Goal: Task Accomplishment & Management: Use online tool/utility

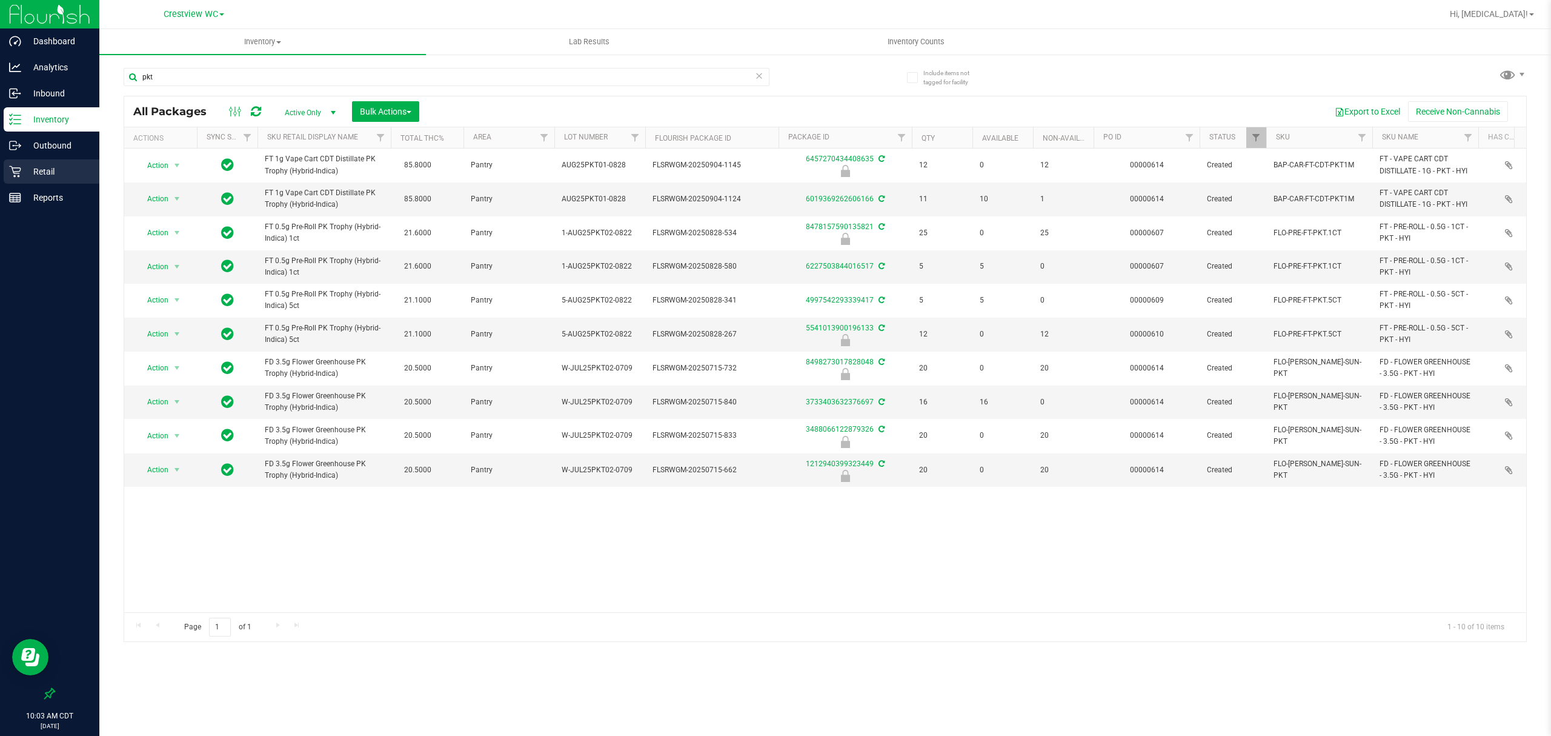
click at [35, 177] on p "Retail" at bounding box center [57, 171] width 73 height 15
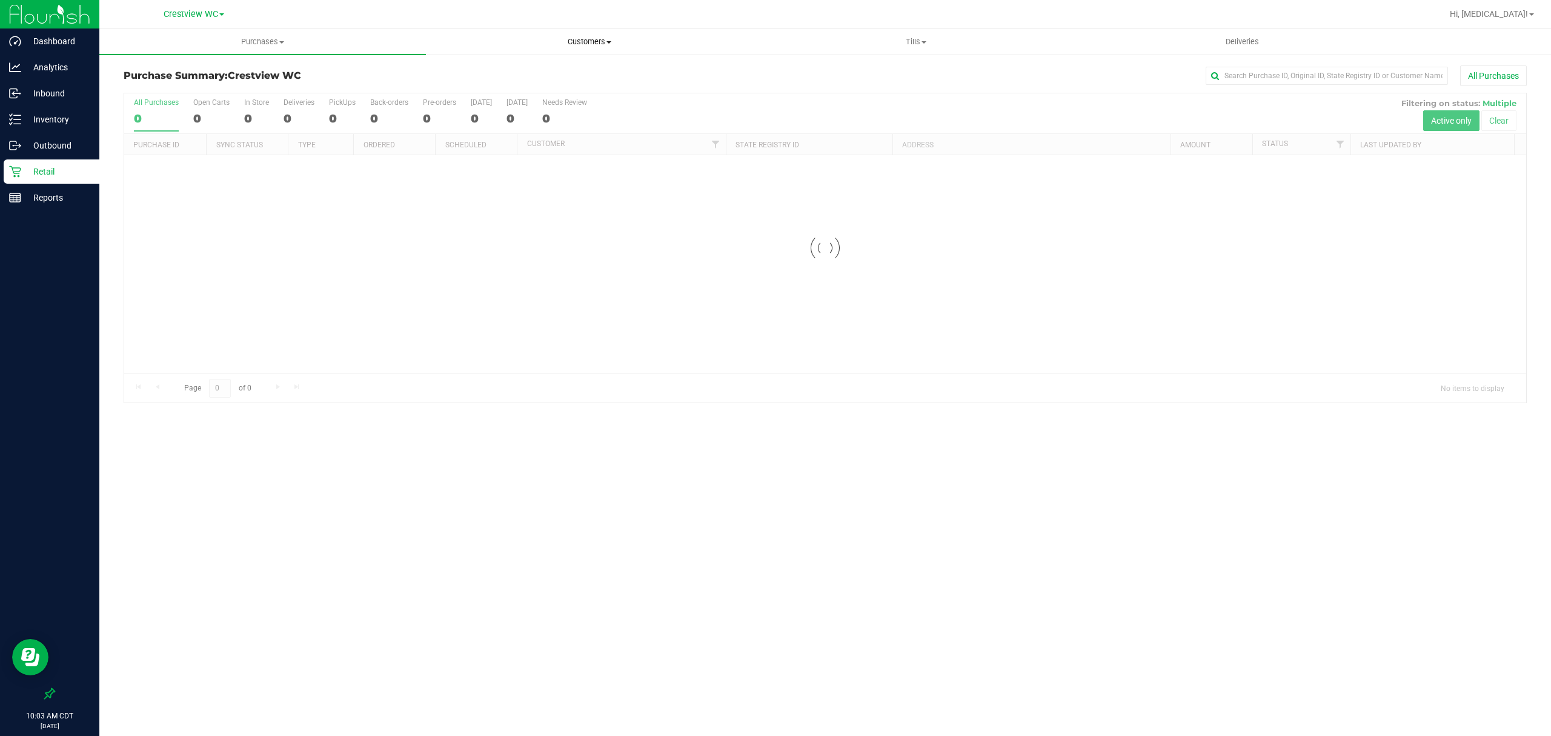
click at [602, 36] on span "Customers" at bounding box center [589, 41] width 325 height 11
click at [490, 75] on span "All customers" at bounding box center [469, 73] width 87 height 10
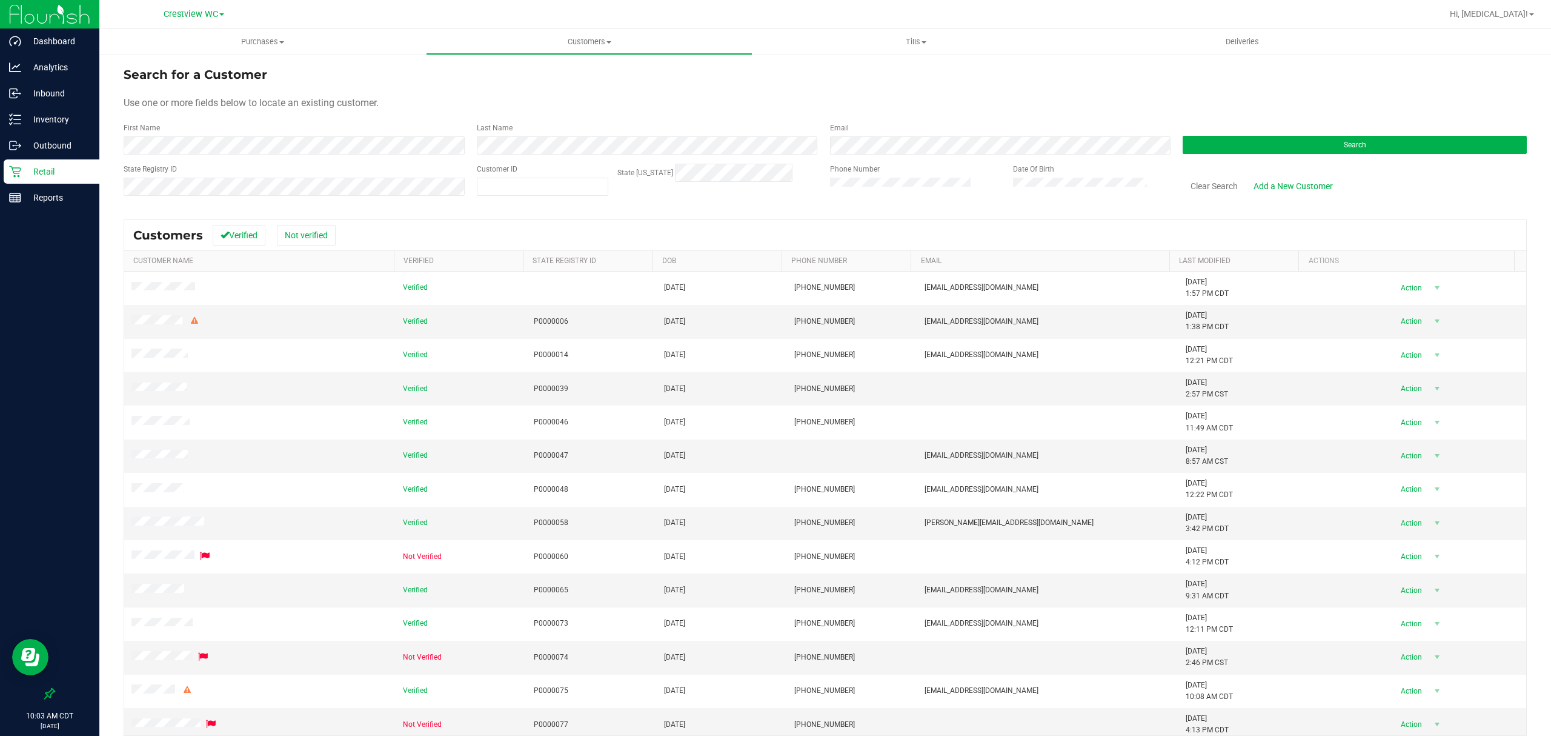
drag, startPoint x: 355, startPoint y: 162, endPoint x: 345, endPoint y: 159, distance: 10.4
click at [354, 162] on form "Search for a Customer Use one or more fields below to locate an existing custom…" at bounding box center [825, 135] width 1403 height 141
click at [345, 158] on form "Search for a Customer Use one or more fields below to locate an existing custom…" at bounding box center [825, 135] width 1403 height 141
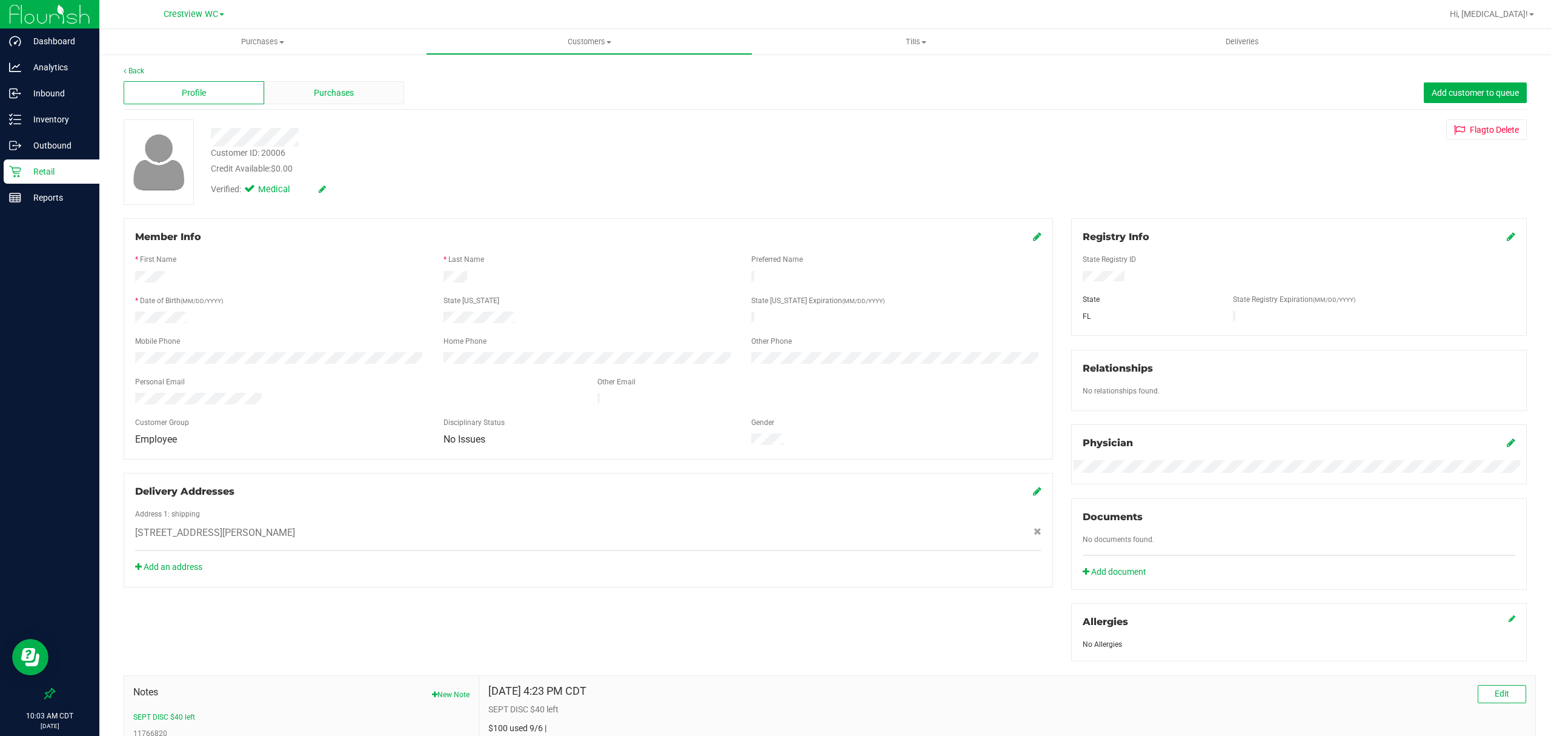
click at [330, 82] on div "Purchases" at bounding box center [334, 92] width 141 height 23
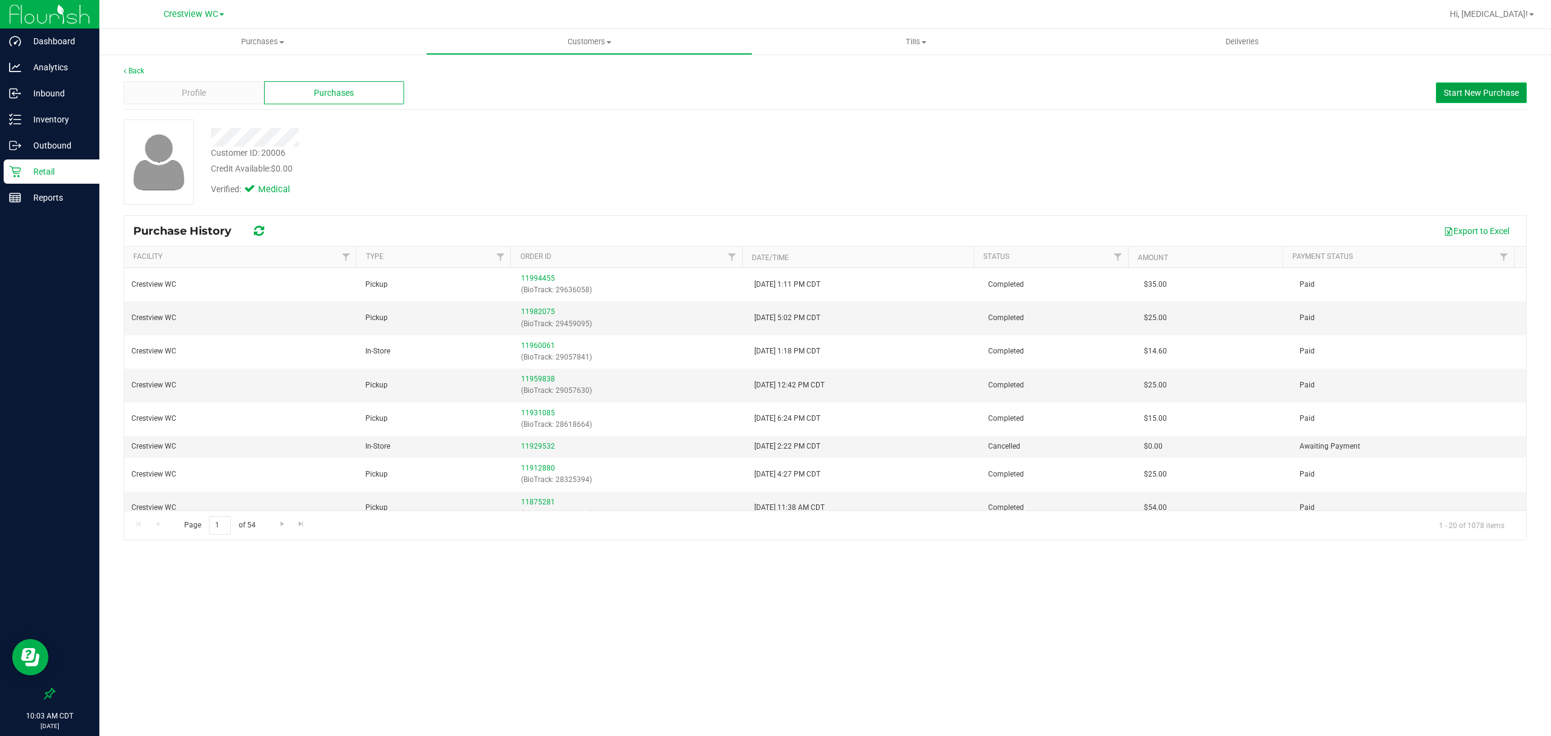
click at [1485, 85] on button "Start New Purchase" at bounding box center [1481, 92] width 91 height 21
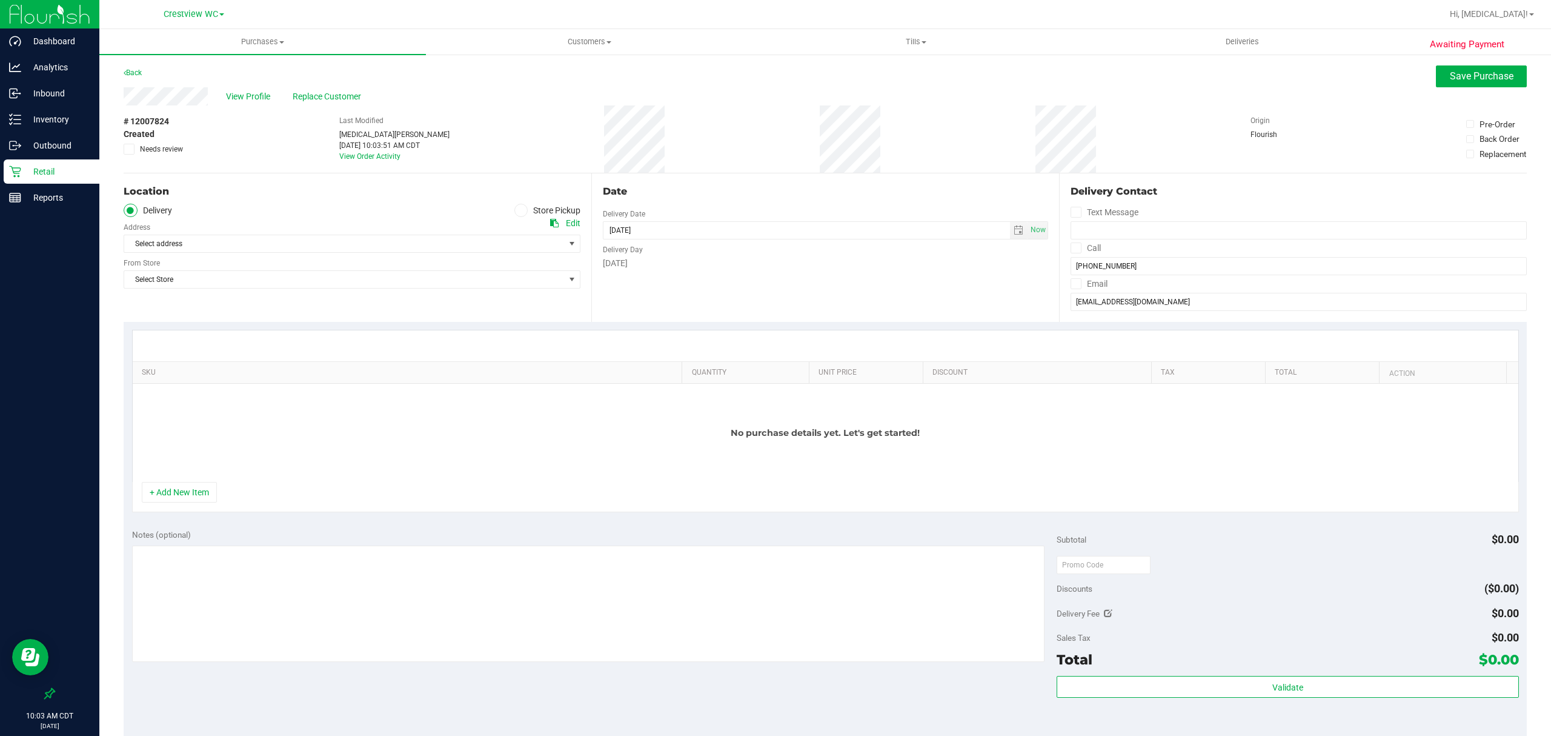
click at [568, 216] on label "Store Pickup" at bounding box center [547, 211] width 67 height 14
click at [0, 0] on input "Store Pickup" at bounding box center [0, 0] width 0 height 0
click at [469, 241] on span "Select Store" at bounding box center [344, 243] width 441 height 17
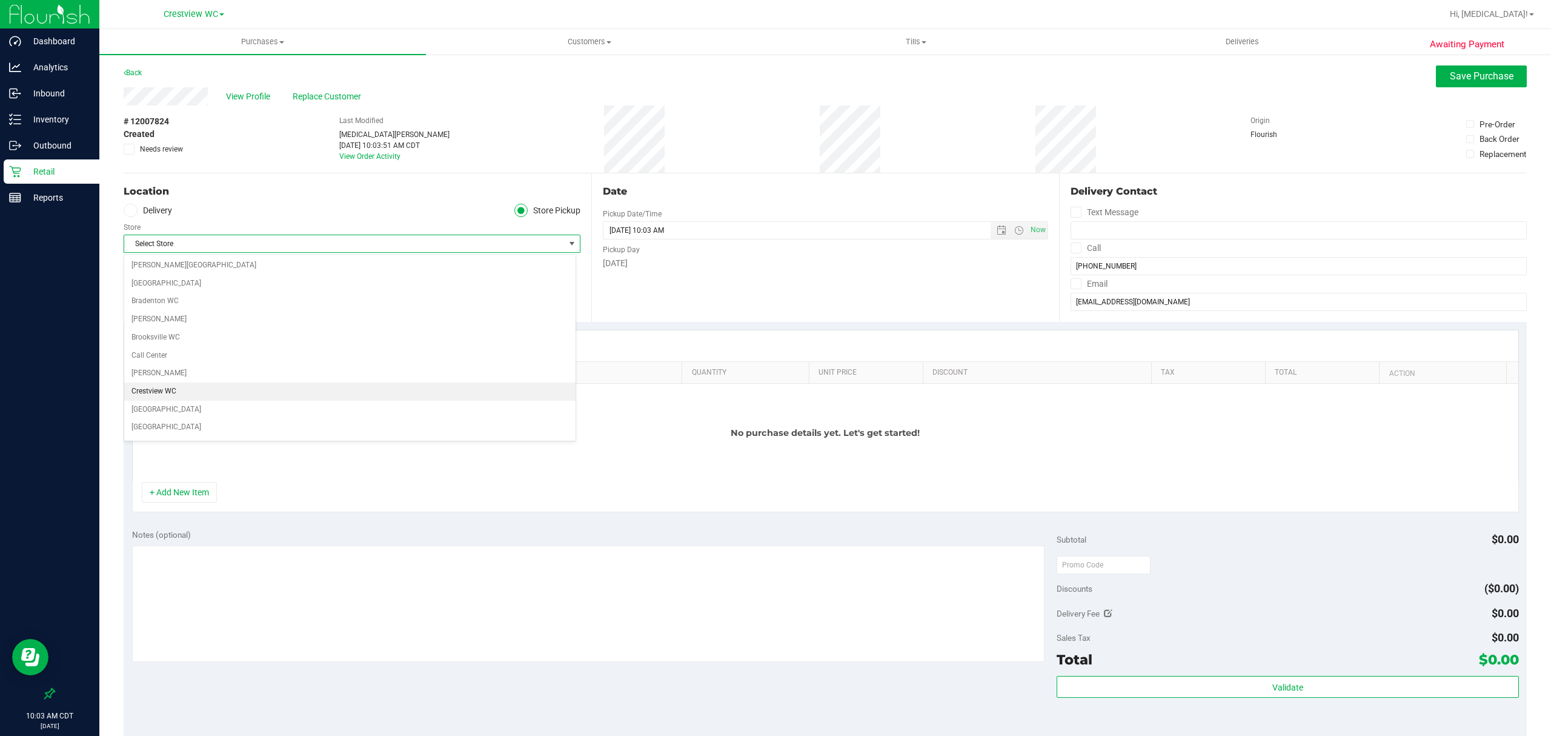
click at [284, 399] on li "Crestview WC" at bounding box center [349, 391] width 451 height 18
click at [258, 211] on ul "Delivery Store Pickup" at bounding box center [352, 211] width 457 height 14
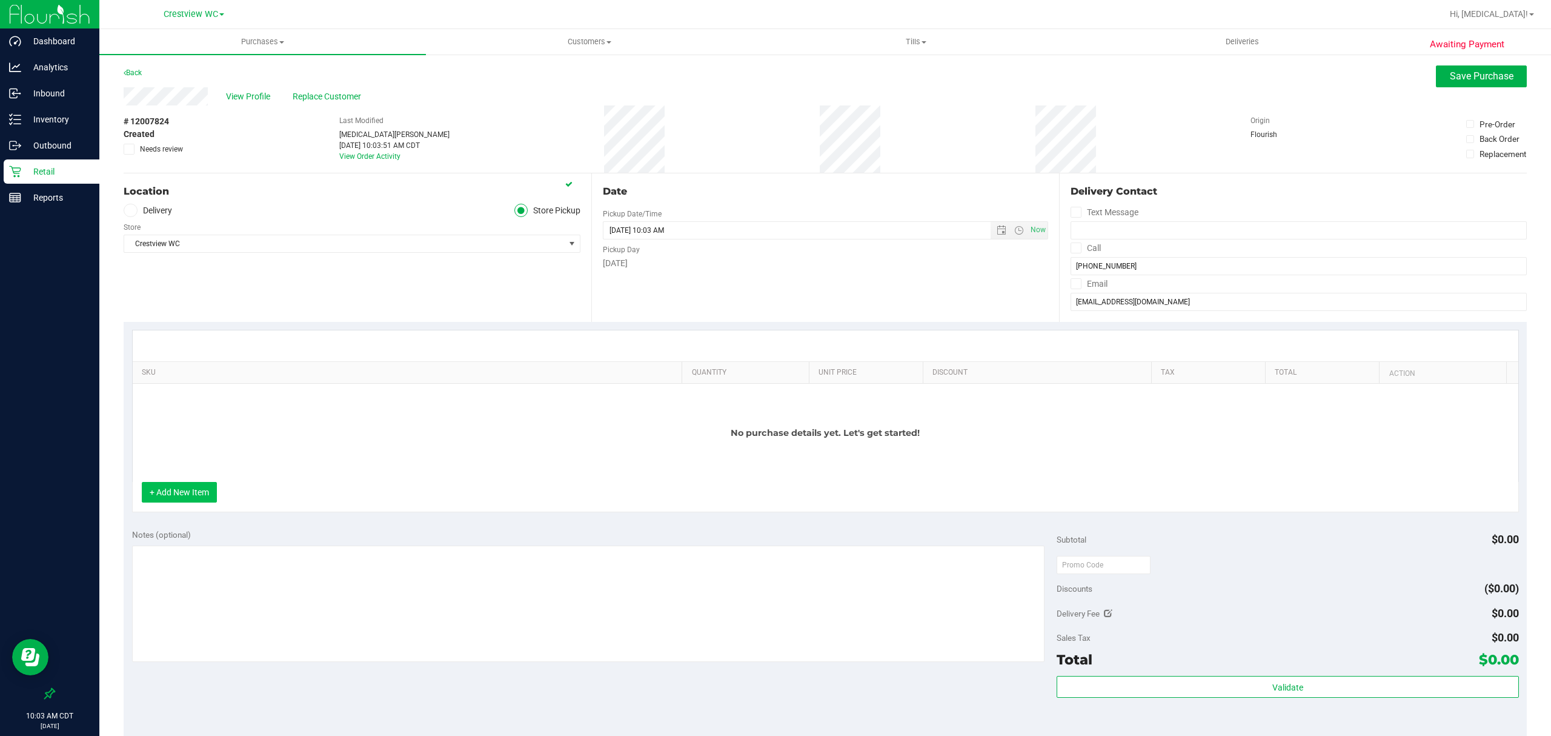
click at [181, 490] on button "+ Add New Item" at bounding box center [179, 492] width 75 height 21
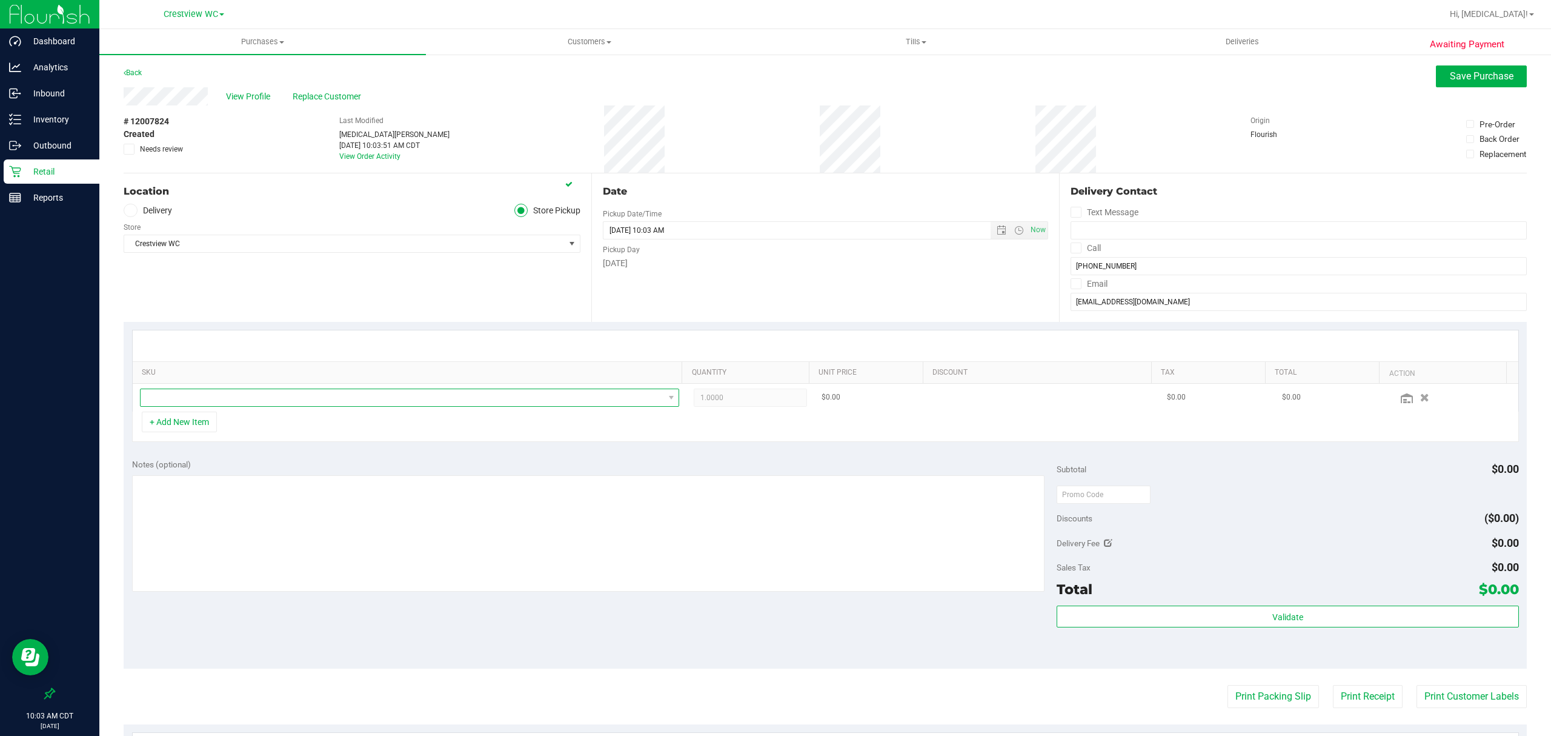
click at [208, 403] on span "NO DATA FOUND" at bounding box center [403, 397] width 524 height 17
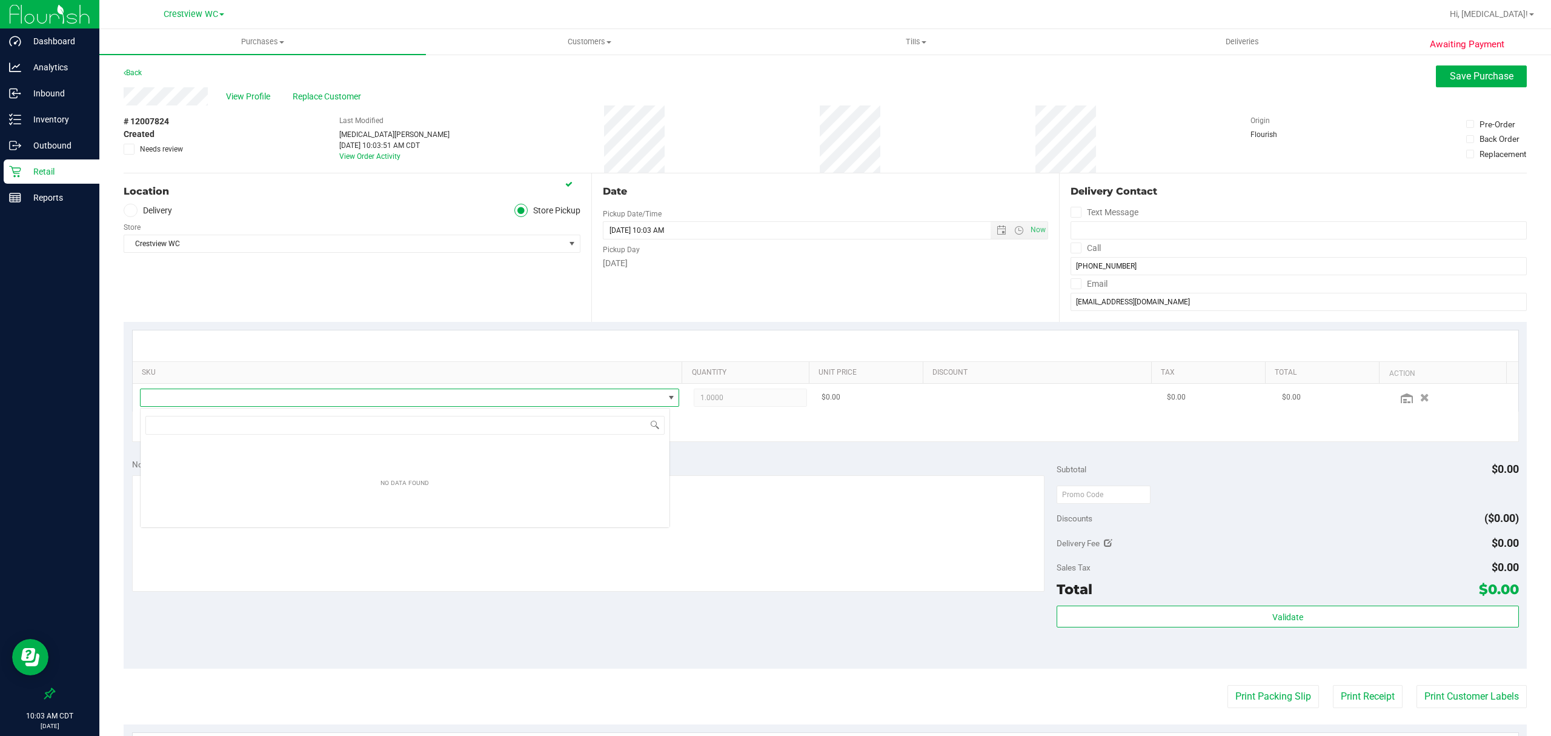
scroll to position [18, 530]
type input "mbl"
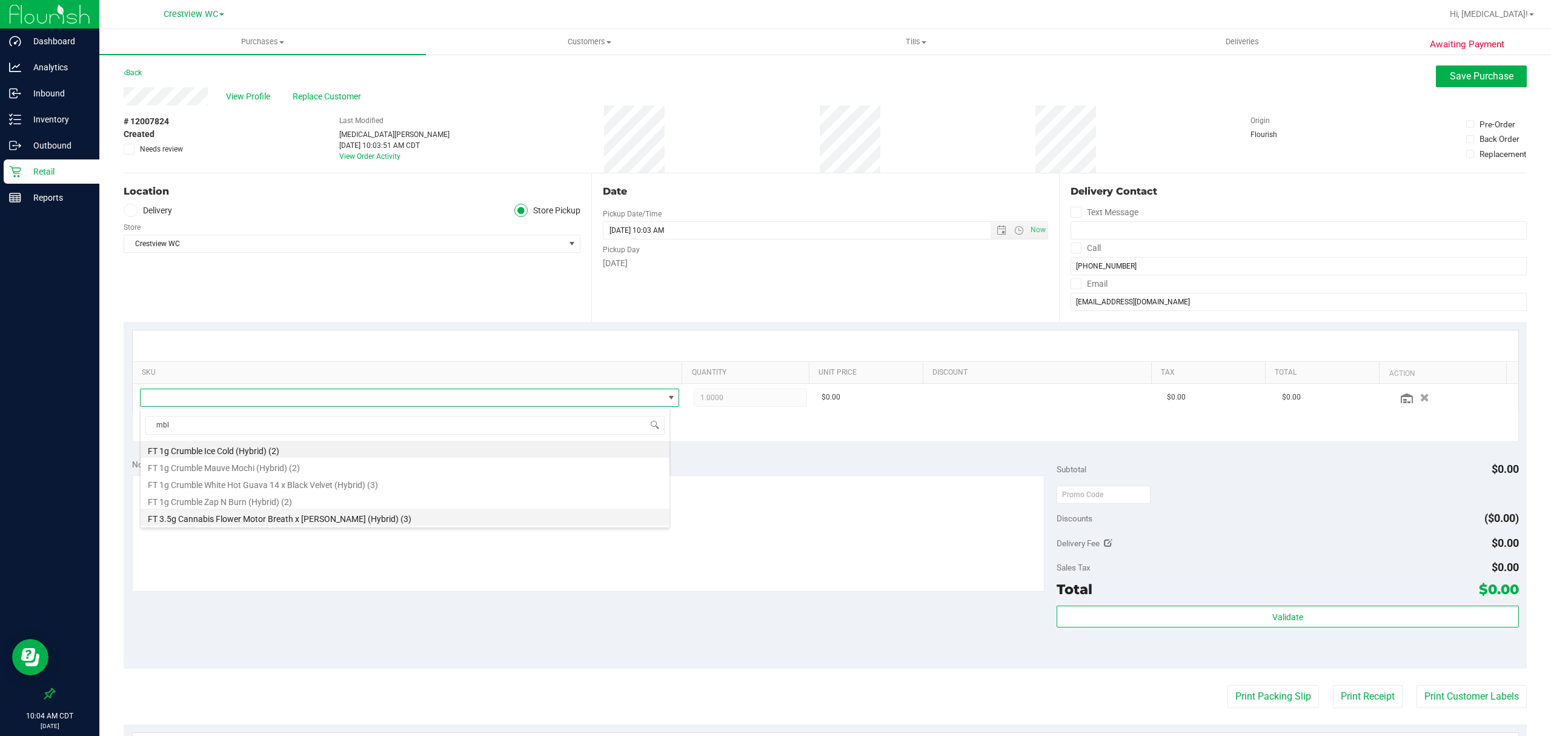
click at [340, 522] on li "FT 3.5g Cannabis Flower Motor Breath x [PERSON_NAME] (Hybrid) (3)" at bounding box center [405, 516] width 529 height 17
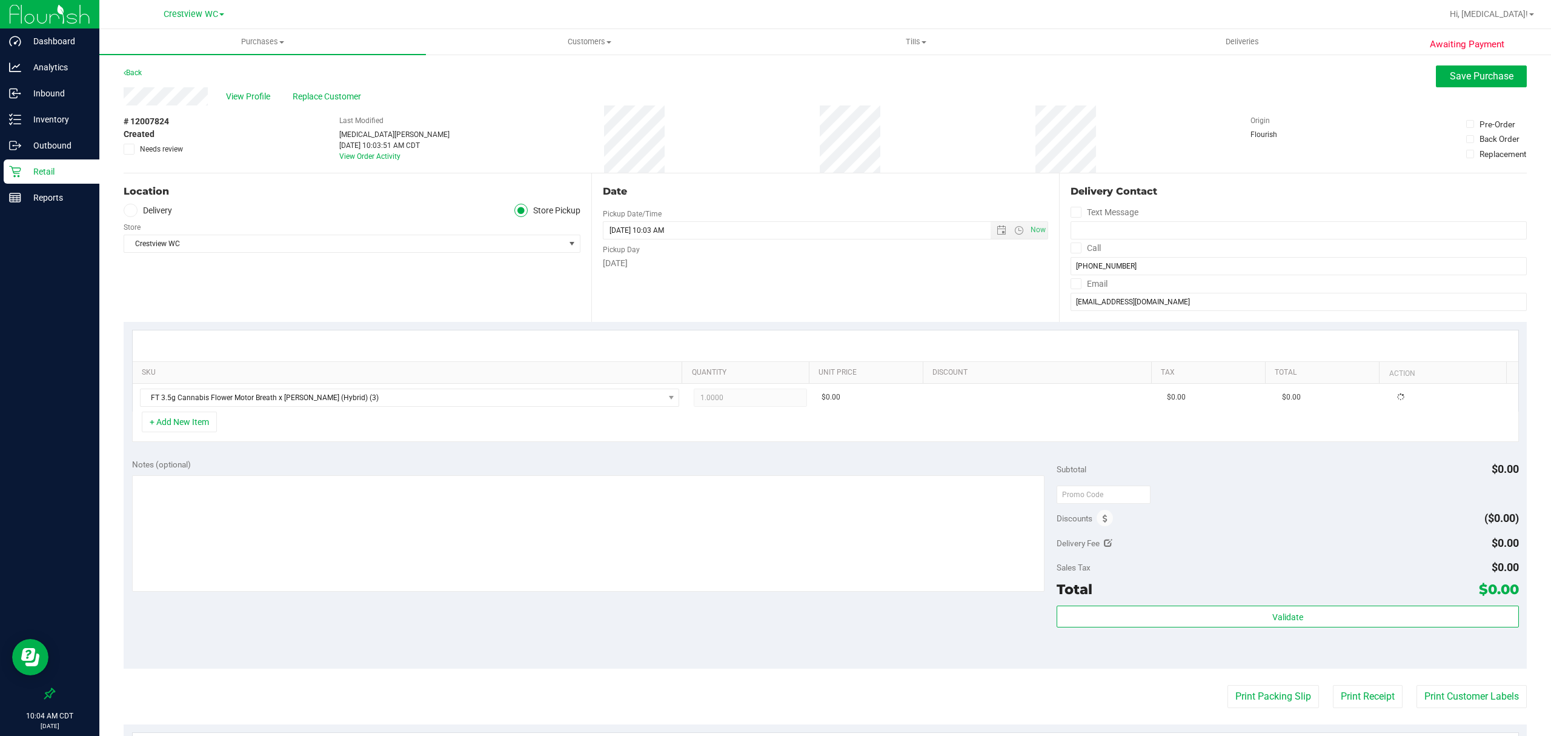
click at [333, 446] on div "SKU Quantity Unit Price Discount Tax Total Action FT 3.5g Cannabis Flower Motor…" at bounding box center [825, 386] width 1403 height 128
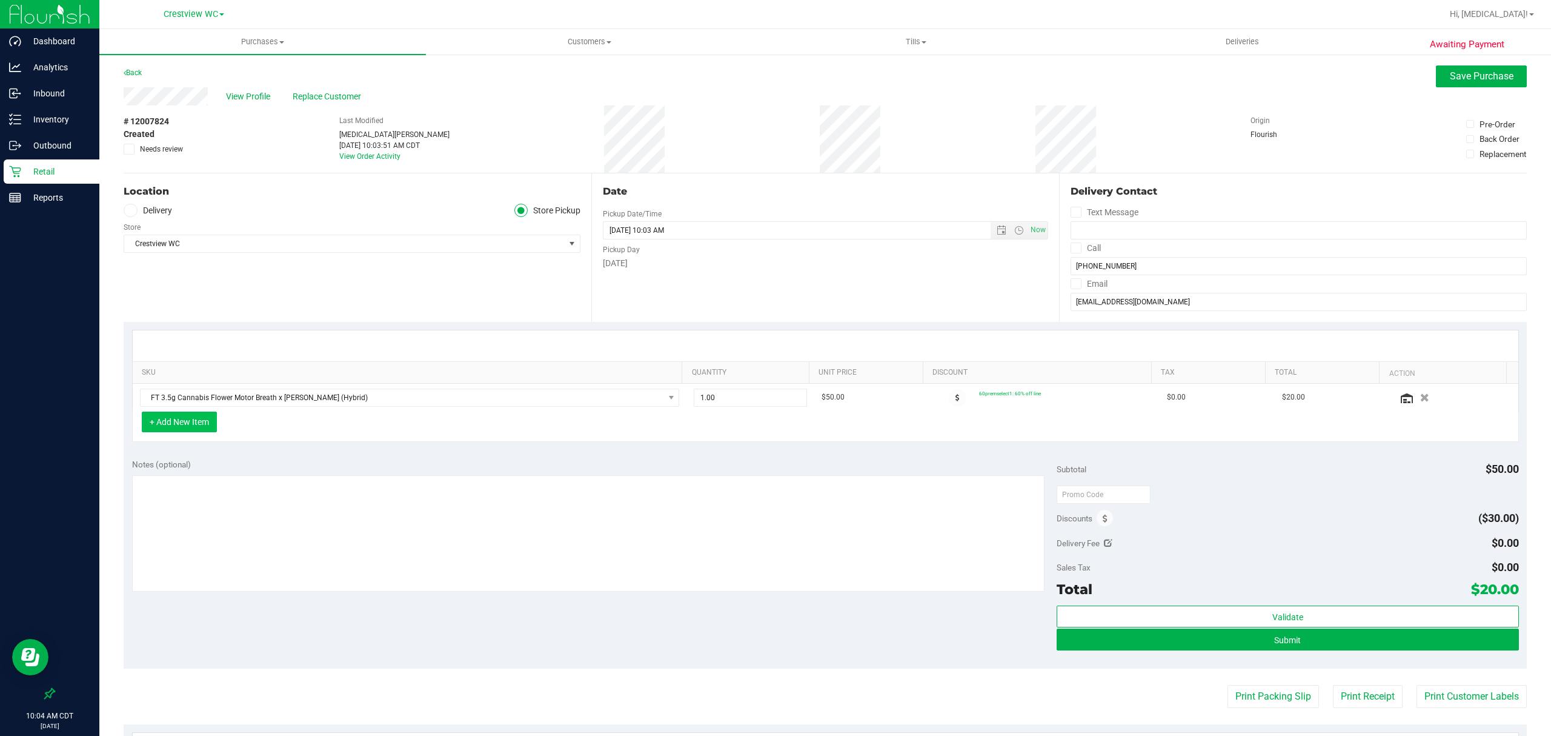
click at [178, 419] on button "+ Add New Item" at bounding box center [179, 421] width 75 height 21
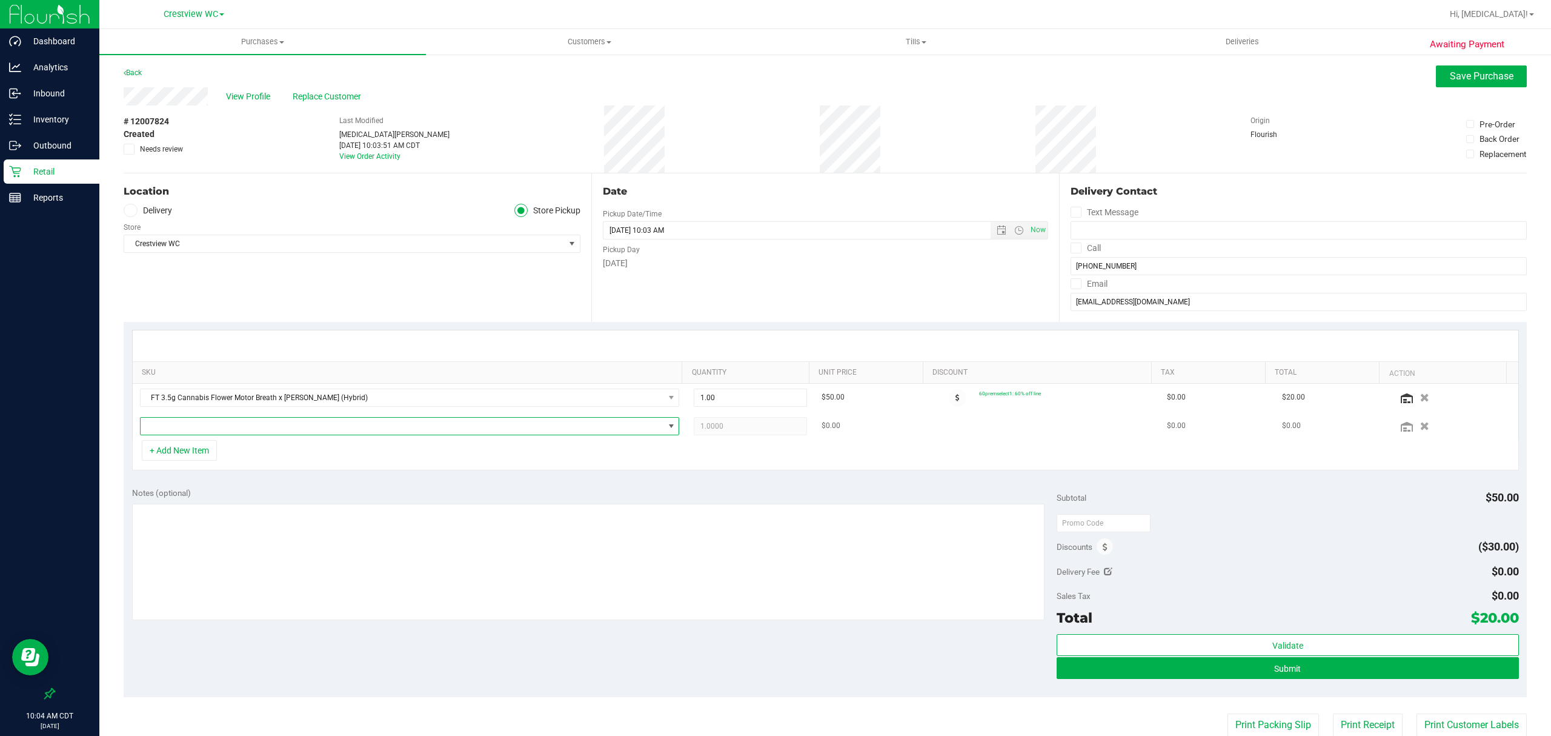
click at [313, 434] on span "NO DATA FOUND" at bounding box center [403, 426] width 524 height 17
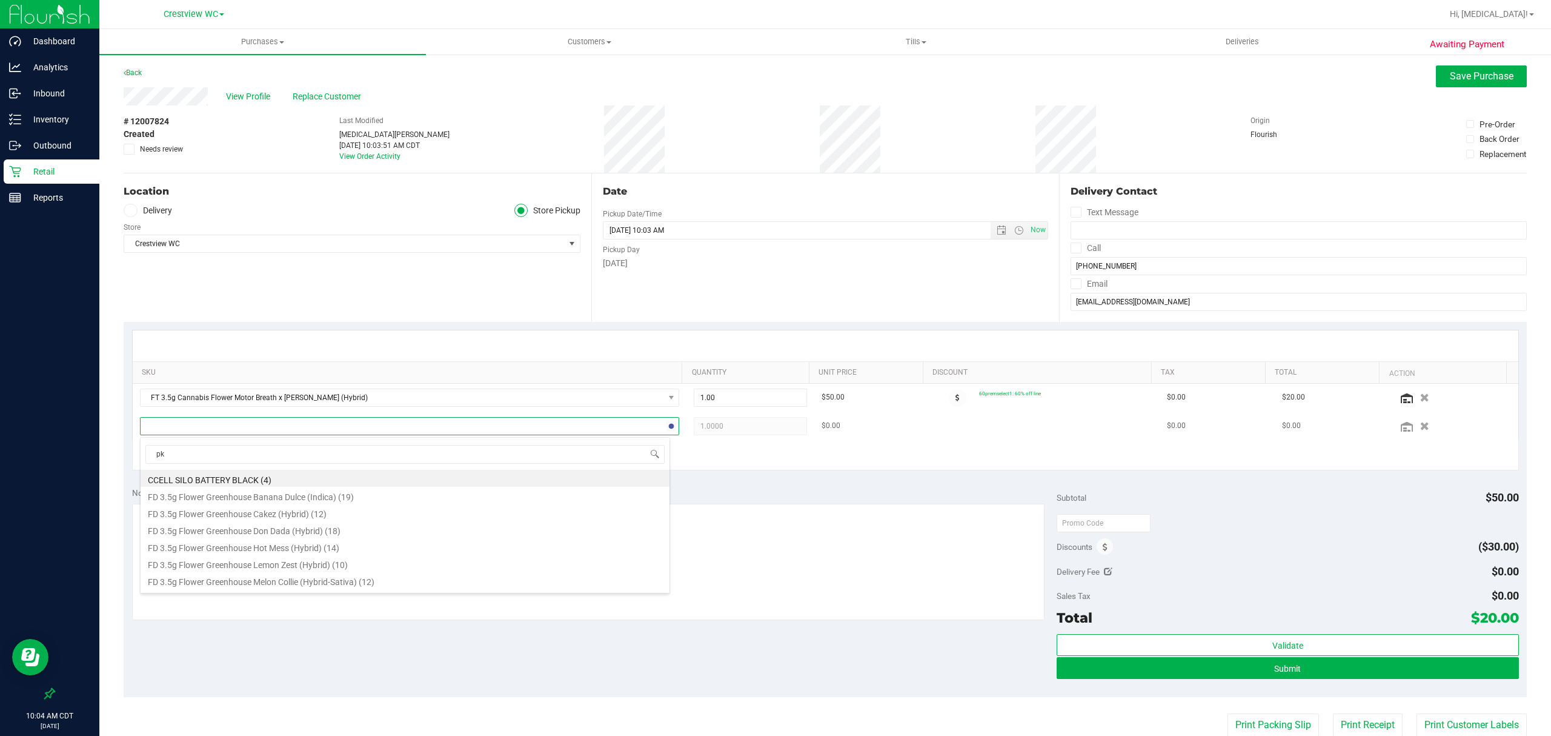
type input "pkt"
click at [404, 475] on li "FD 3.5g Flower Greenhouse PK Trophy (Hybrid-Indica) (14)" at bounding box center [405, 478] width 529 height 17
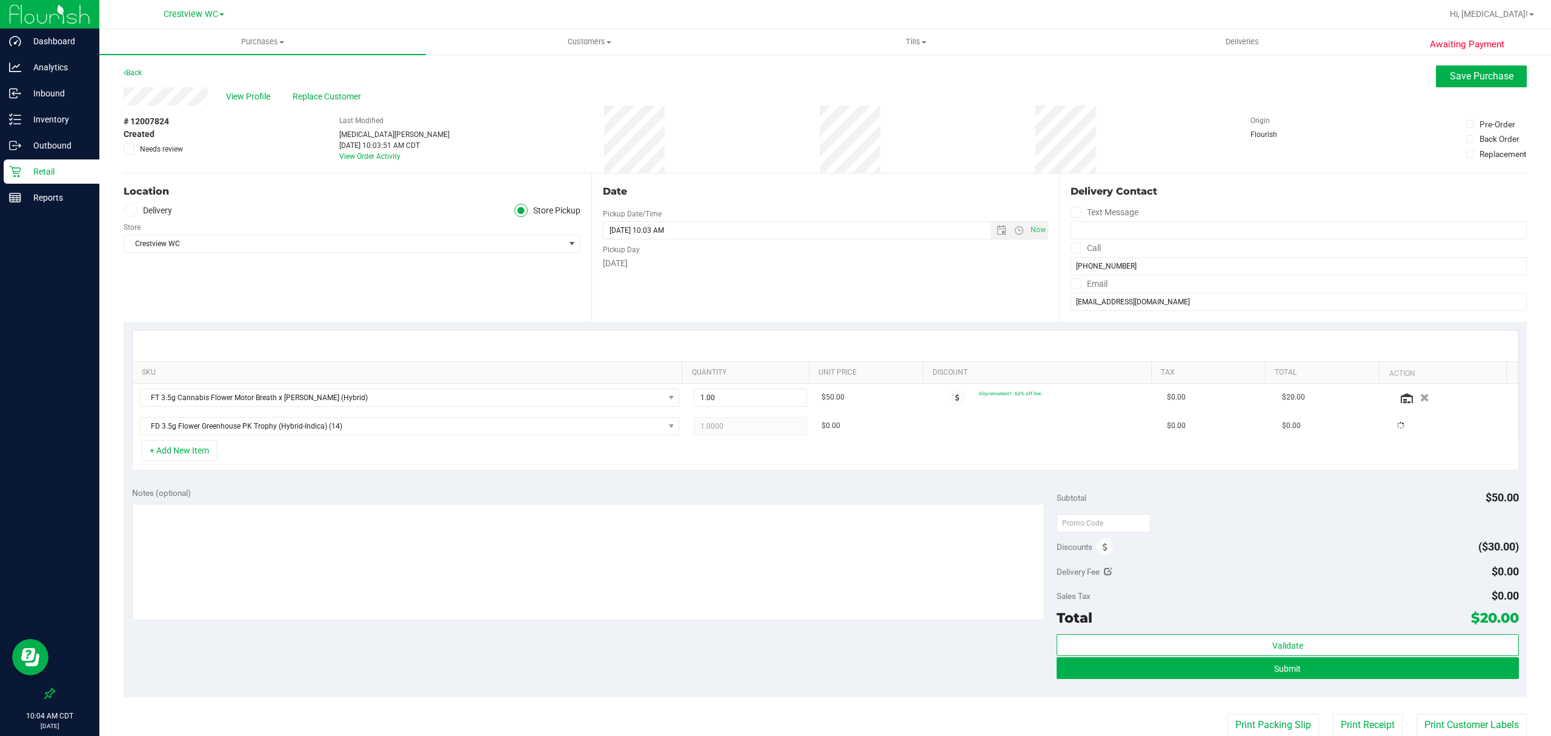
click at [437, 470] on div "+ Add New Item" at bounding box center [825, 455] width 1387 height 30
drag, startPoint x: 1310, startPoint y: 673, endPoint x: 1303, endPoint y: 673, distance: 7.3
click at [1310, 673] on button "Submit" at bounding box center [1288, 668] width 462 height 22
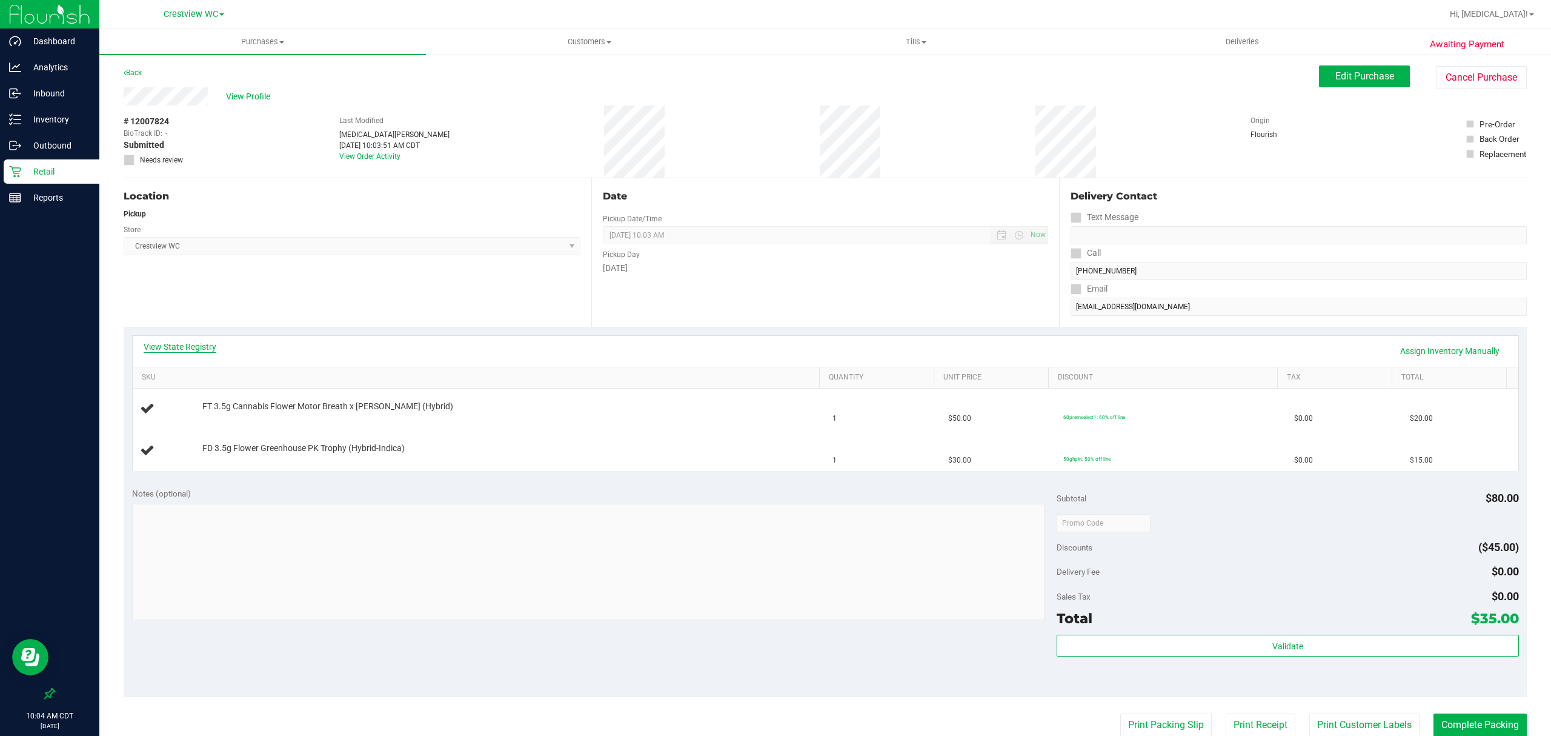
click at [160, 343] on link "View State Registry" at bounding box center [180, 347] width 73 height 12
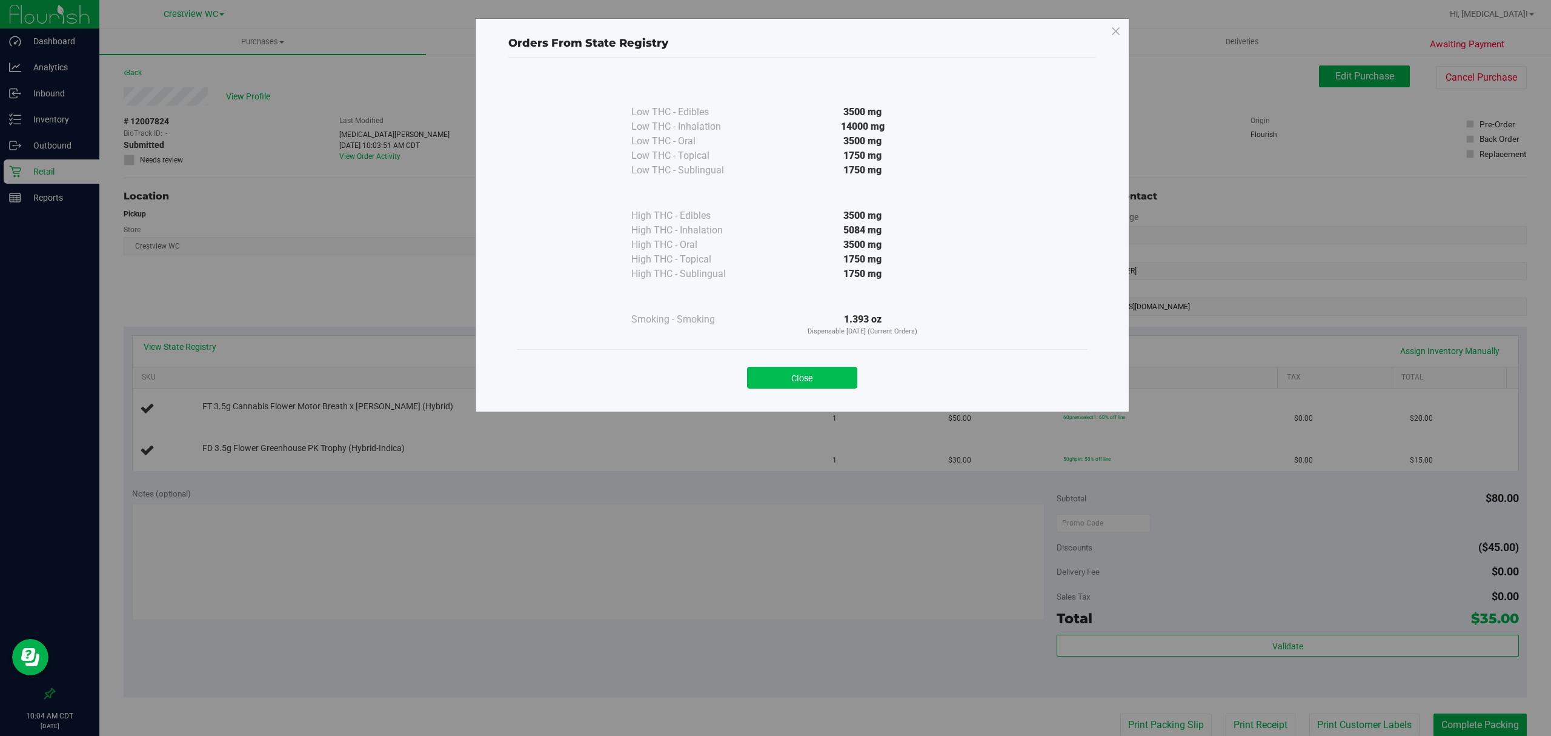
click at [844, 376] on button "Close" at bounding box center [802, 378] width 110 height 22
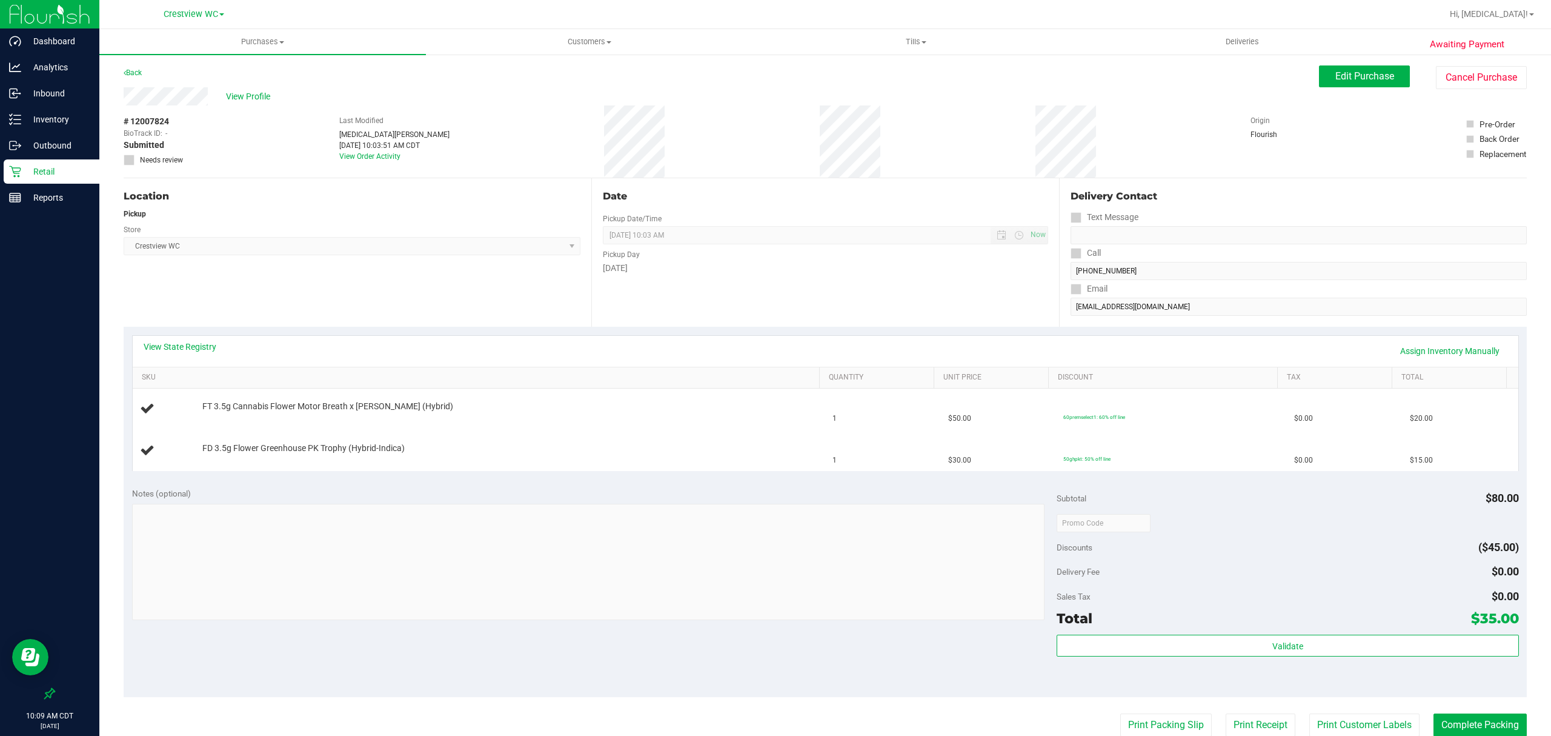
click at [44, 173] on p "Retail" at bounding box center [57, 171] width 73 height 15
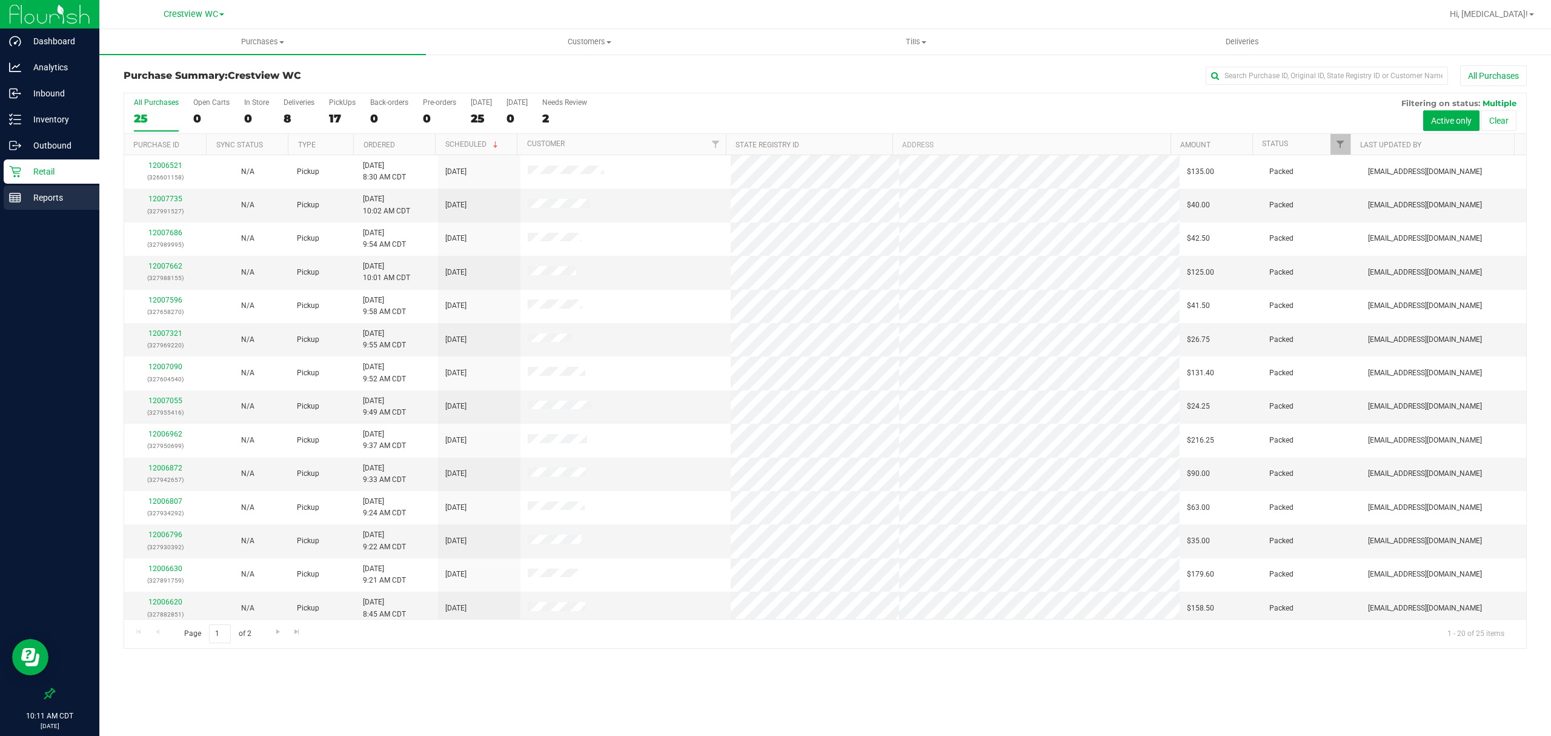
click at [63, 202] on p "Reports" at bounding box center [57, 197] width 73 height 15
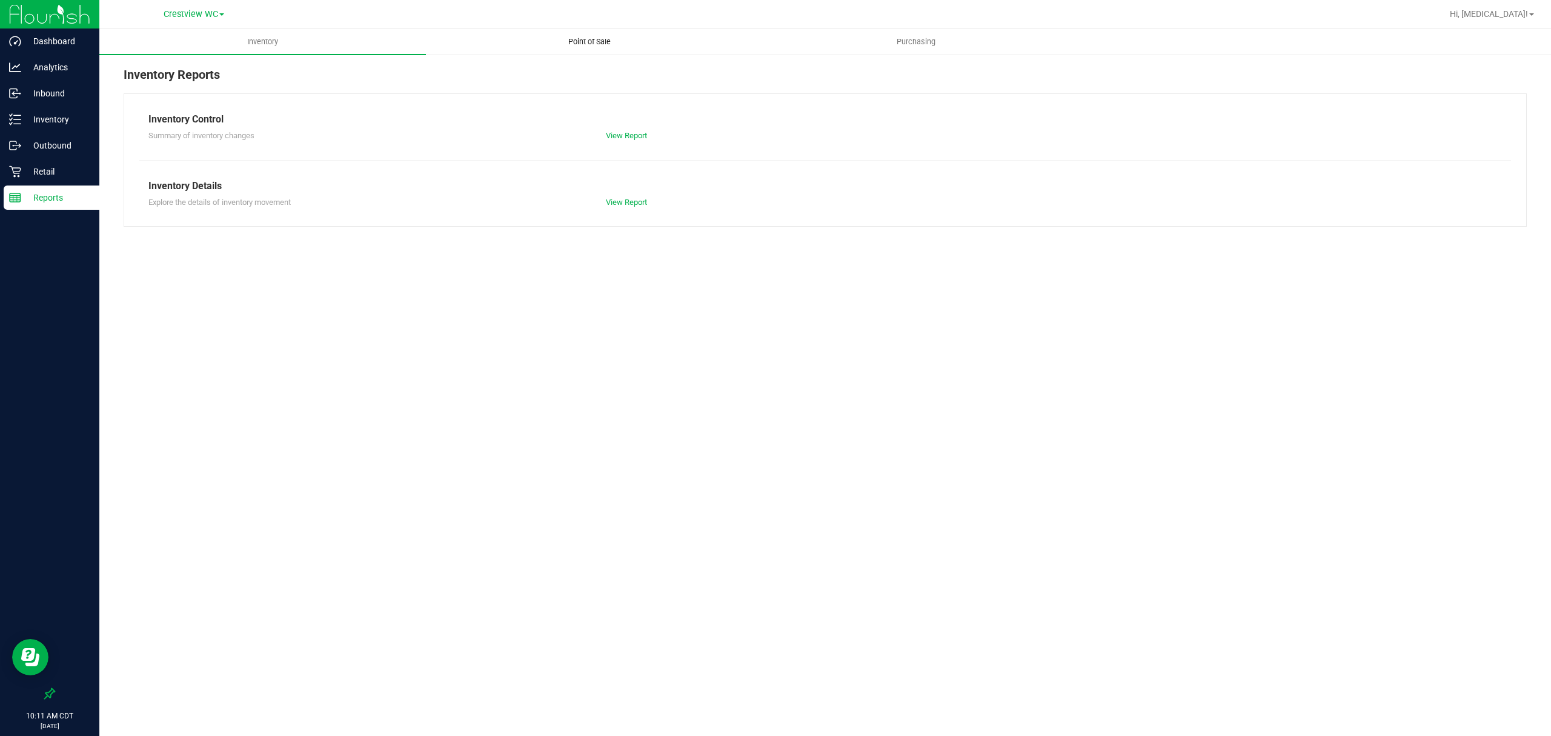
click at [605, 35] on uib-tab-heading "Point of Sale" at bounding box center [589, 42] width 325 height 24
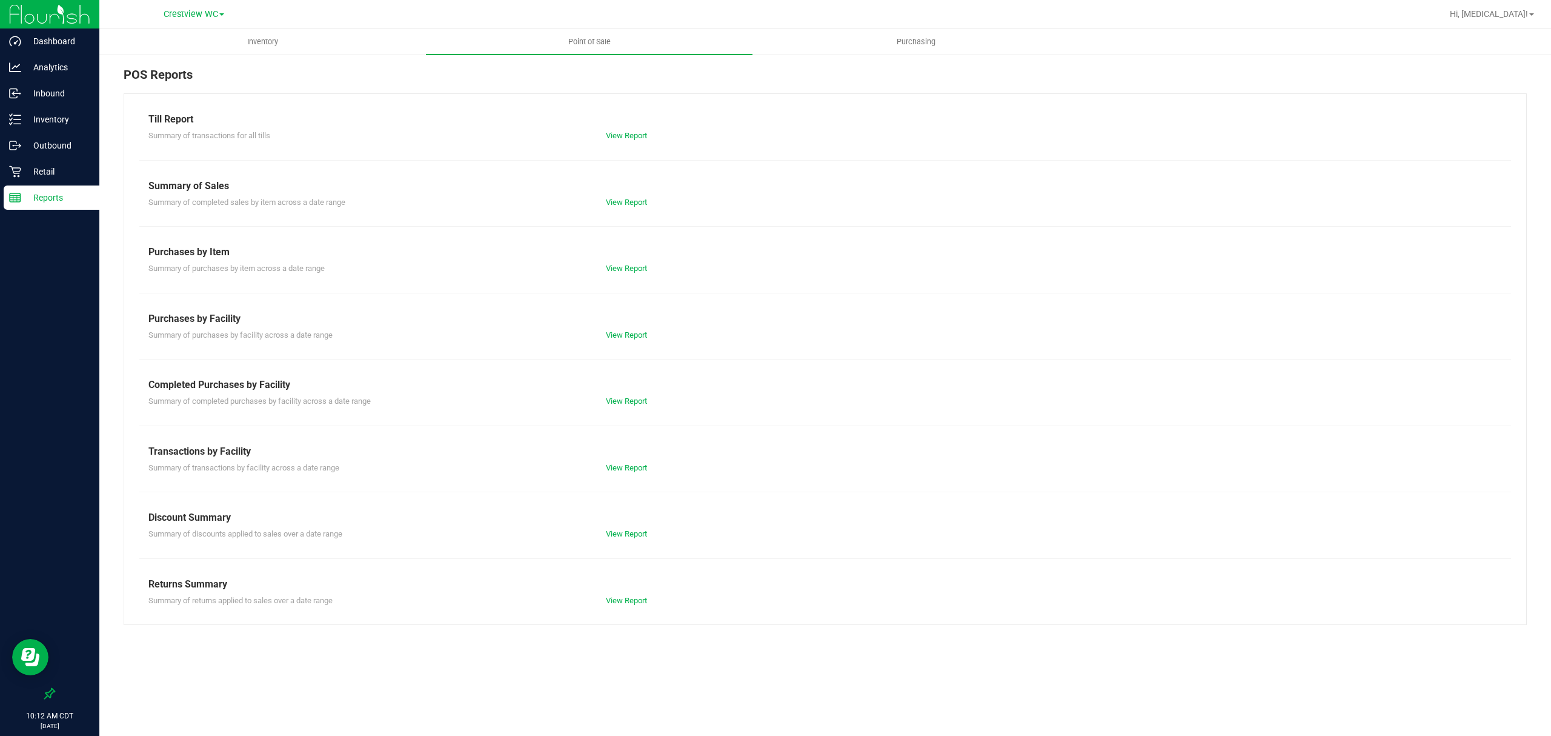
click at [616, 406] on div "View Report" at bounding box center [711, 401] width 228 height 12
click at [616, 399] on link "View Report" at bounding box center [626, 400] width 41 height 9
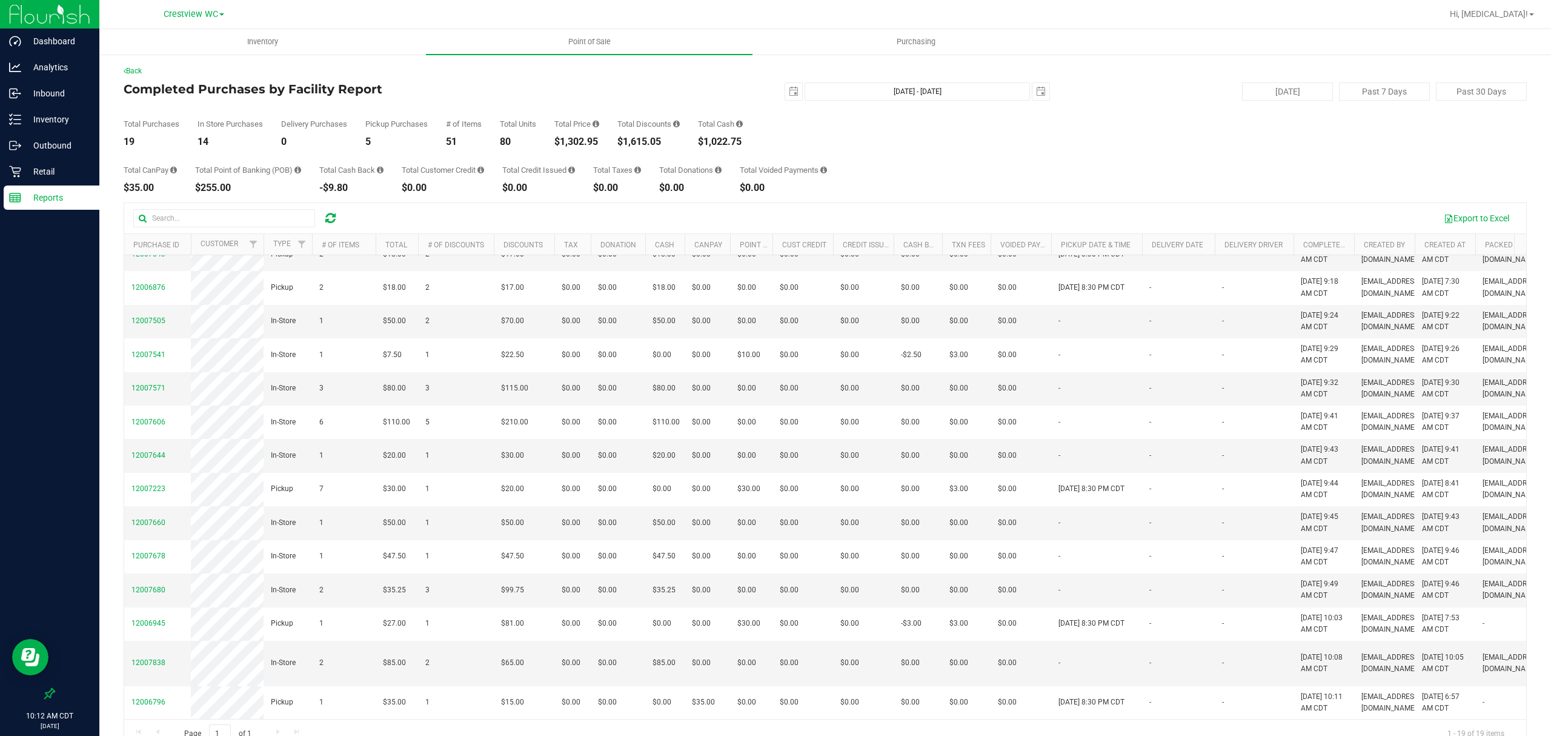
scroll to position [410, 0]
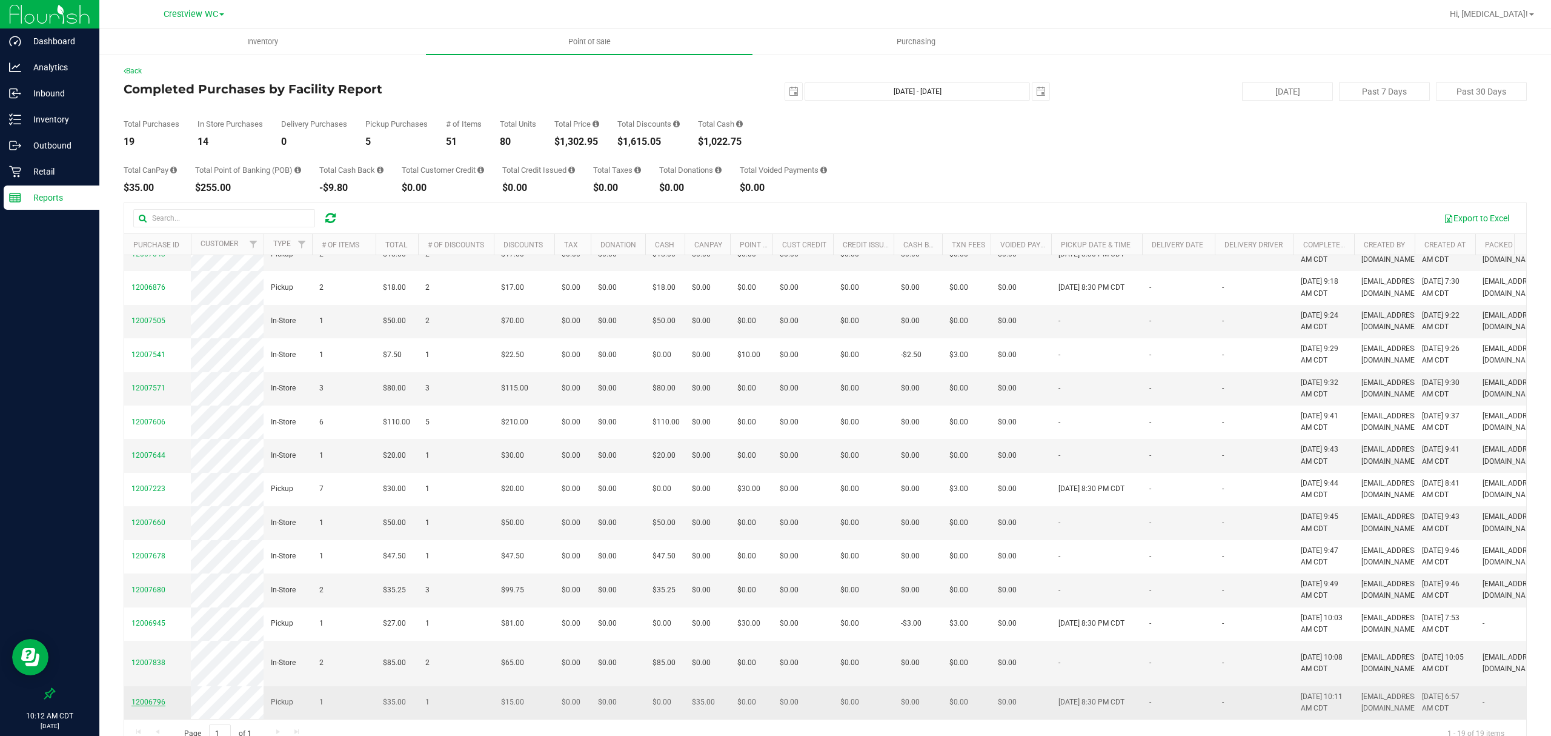
click at [151, 697] on span "12006796" at bounding box center [148, 701] width 34 height 8
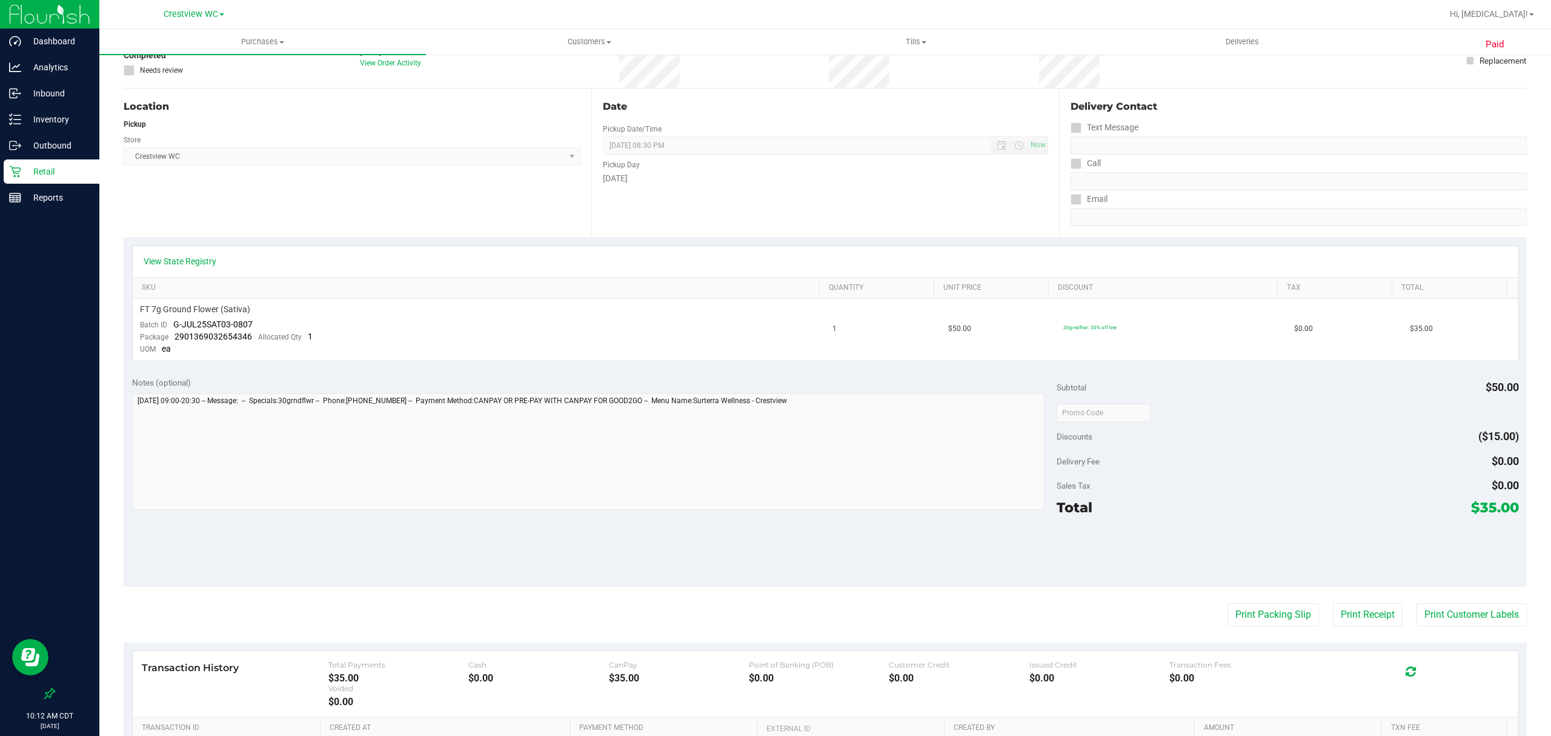
scroll to position [261, 0]
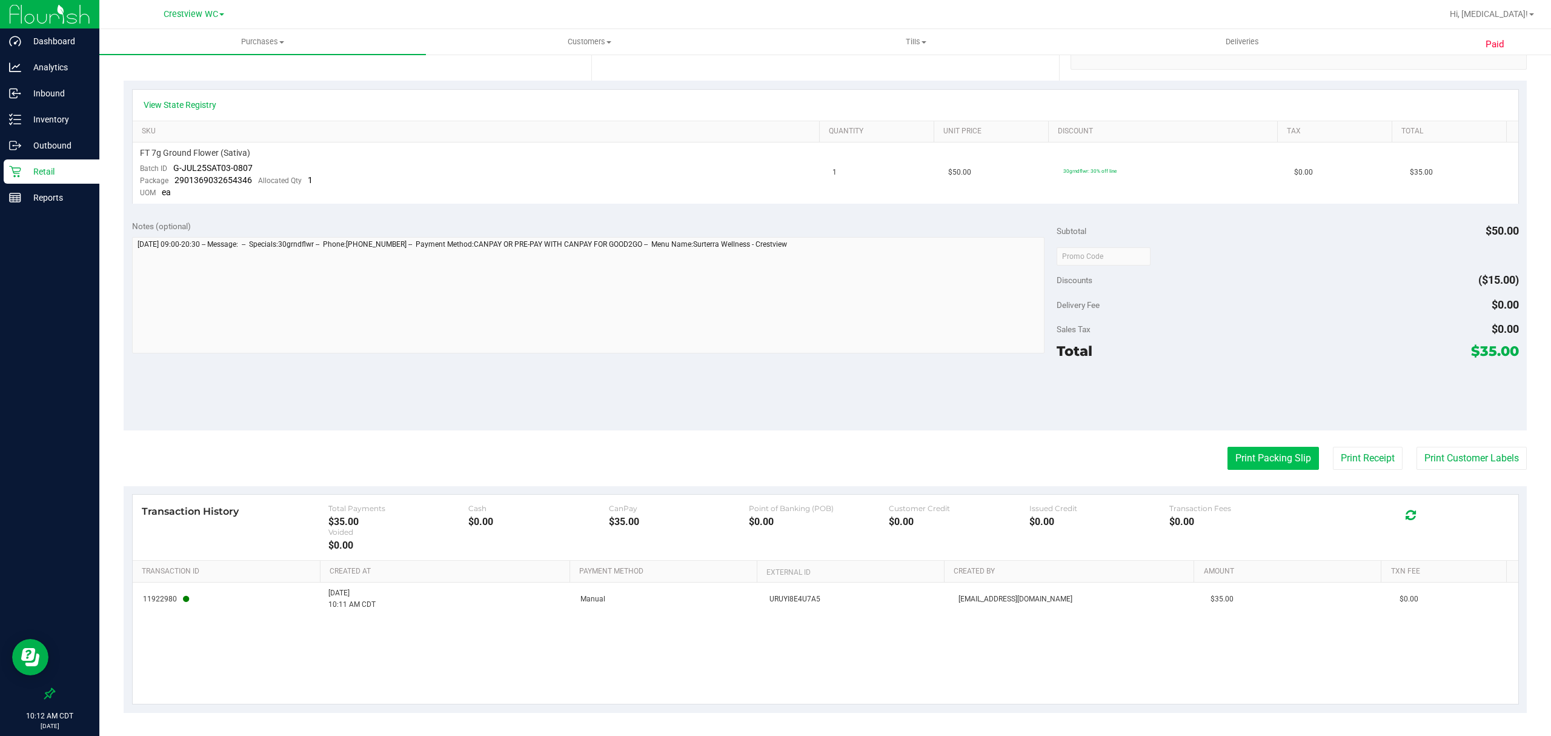
click at [1282, 464] on button "Print Packing Slip" at bounding box center [1274, 458] width 92 height 23
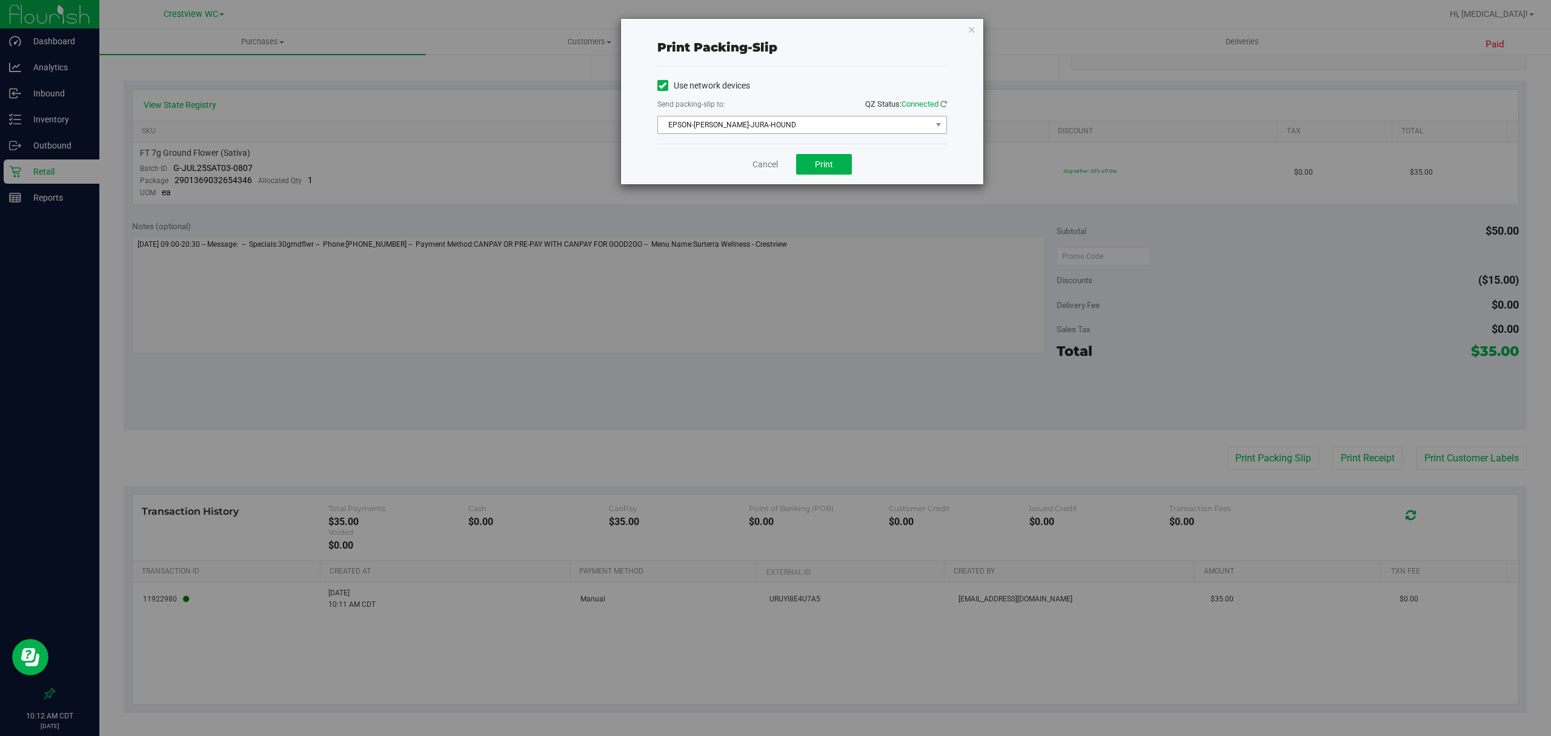
click at [846, 130] on span "EPSON-[PERSON_NAME]-JURA-HOUND" at bounding box center [794, 124] width 273 height 17
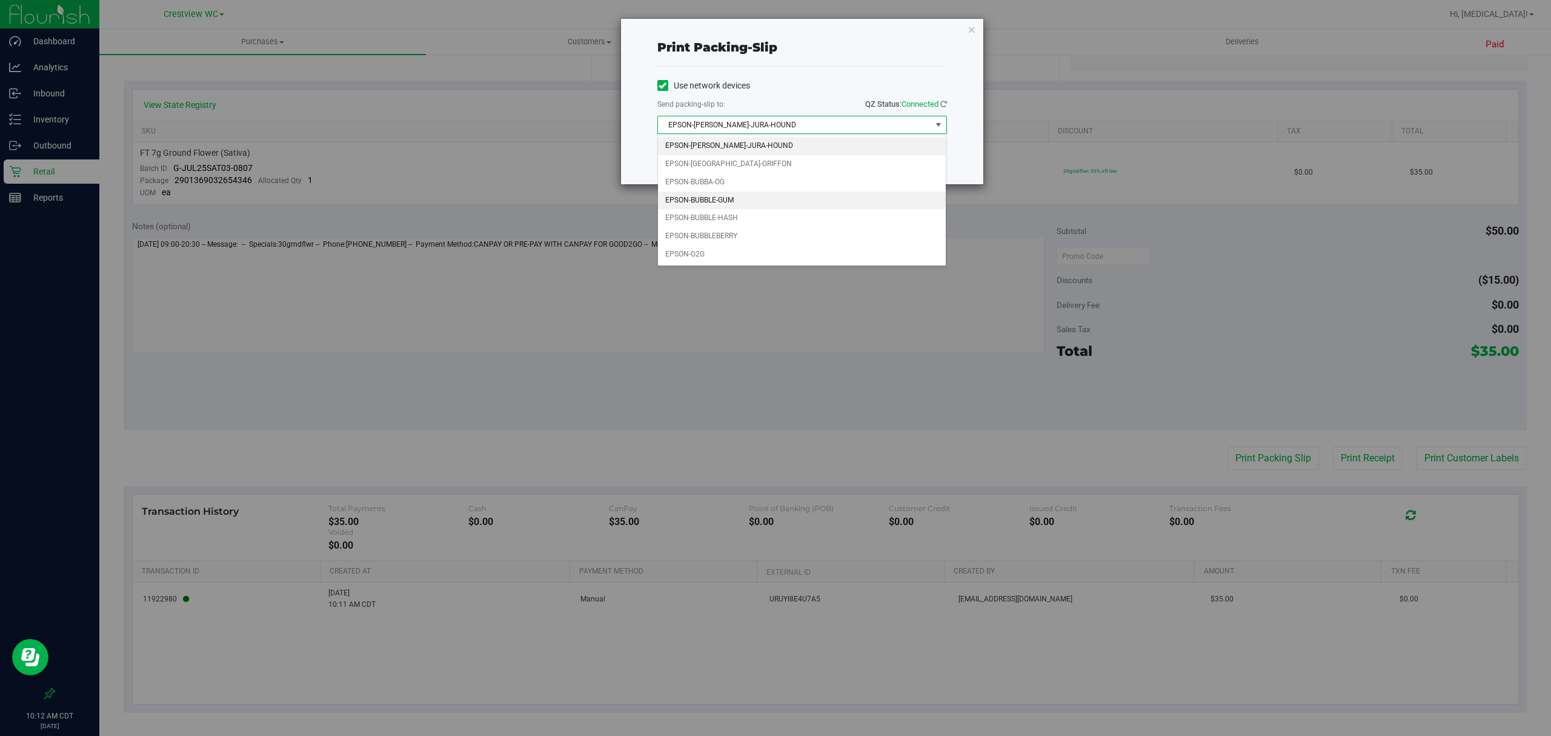
click at [745, 199] on li "EPSON-BUBBLE-GUM" at bounding box center [802, 200] width 288 height 18
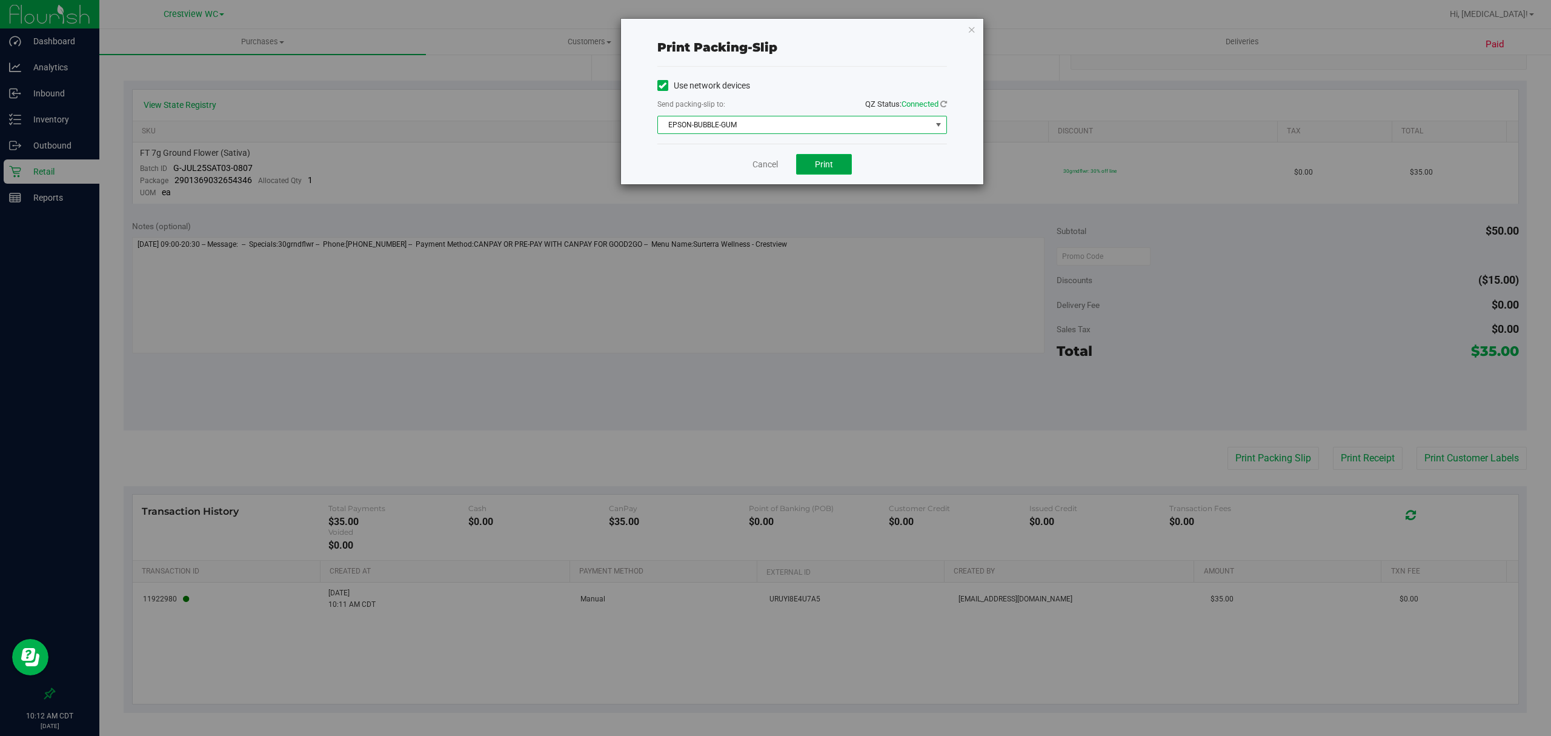
click at [805, 173] on button "Print" at bounding box center [824, 164] width 56 height 21
click at [764, 158] on link "Cancel" at bounding box center [765, 164] width 25 height 13
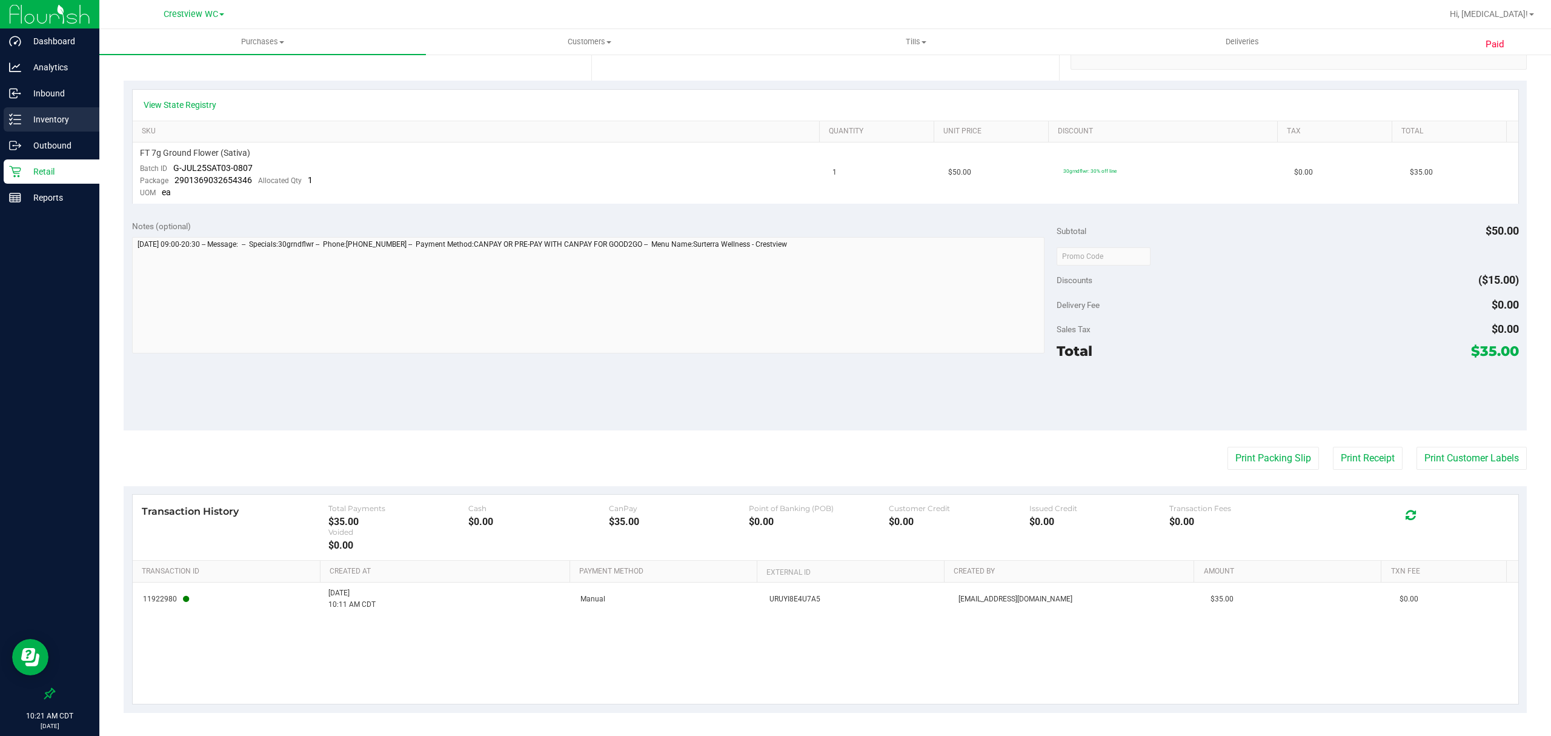
click at [65, 110] on div "Inventory" at bounding box center [52, 119] width 96 height 24
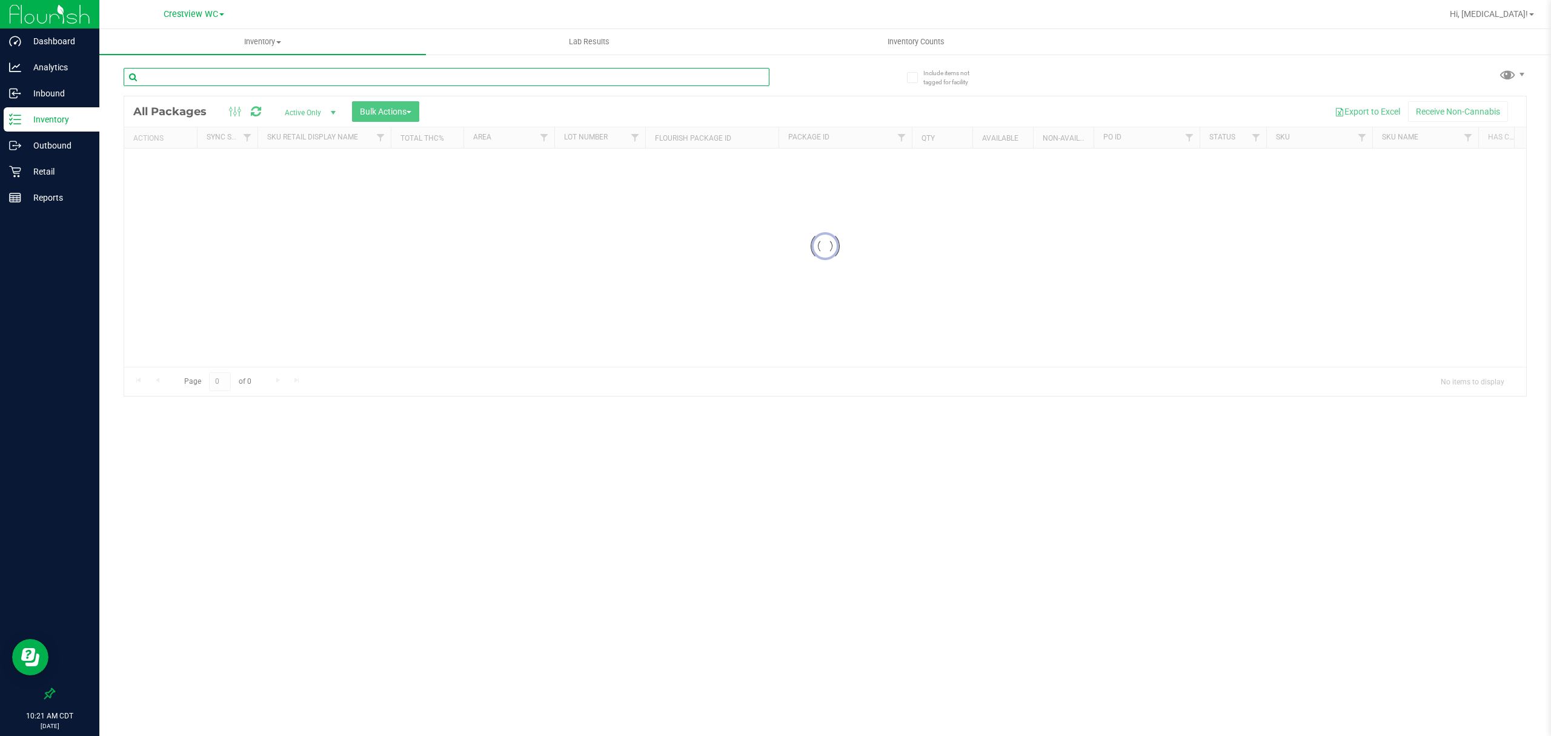
click at [226, 79] on div "Inventory All packages All inventory Waste log Create inventory Lab Results Inv…" at bounding box center [825, 382] width 1452 height 707
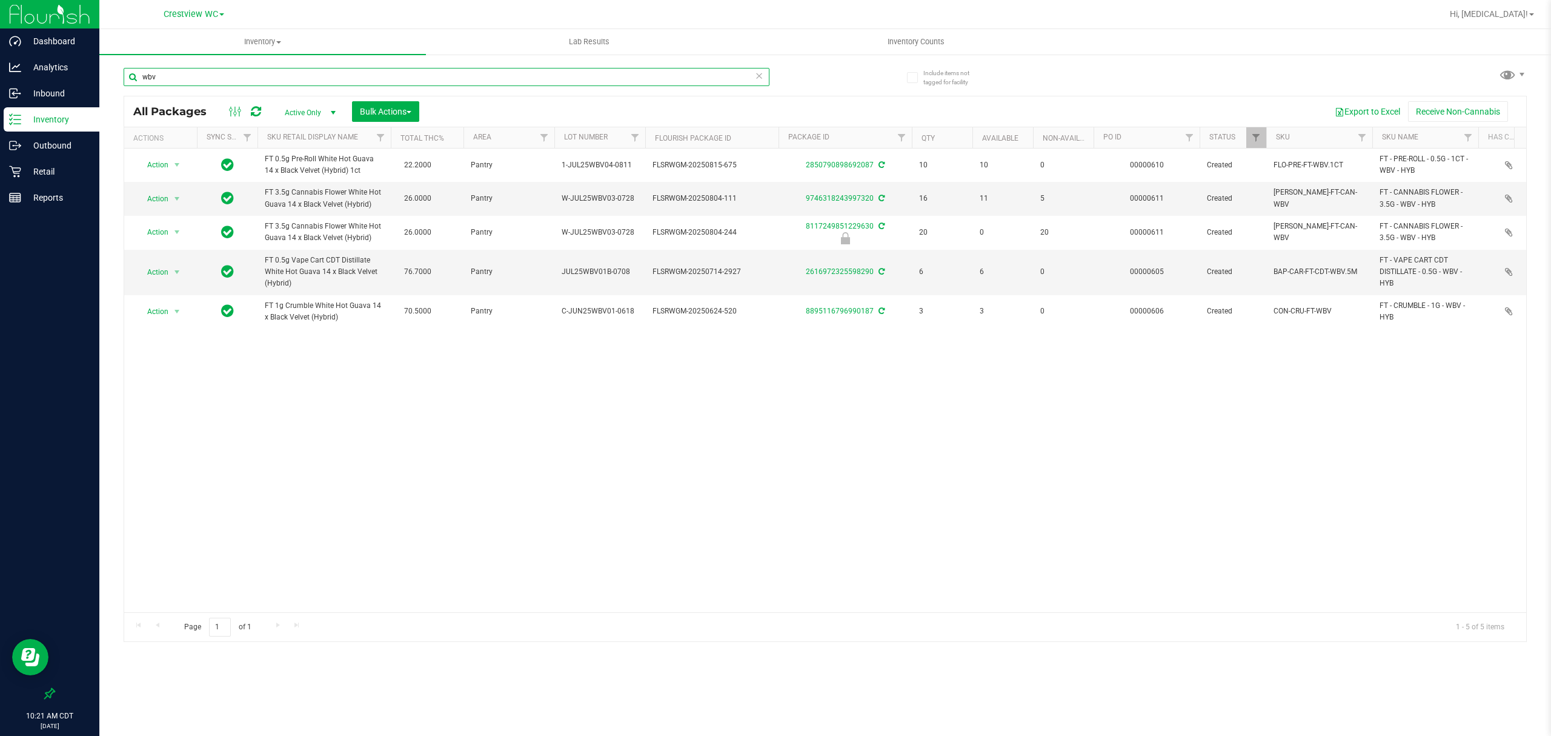
type input "wbv"
click at [34, 172] on p "Retail" at bounding box center [57, 171] width 73 height 15
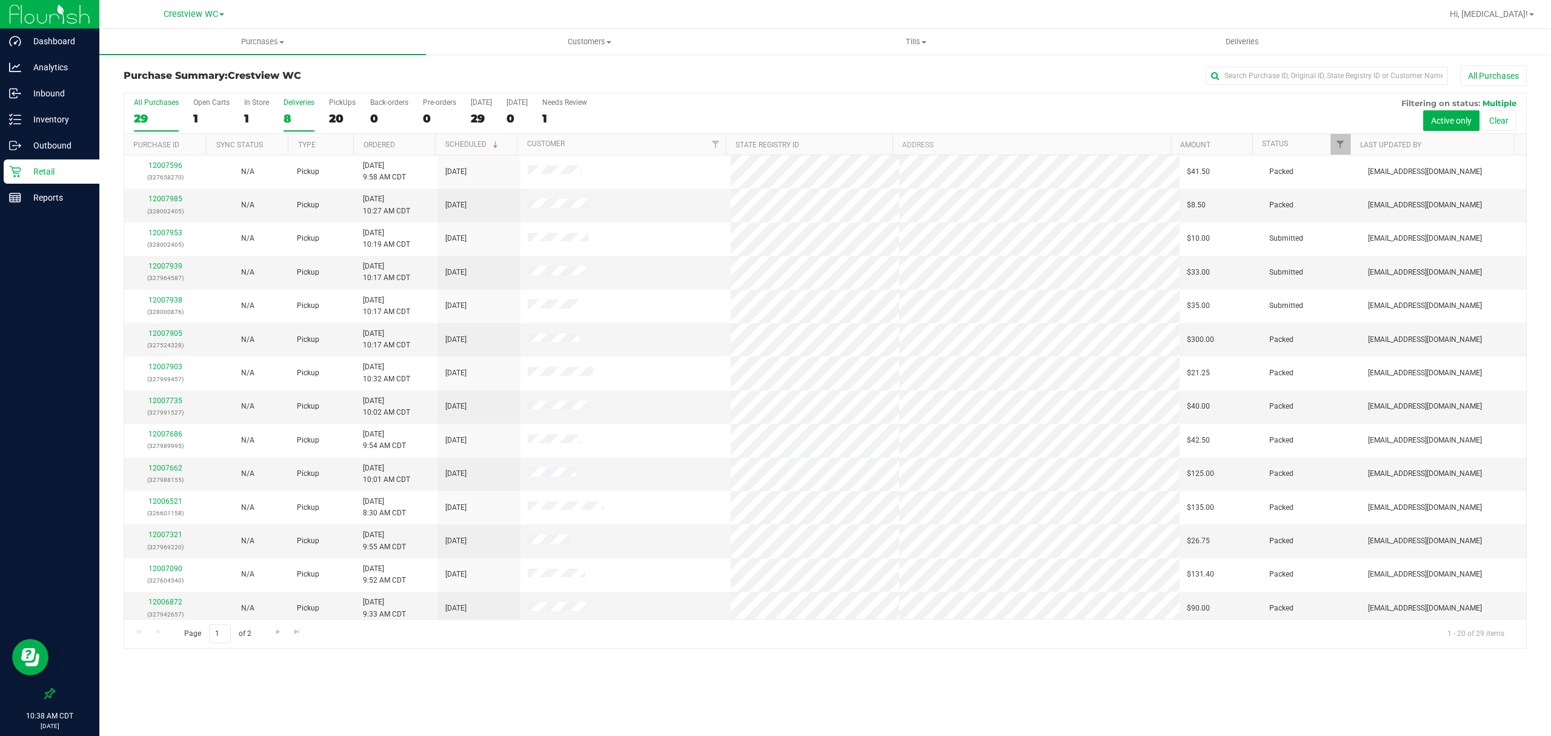
click at [304, 122] on div "8" at bounding box center [299, 118] width 31 height 14
click at [0, 0] on input "Deliveries 8" at bounding box center [0, 0] width 0 height 0
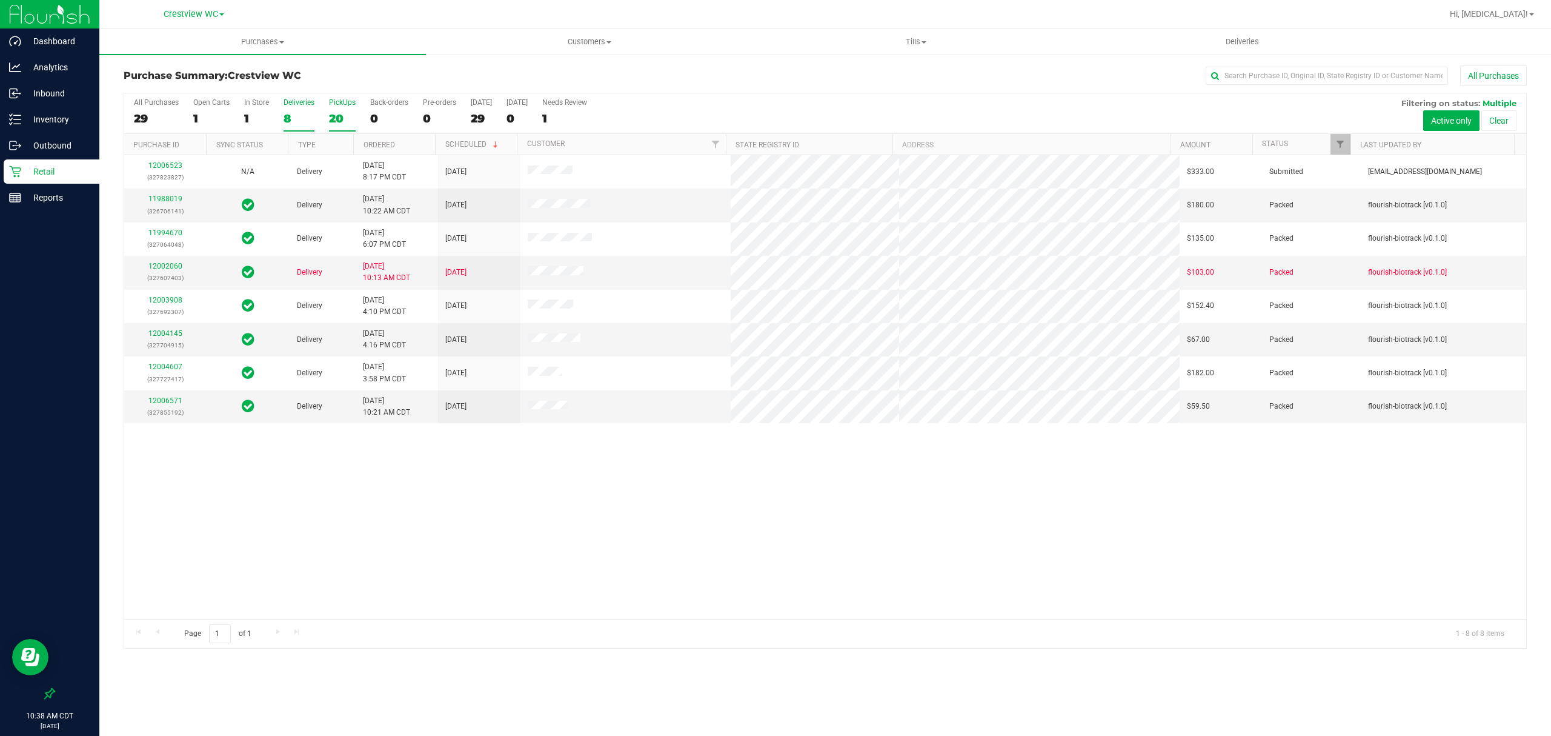
click at [347, 119] on div "20" at bounding box center [342, 118] width 27 height 14
click at [0, 0] on input "PickUps 20" at bounding box center [0, 0] width 0 height 0
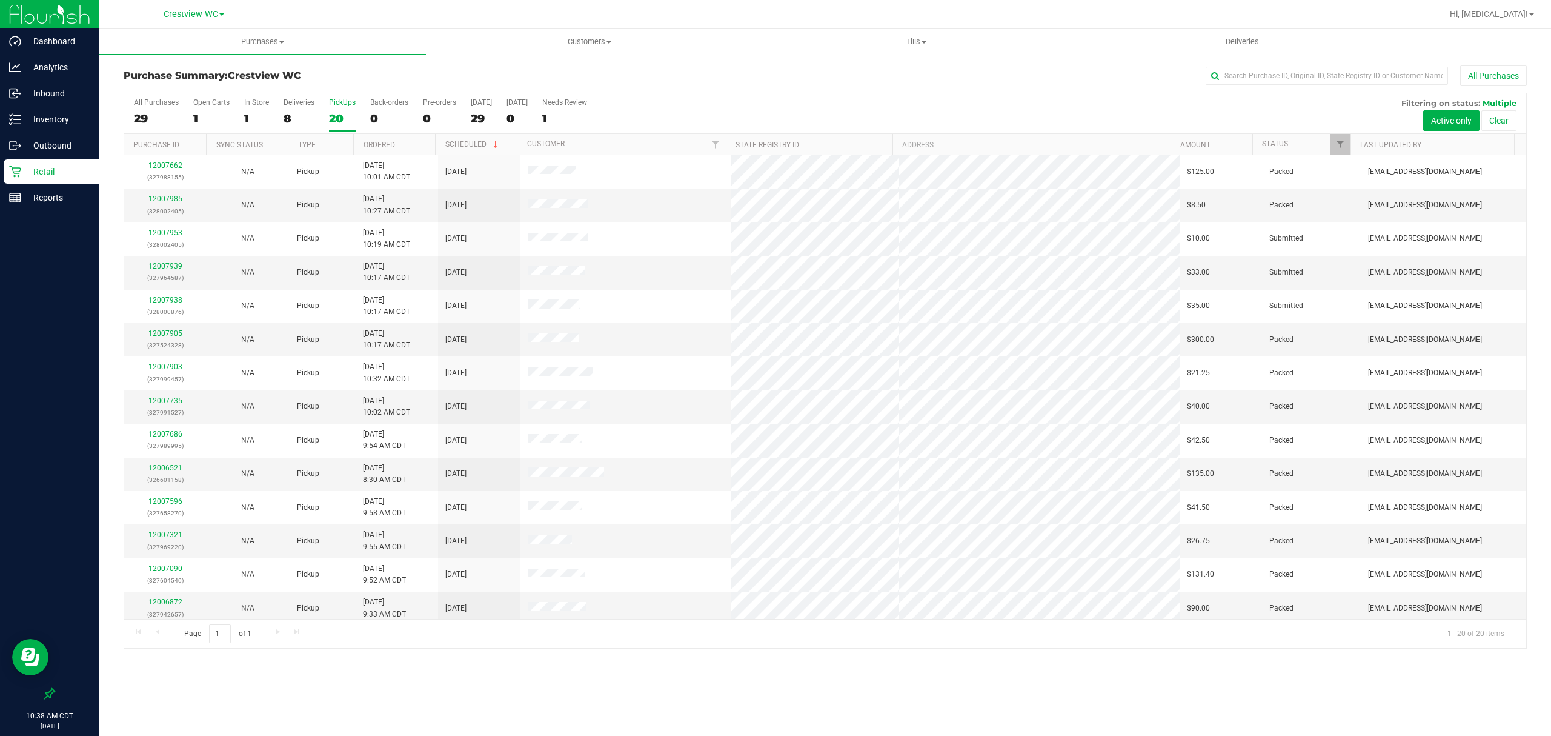
click at [56, 168] on p "Retail" at bounding box center [57, 171] width 73 height 15
click at [39, 120] on p "Inventory" at bounding box center [57, 119] width 73 height 15
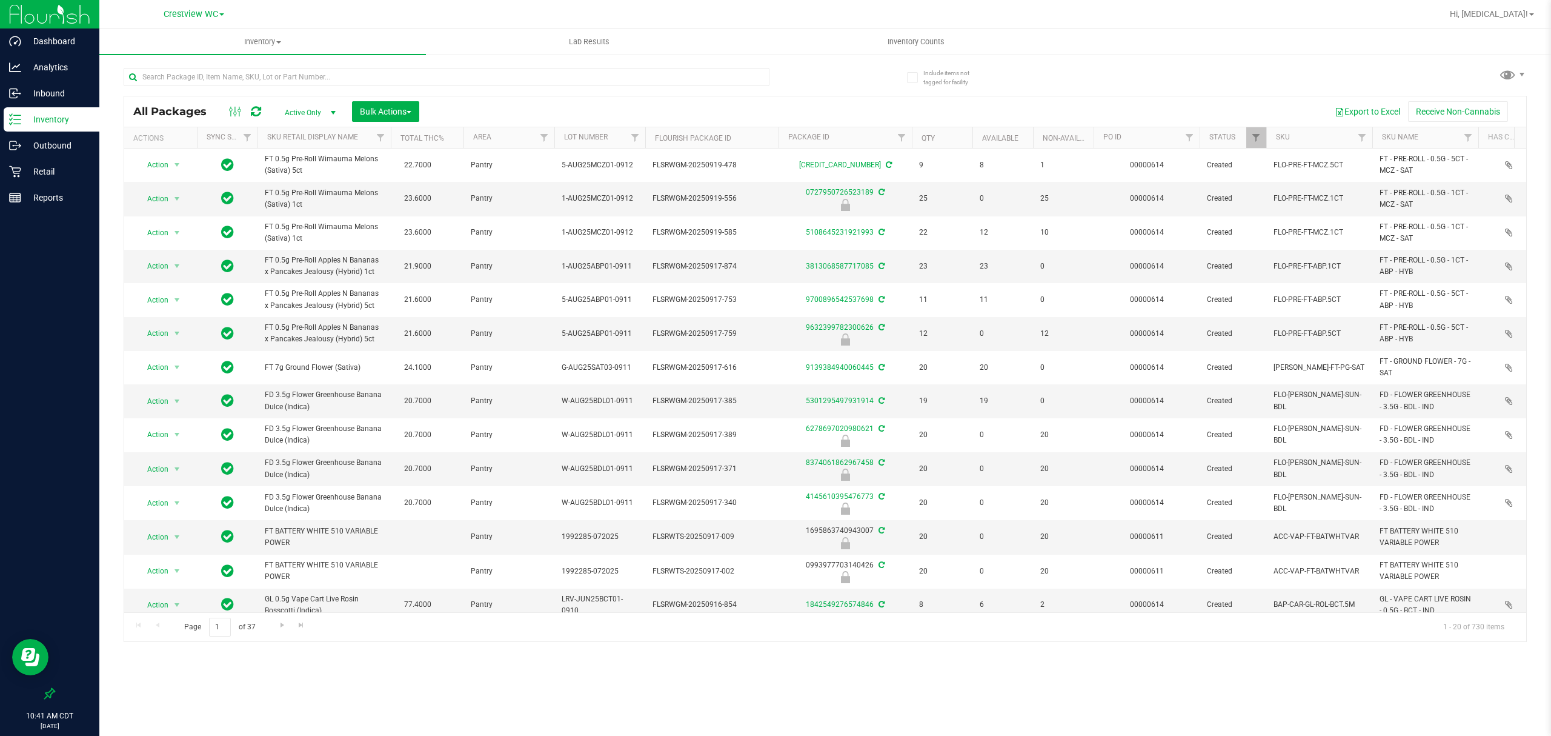
click at [539, 696] on div "Inventory All packages All inventory Waste log Create inventory Lab Results Inv…" at bounding box center [825, 382] width 1452 height 707
click at [565, 685] on div "Inventory All packages All inventory Waste log Create inventory Lab Results Inv…" at bounding box center [825, 382] width 1452 height 707
click at [51, 190] on p "Reports" at bounding box center [57, 197] width 73 height 15
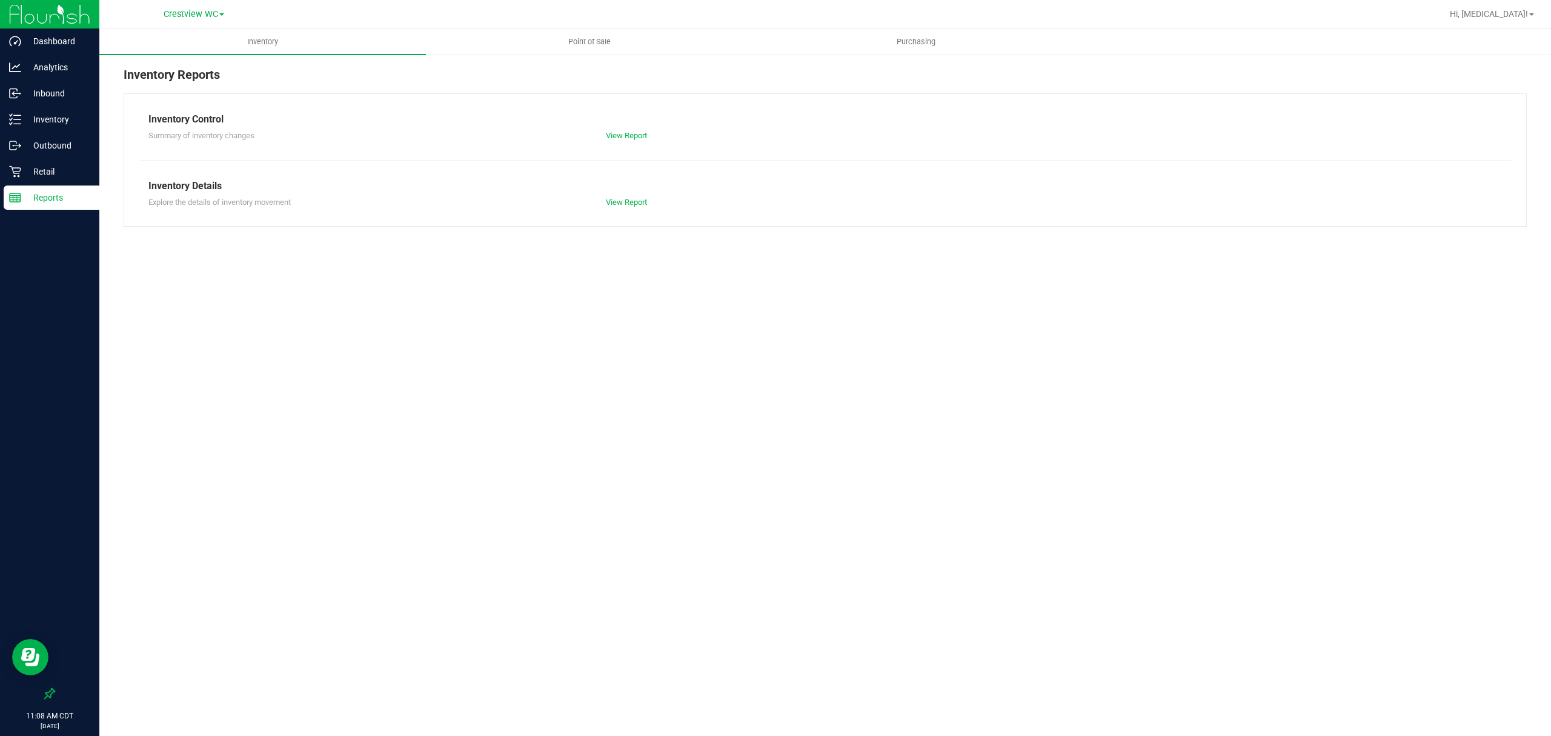
click at [590, 25] on nav "Crestview WC Hi, [GEOGRAPHIC_DATA]!" at bounding box center [825, 14] width 1452 height 29
click at [596, 39] on span "Point of Sale" at bounding box center [589, 41] width 75 height 11
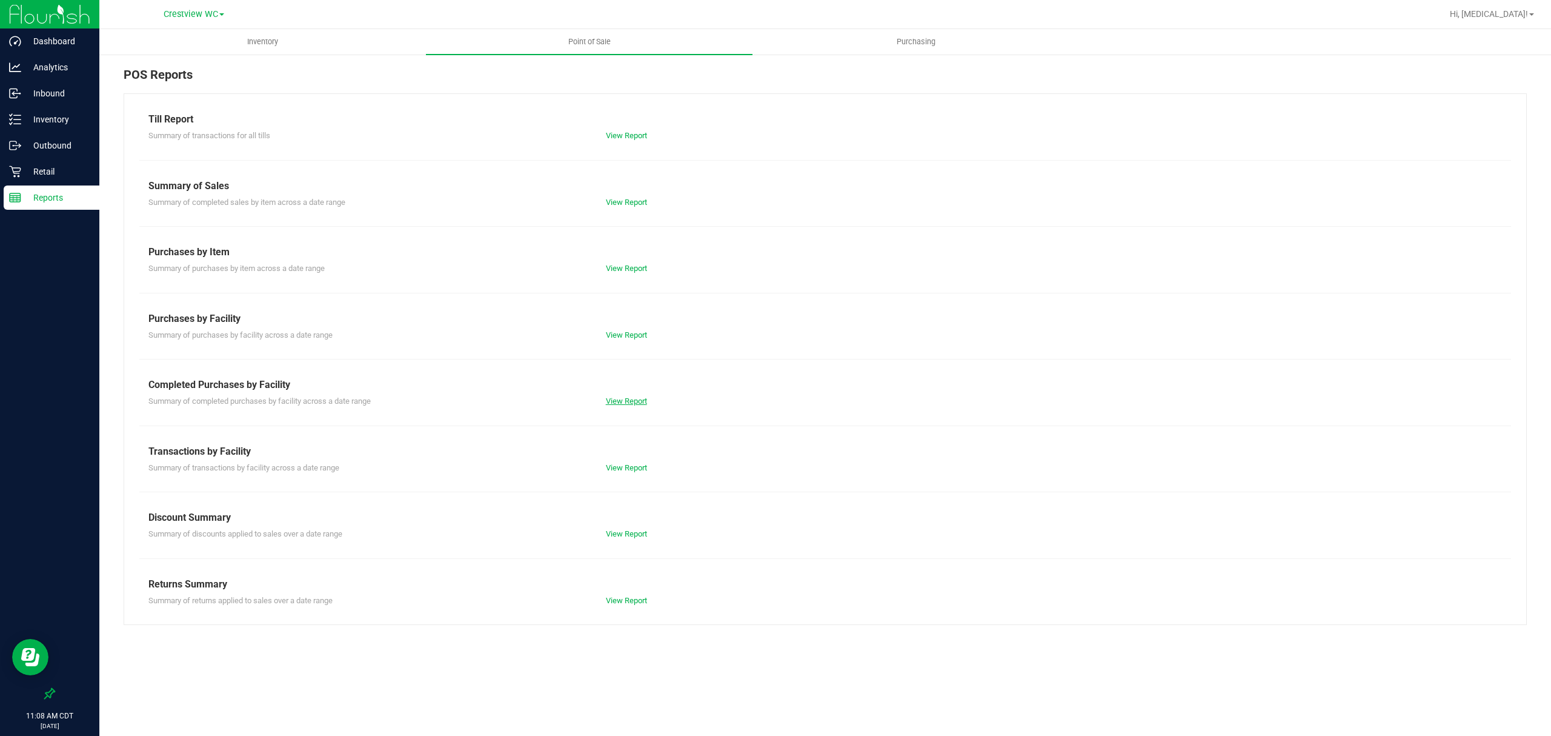
click at [622, 398] on link "View Report" at bounding box center [626, 400] width 41 height 9
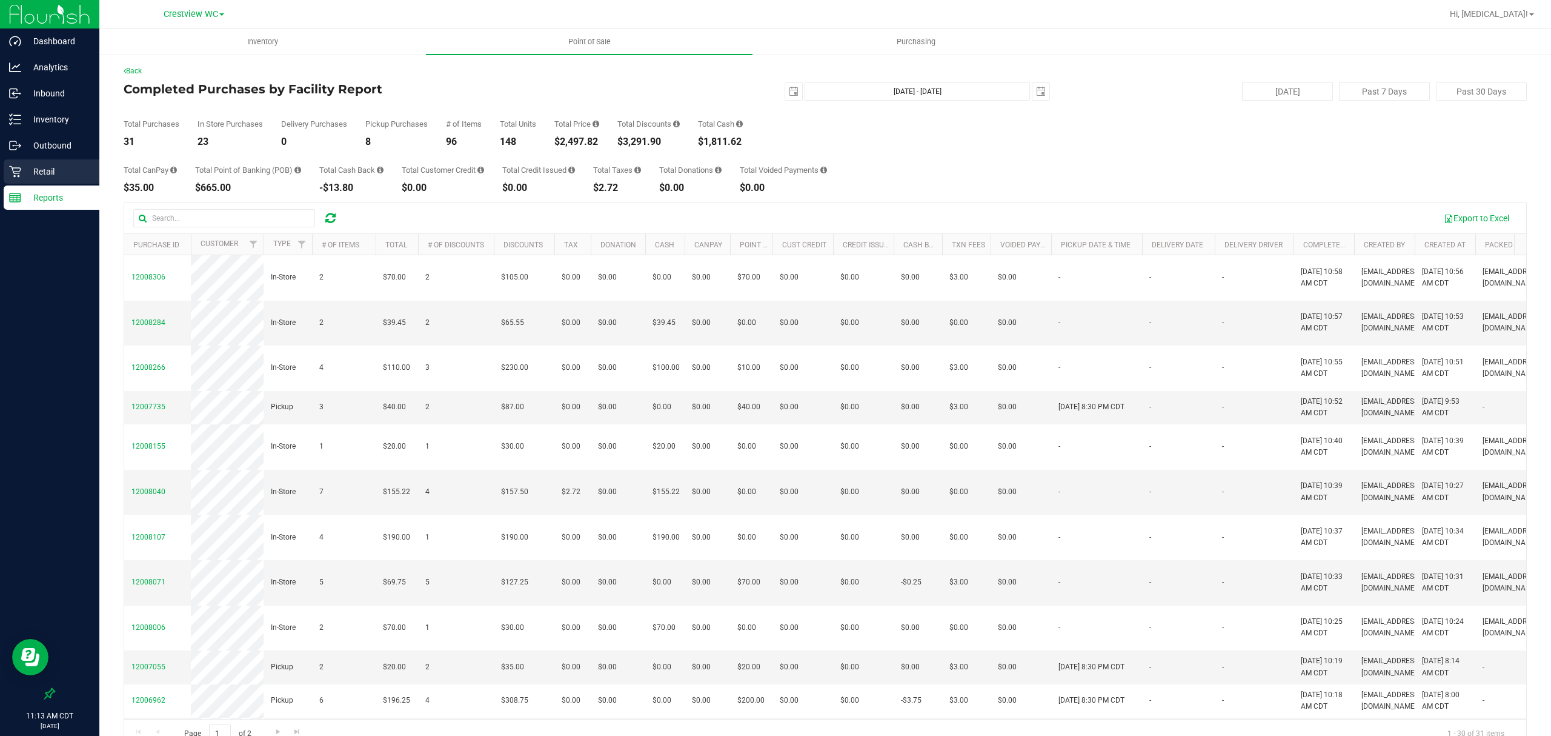
click at [76, 168] on p "Retail" at bounding box center [57, 171] width 73 height 15
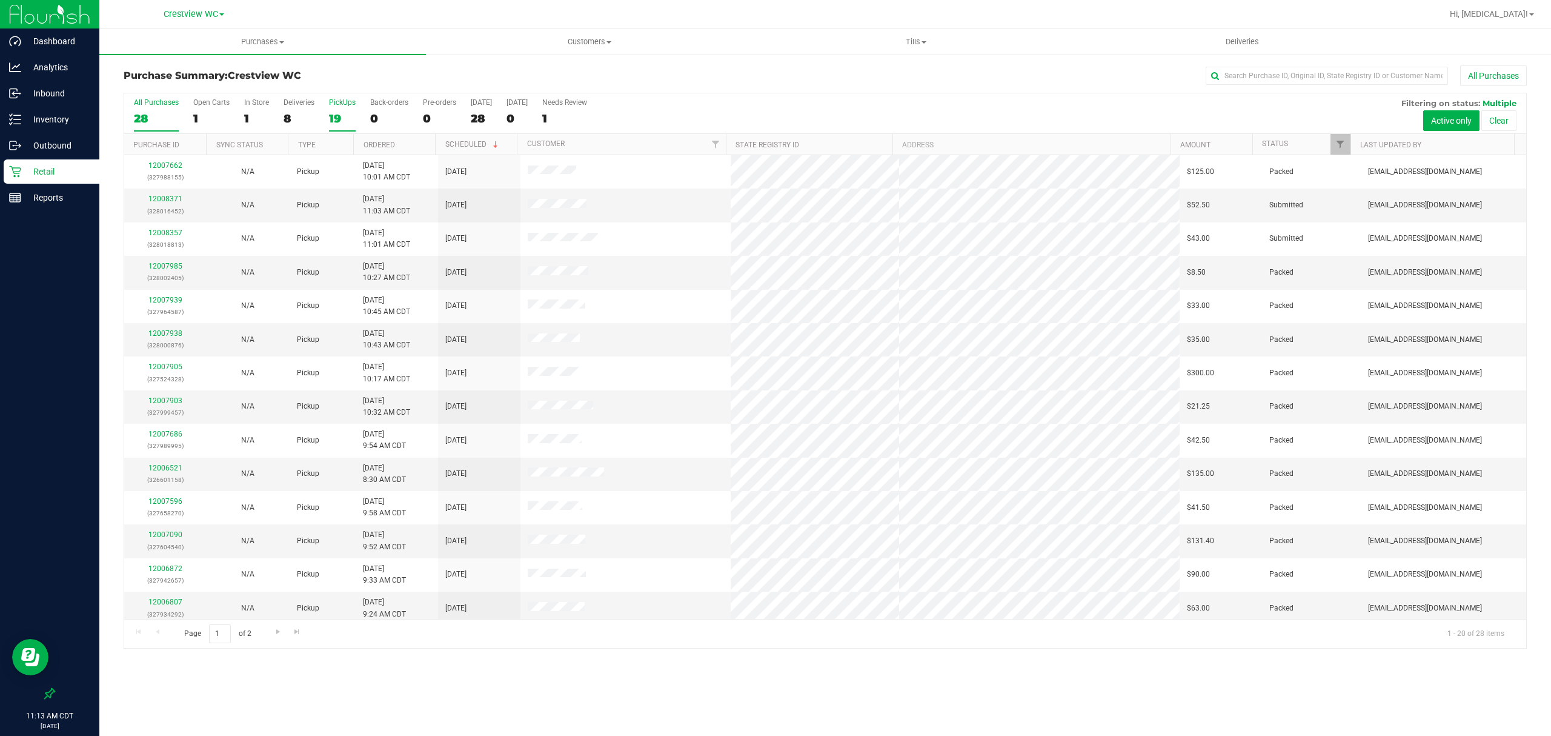
click at [340, 115] on div "19" at bounding box center [342, 118] width 27 height 14
click at [0, 0] on input "PickUps 19" at bounding box center [0, 0] width 0 height 0
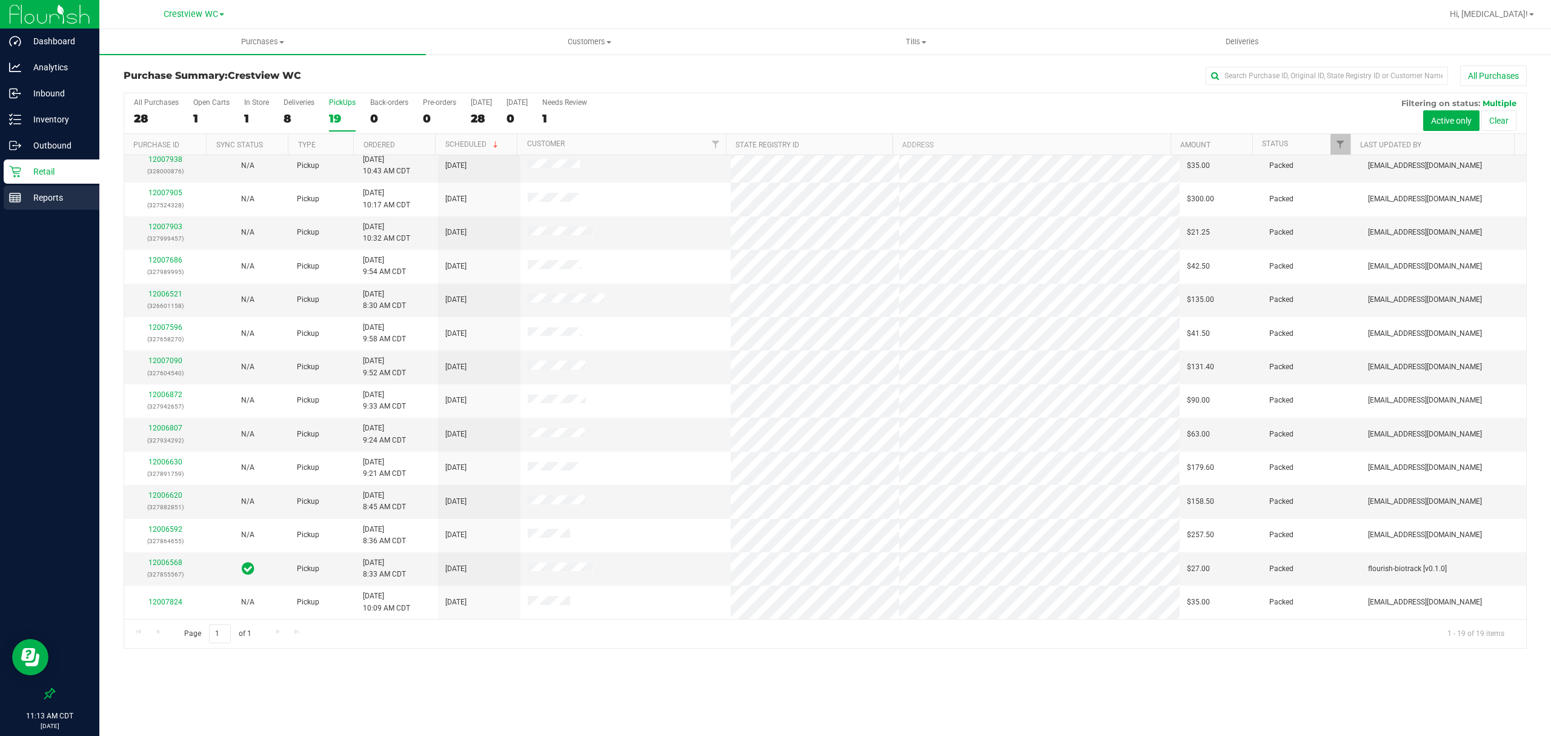
click at [45, 201] on p "Reports" at bounding box center [57, 197] width 73 height 15
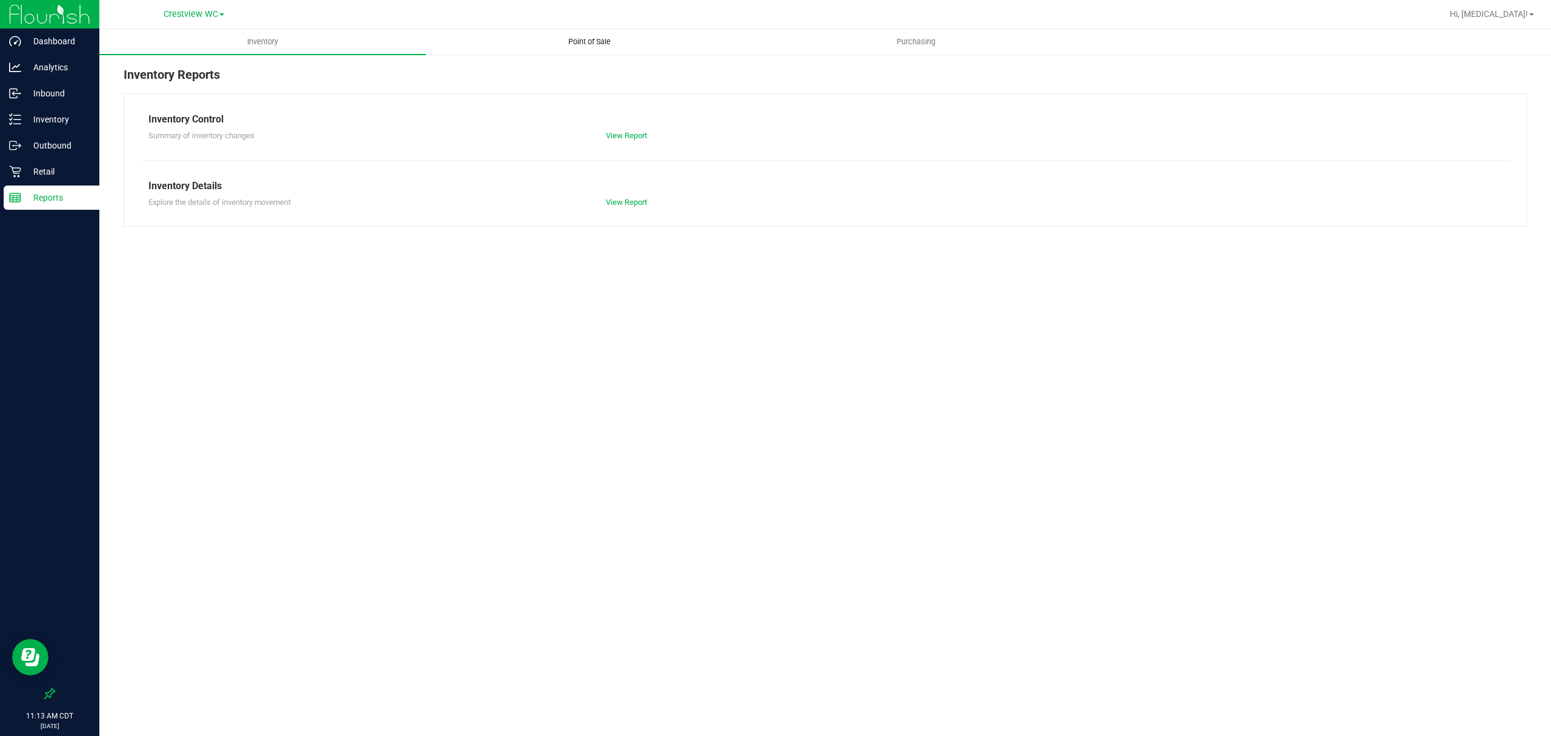
click at [604, 36] on span "Point of Sale" at bounding box center [589, 41] width 75 height 11
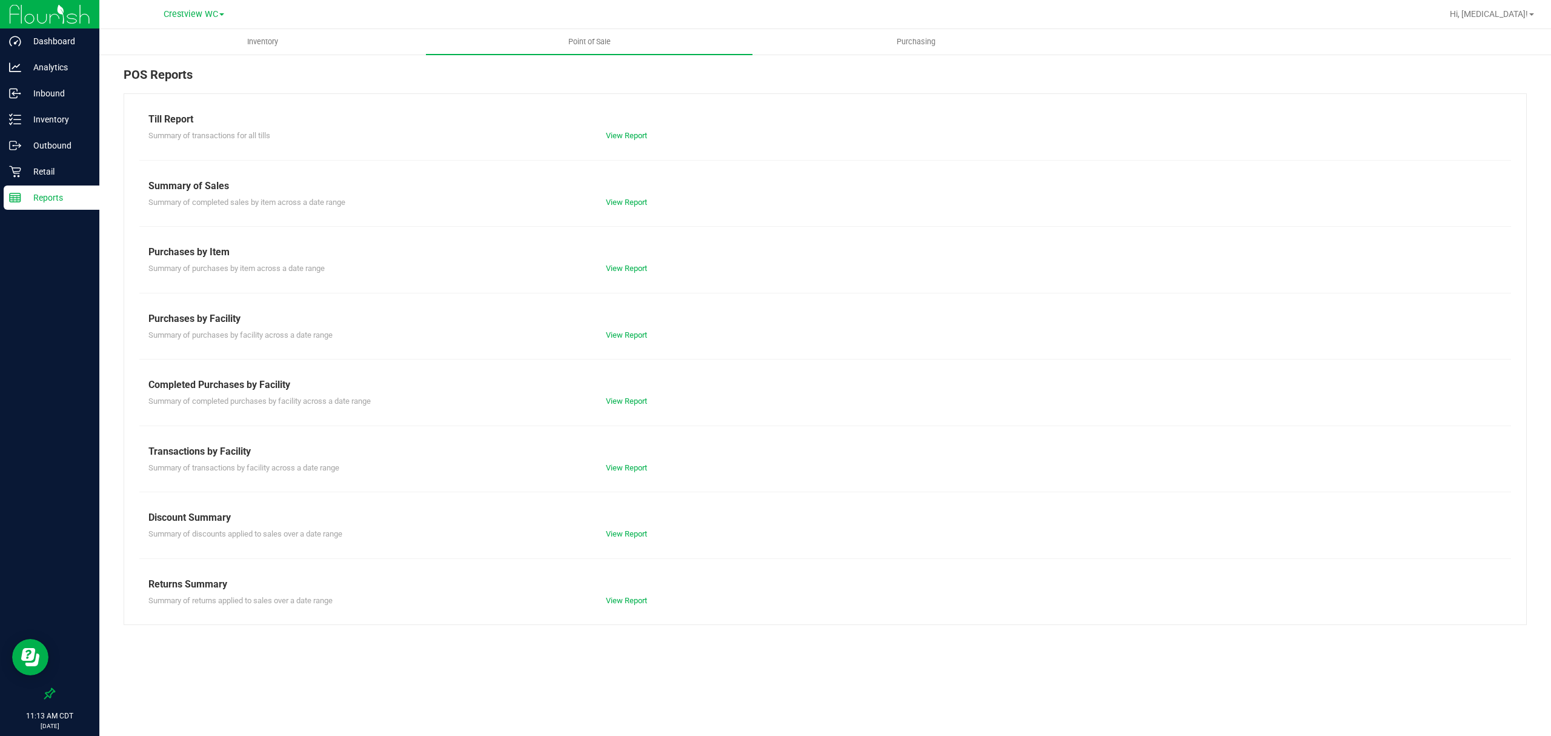
click at [617, 393] on div "Summary of completed purchases by facility across a date range View Report" at bounding box center [825, 399] width 1372 height 15
click at [619, 400] on link "View Report" at bounding box center [626, 400] width 41 height 9
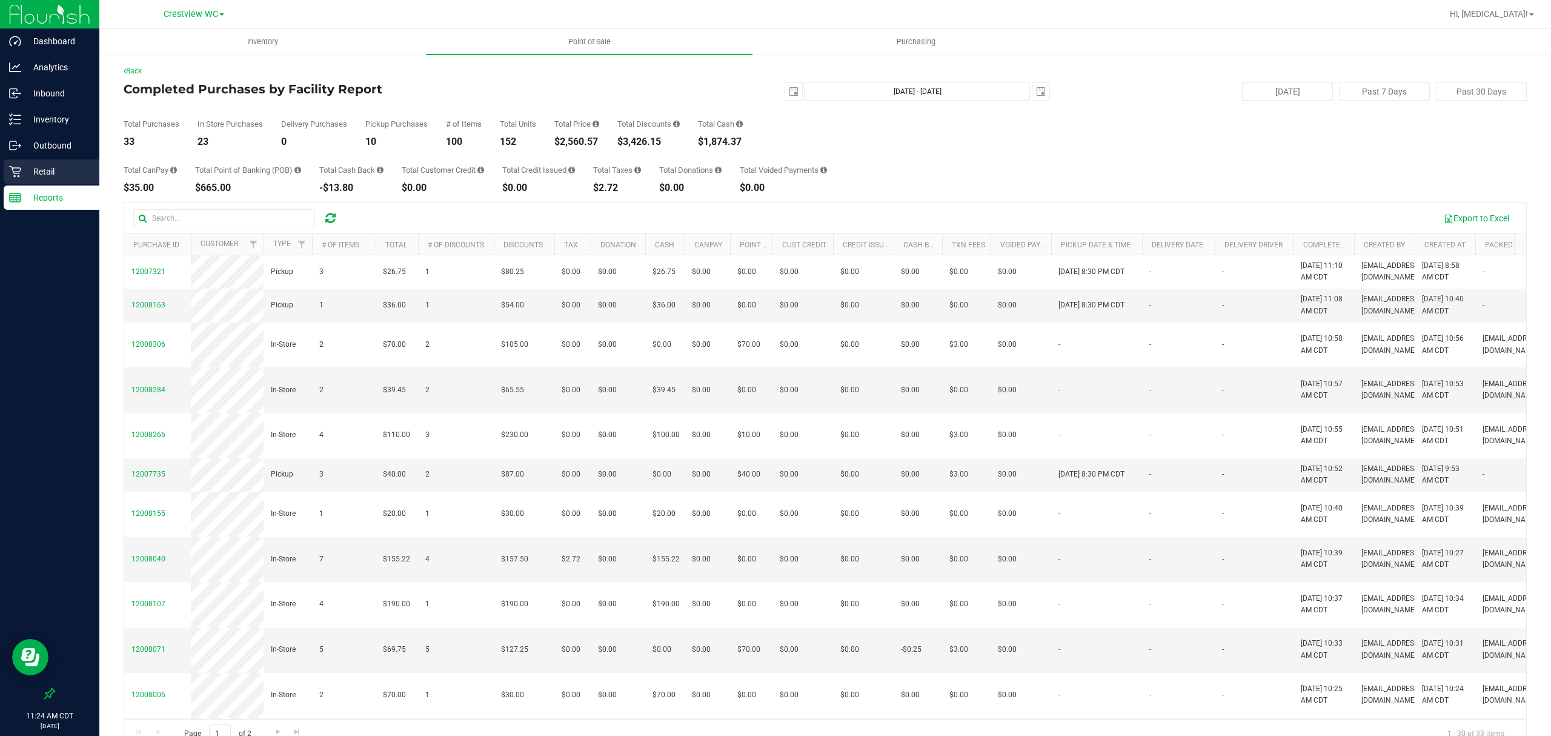
click at [61, 163] on div "Retail" at bounding box center [52, 171] width 96 height 24
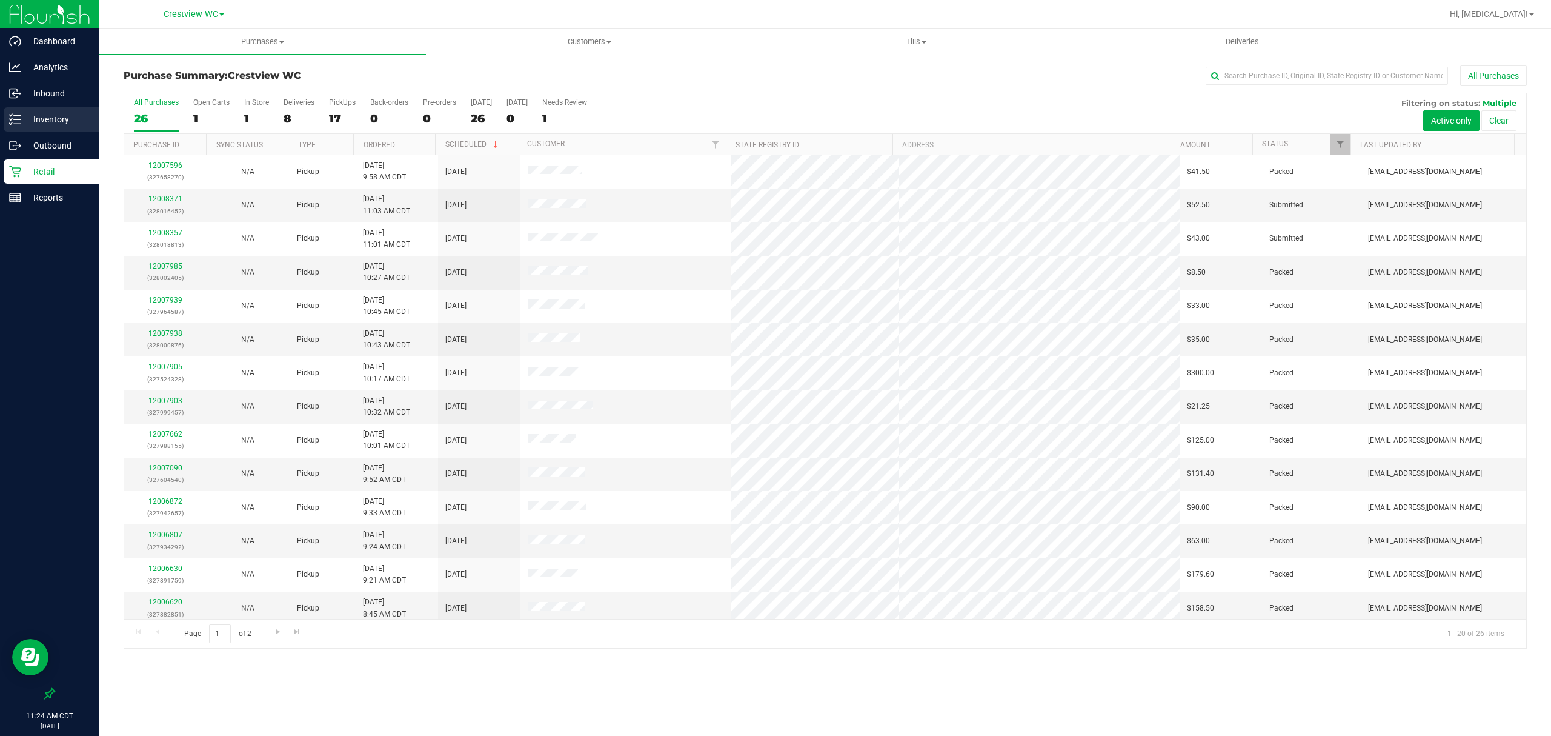
click at [70, 125] on p "Inventory" at bounding box center [57, 119] width 73 height 15
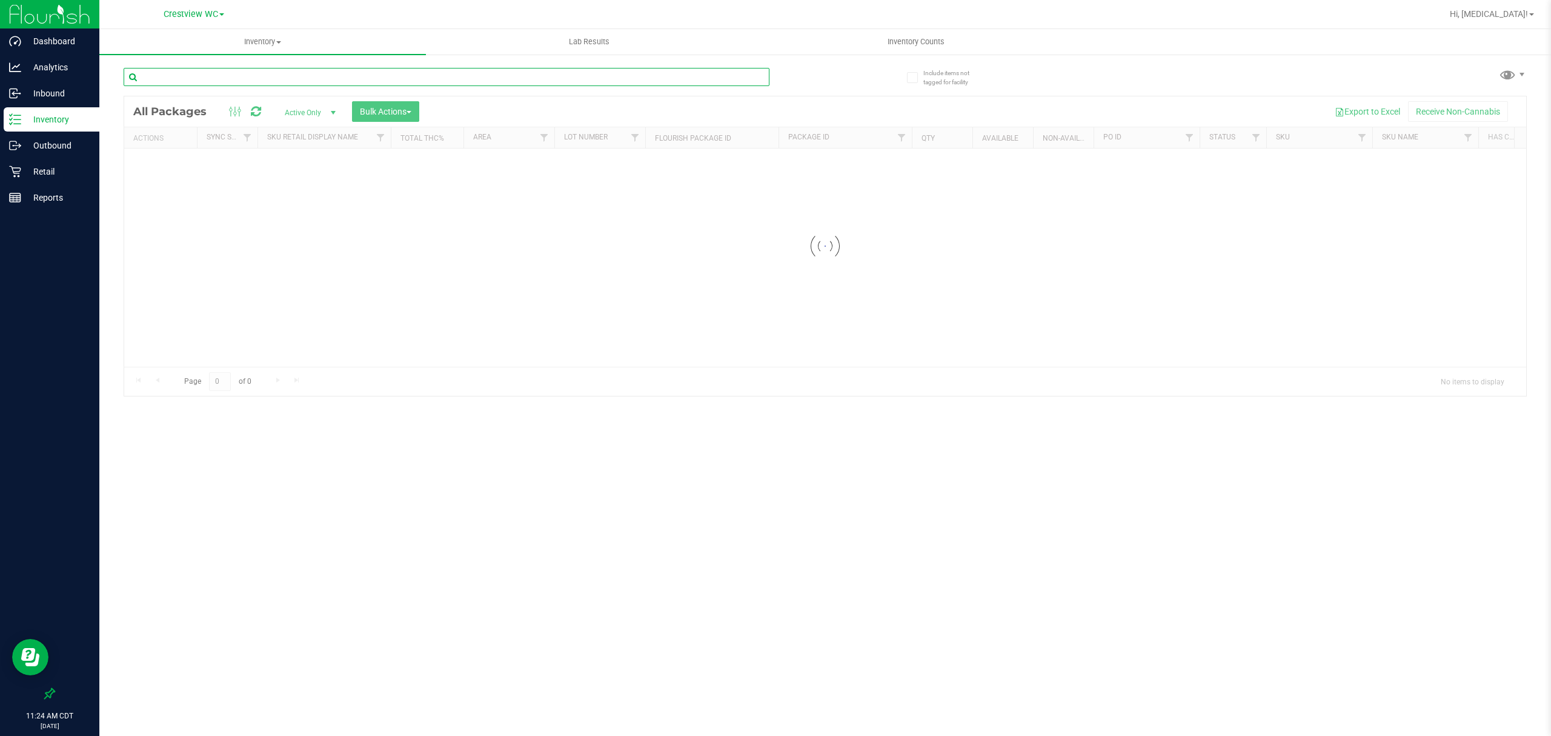
click at [309, 73] on input "text" at bounding box center [447, 77] width 646 height 18
paste input "SN250728DC1-0804"
type input "SN250728DC1-0804"
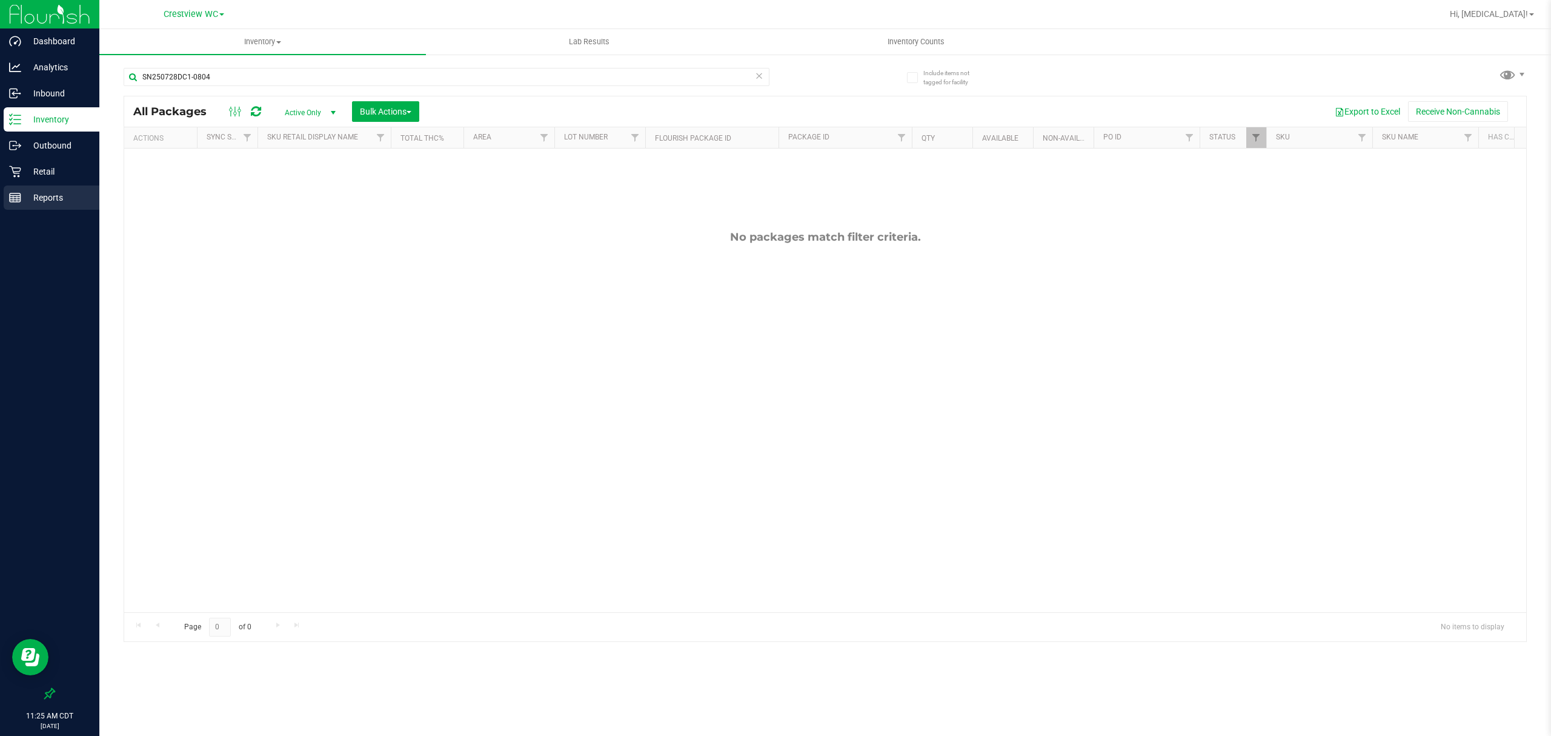
click at [47, 197] on p "Reports" at bounding box center [57, 197] width 73 height 15
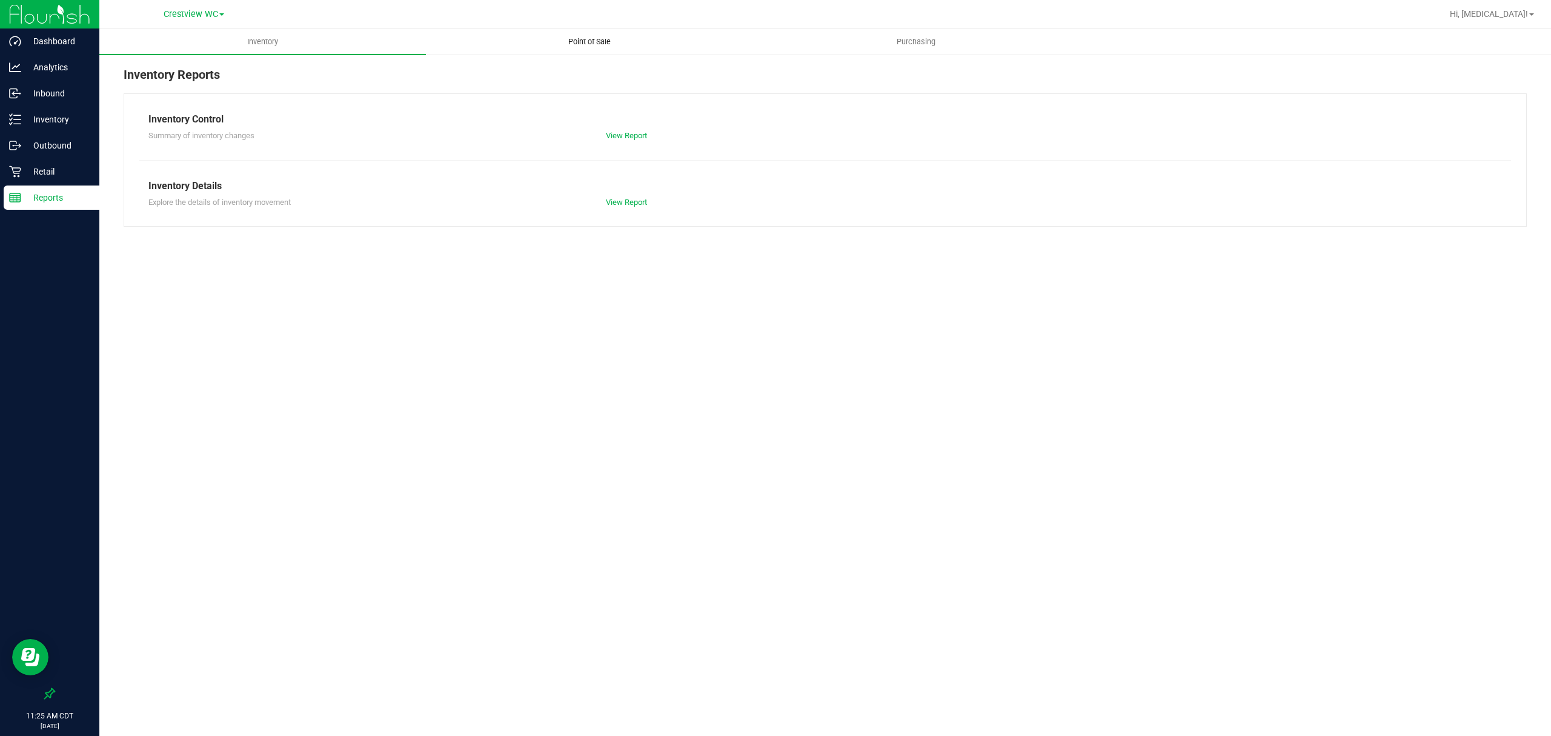
click at [593, 45] on span "Point of Sale" at bounding box center [589, 41] width 75 height 11
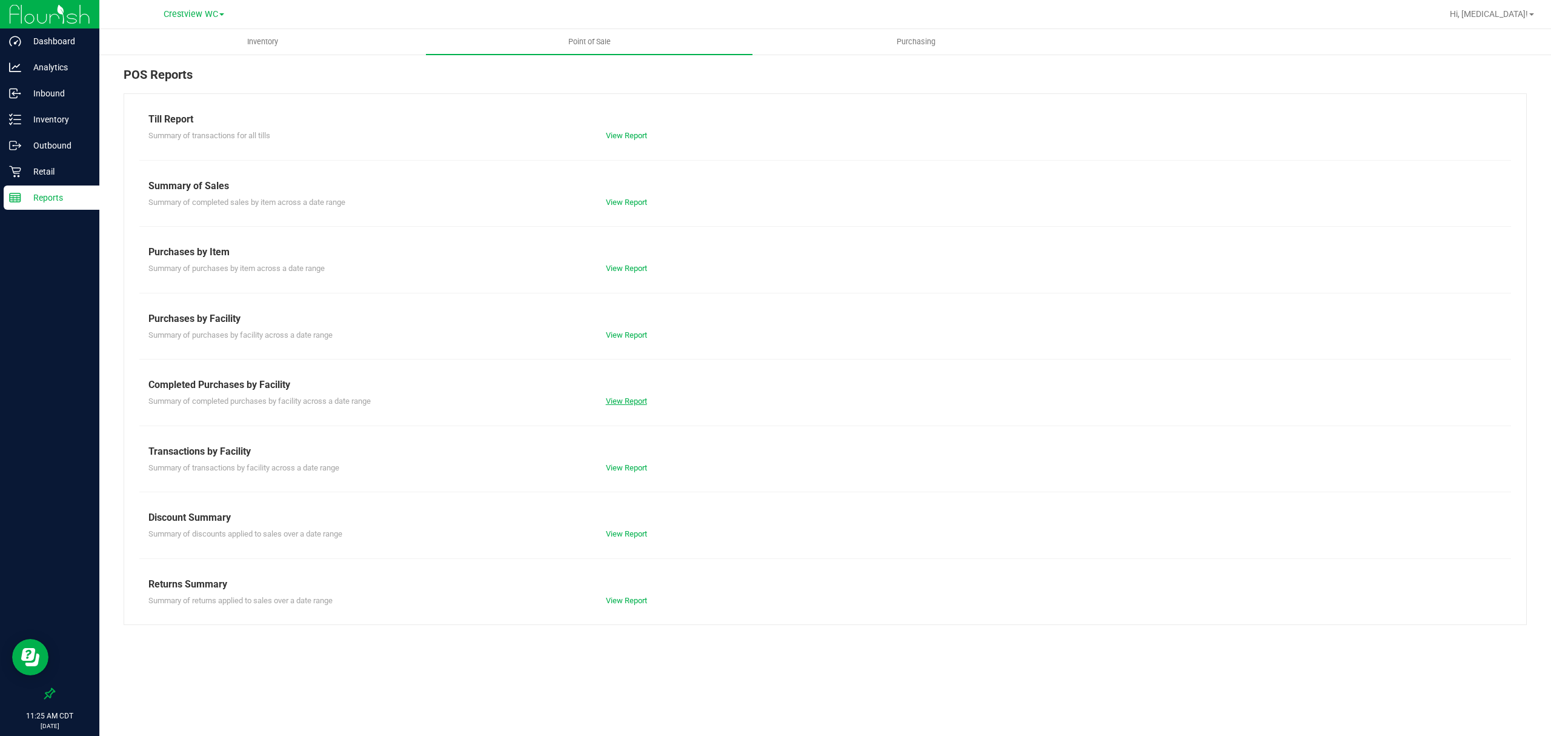
click at [616, 405] on link "View Report" at bounding box center [626, 400] width 41 height 9
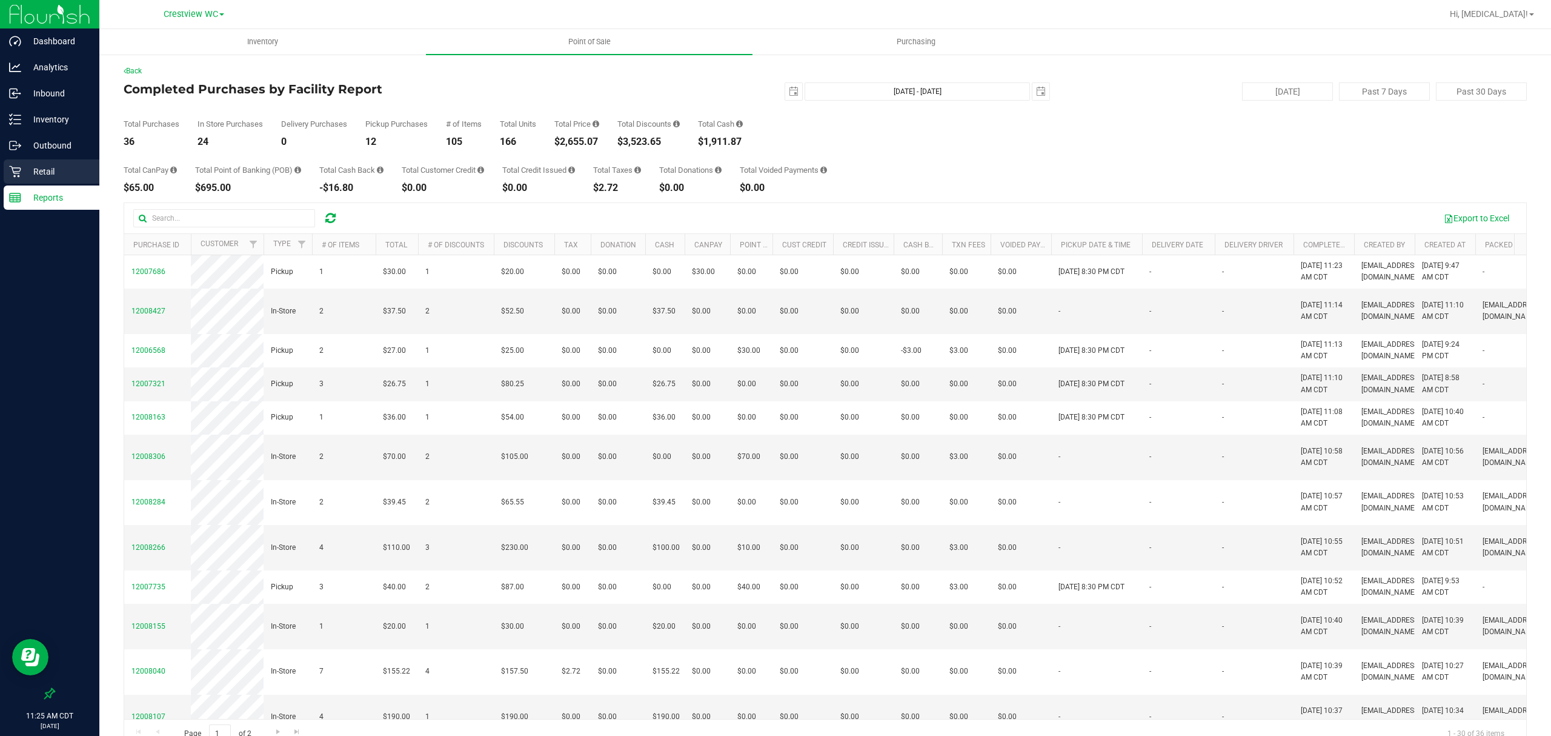
click at [48, 171] on p "Retail" at bounding box center [57, 171] width 73 height 15
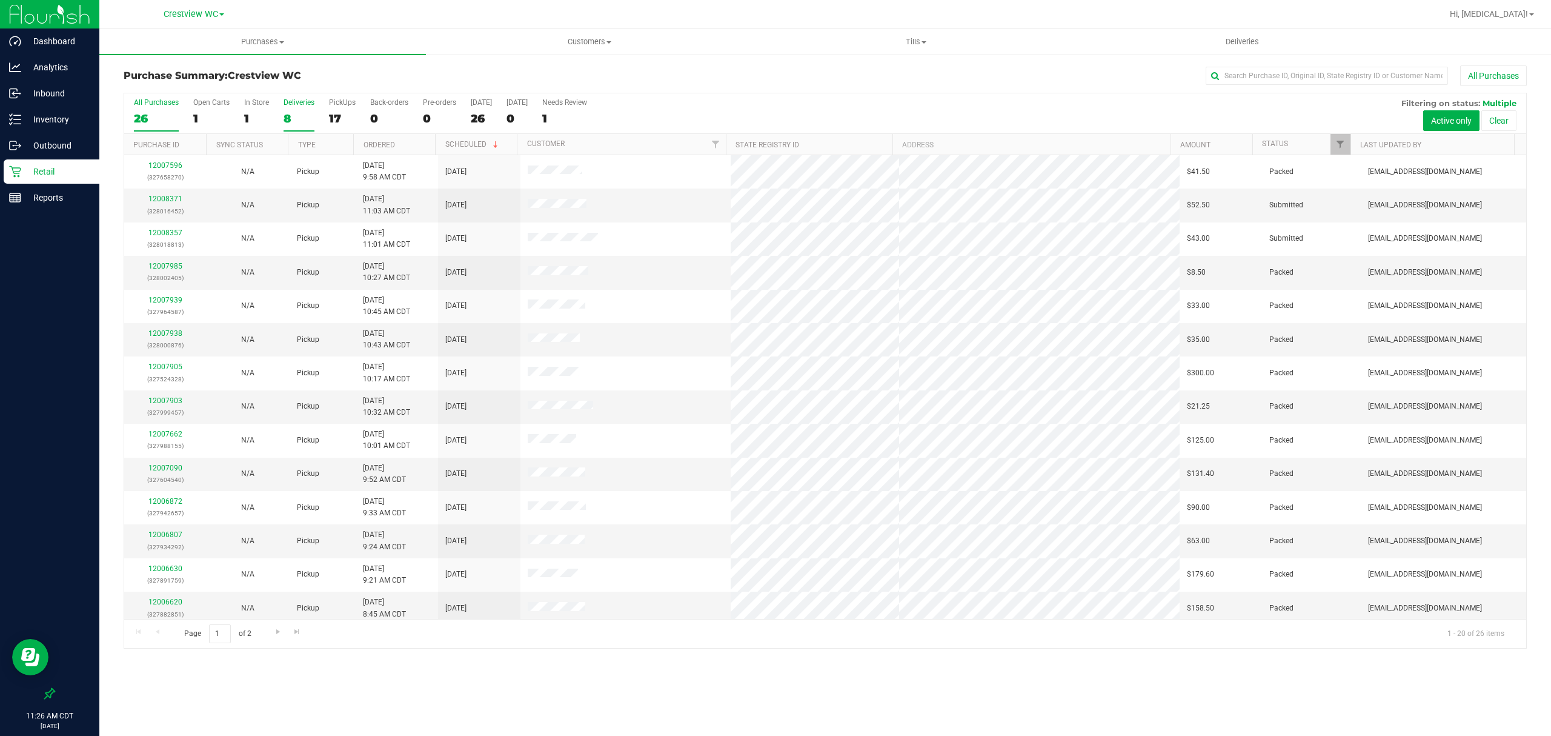
click at [302, 119] on div "8" at bounding box center [299, 118] width 31 height 14
click at [0, 0] on input "Deliveries 8" at bounding box center [0, 0] width 0 height 0
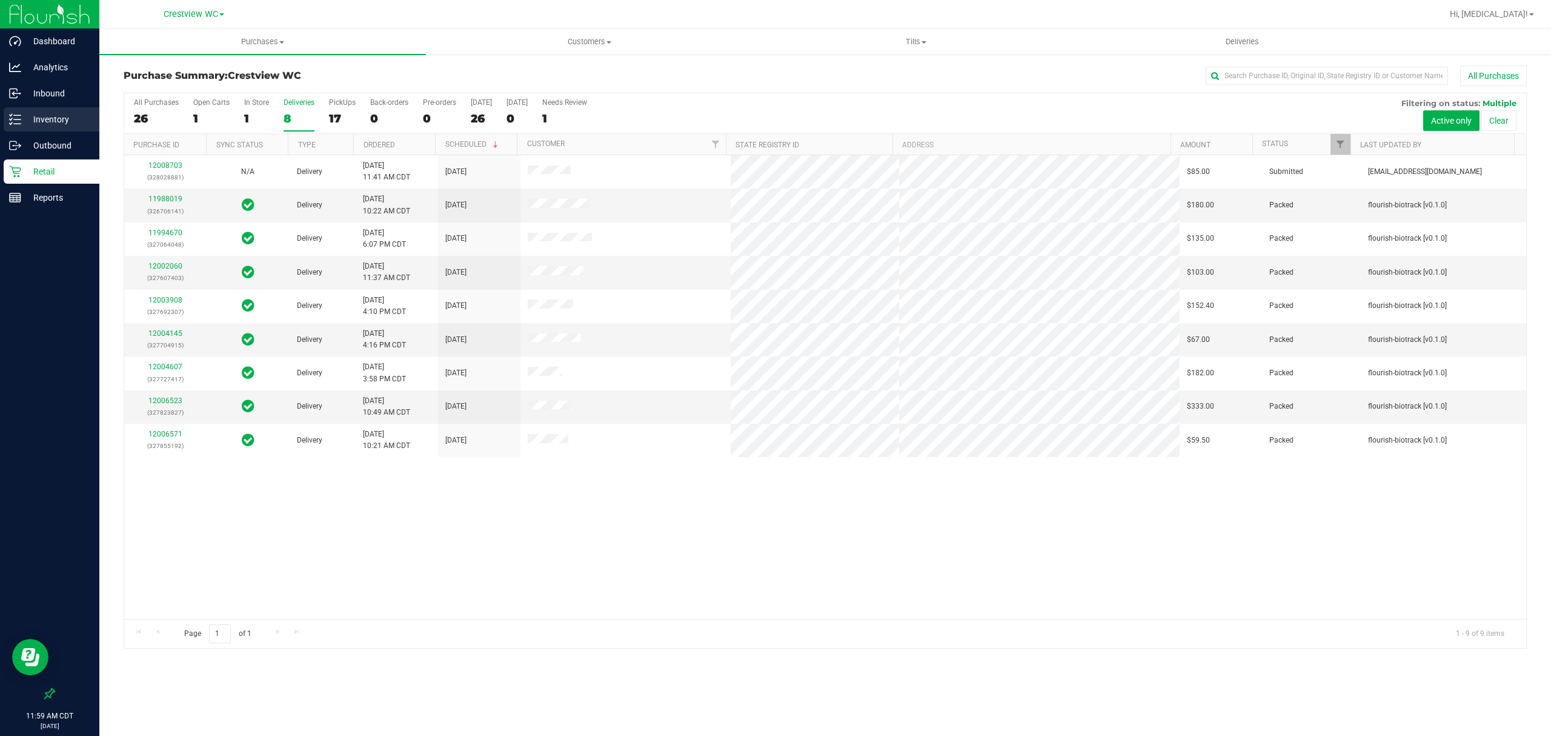
click at [63, 122] on p "Inventory" at bounding box center [57, 119] width 73 height 15
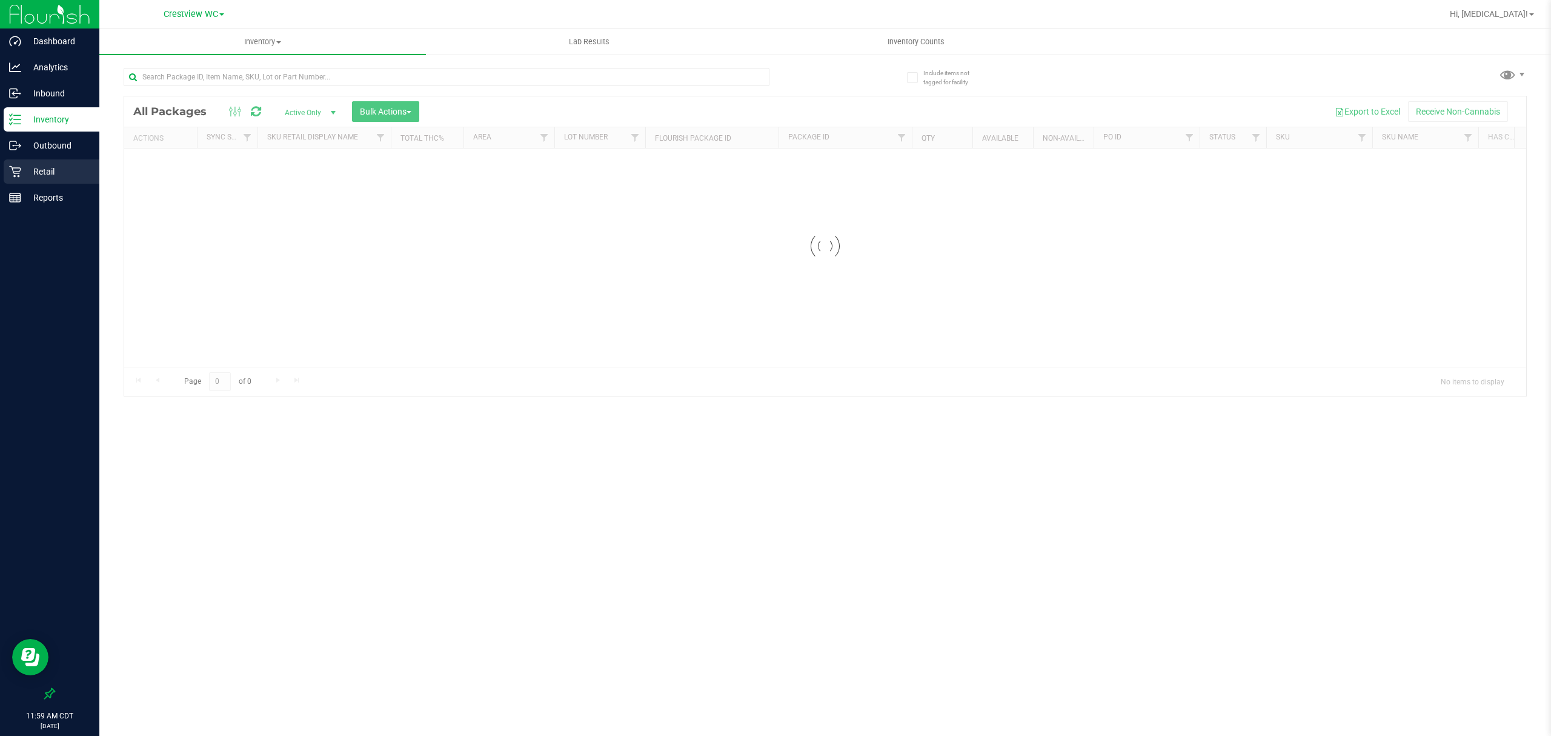
click at [49, 175] on p "Retail" at bounding box center [57, 171] width 73 height 15
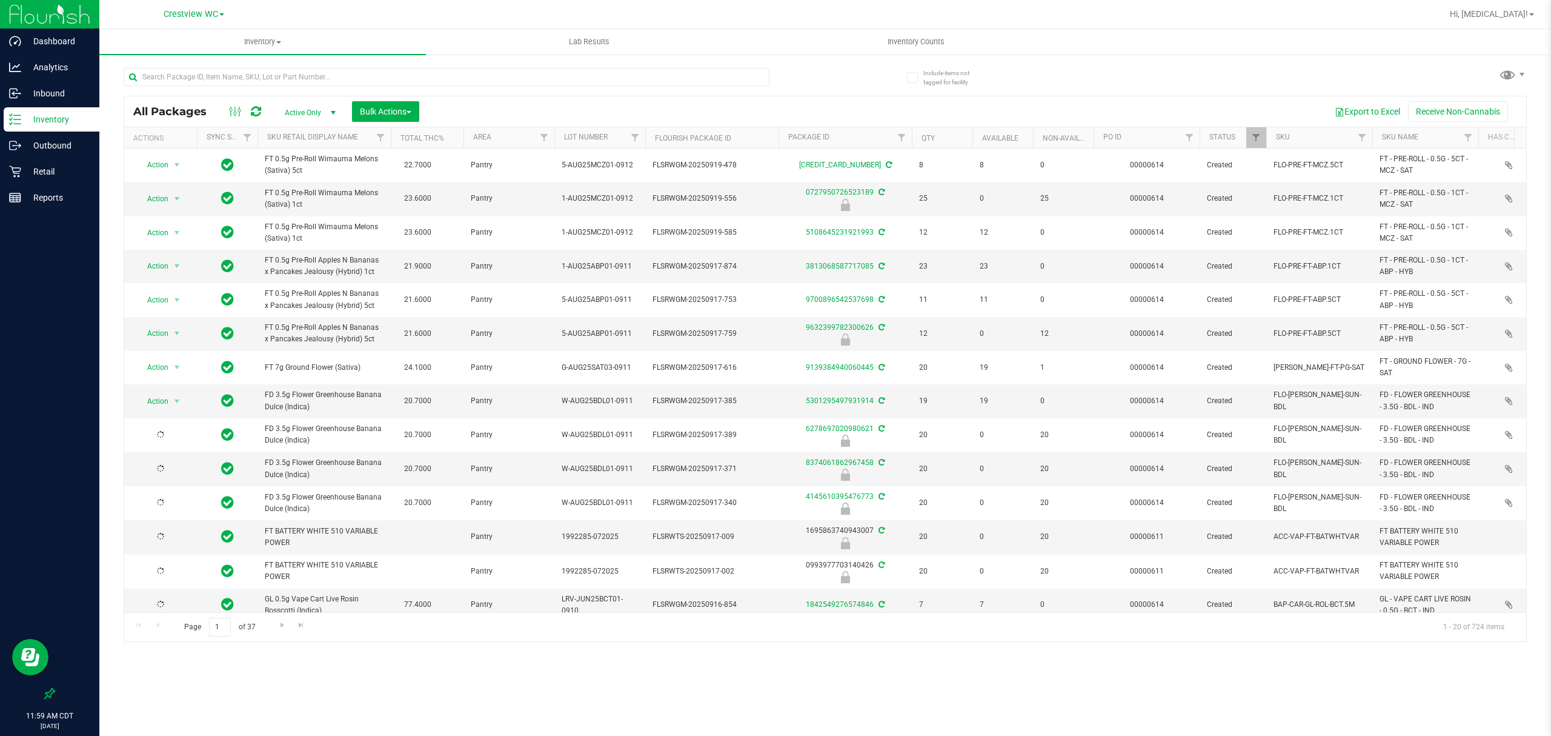
click at [65, 127] on div "Inventory" at bounding box center [52, 119] width 96 height 24
click at [63, 121] on p "Inventory" at bounding box center [57, 119] width 73 height 15
click at [61, 121] on p "Inventory" at bounding box center [57, 119] width 73 height 15
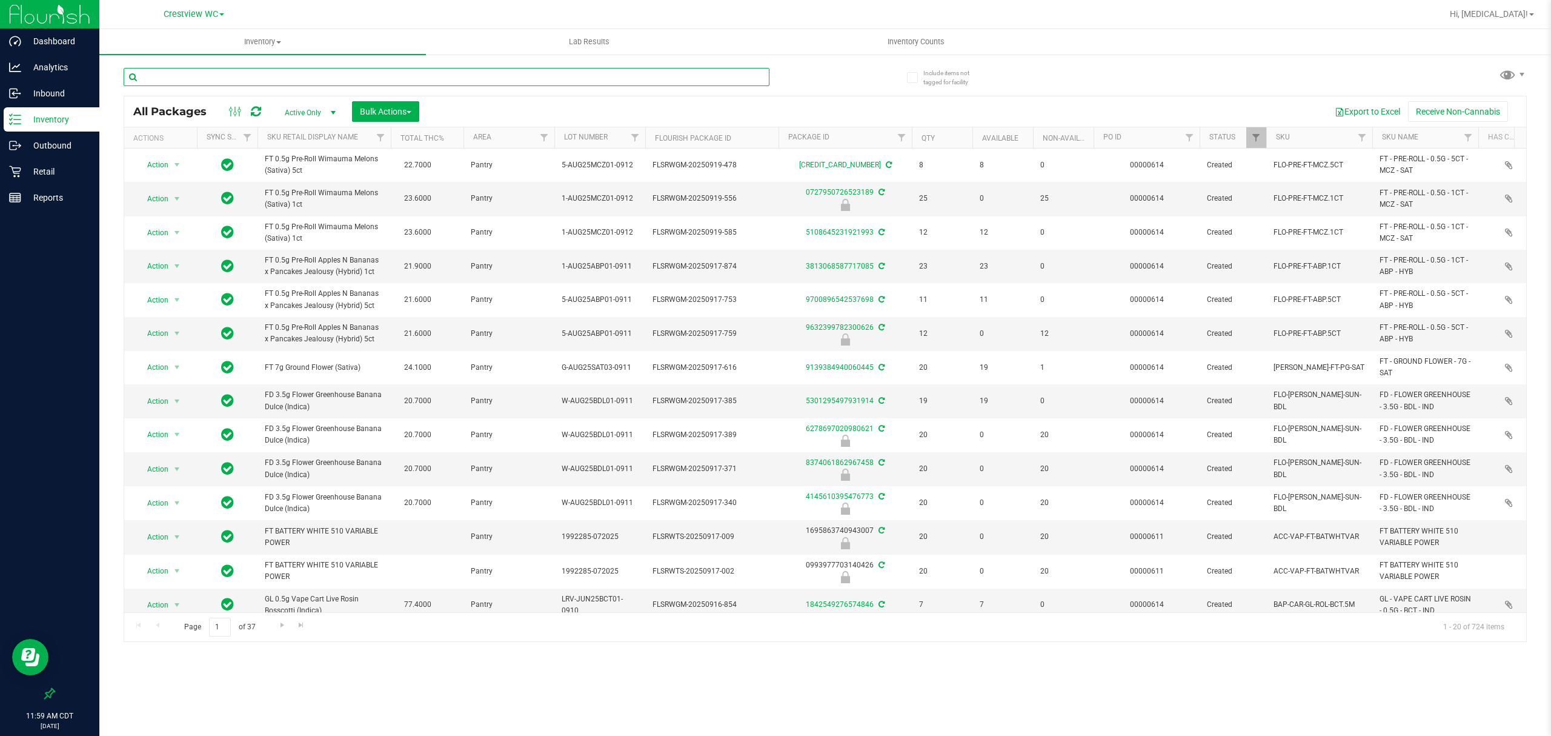
click at [156, 81] on input "text" at bounding box center [447, 77] width 646 height 18
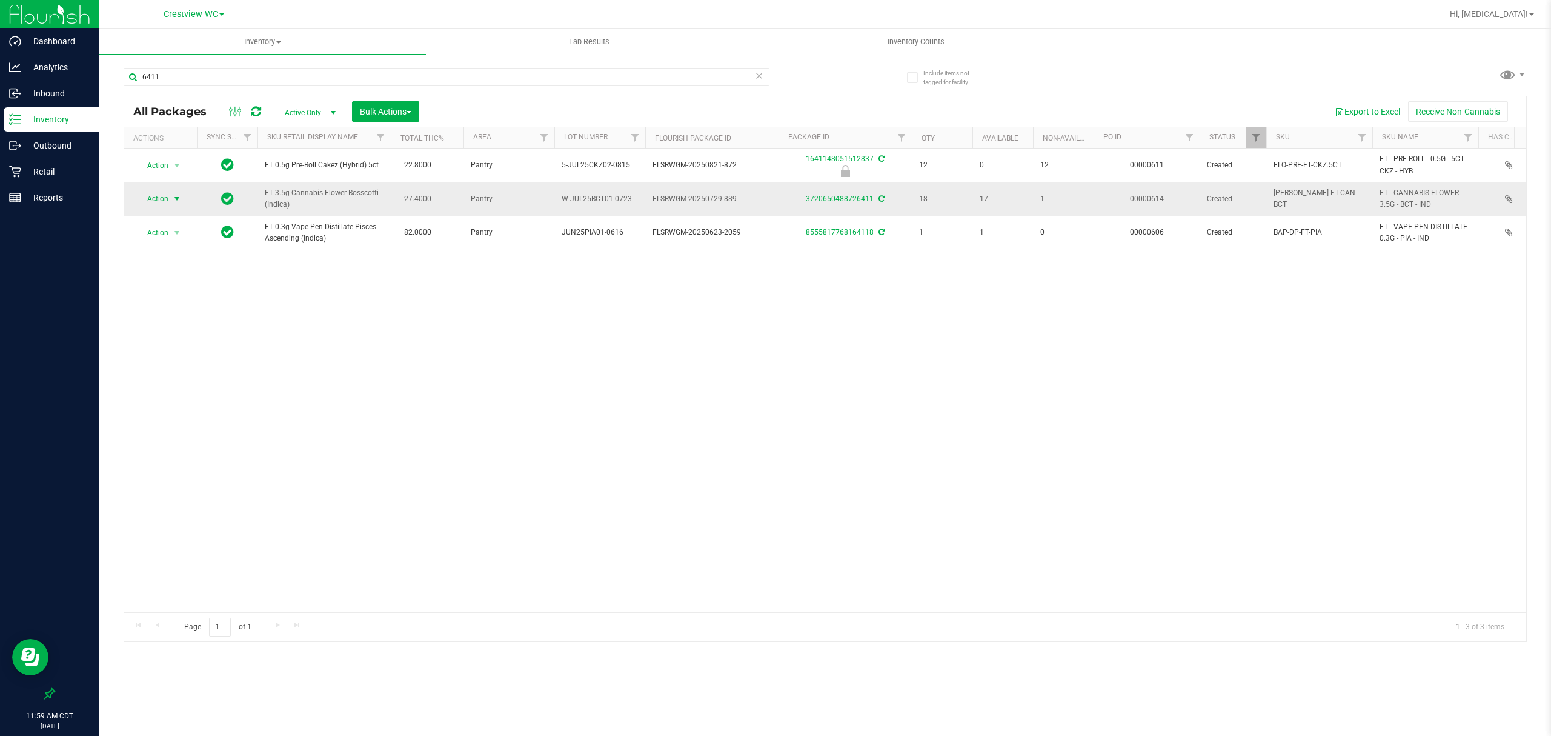
click at [165, 197] on span "Action" at bounding box center [152, 198] width 33 height 17
click at [184, 348] on li "Print package label" at bounding box center [184, 347] width 94 height 18
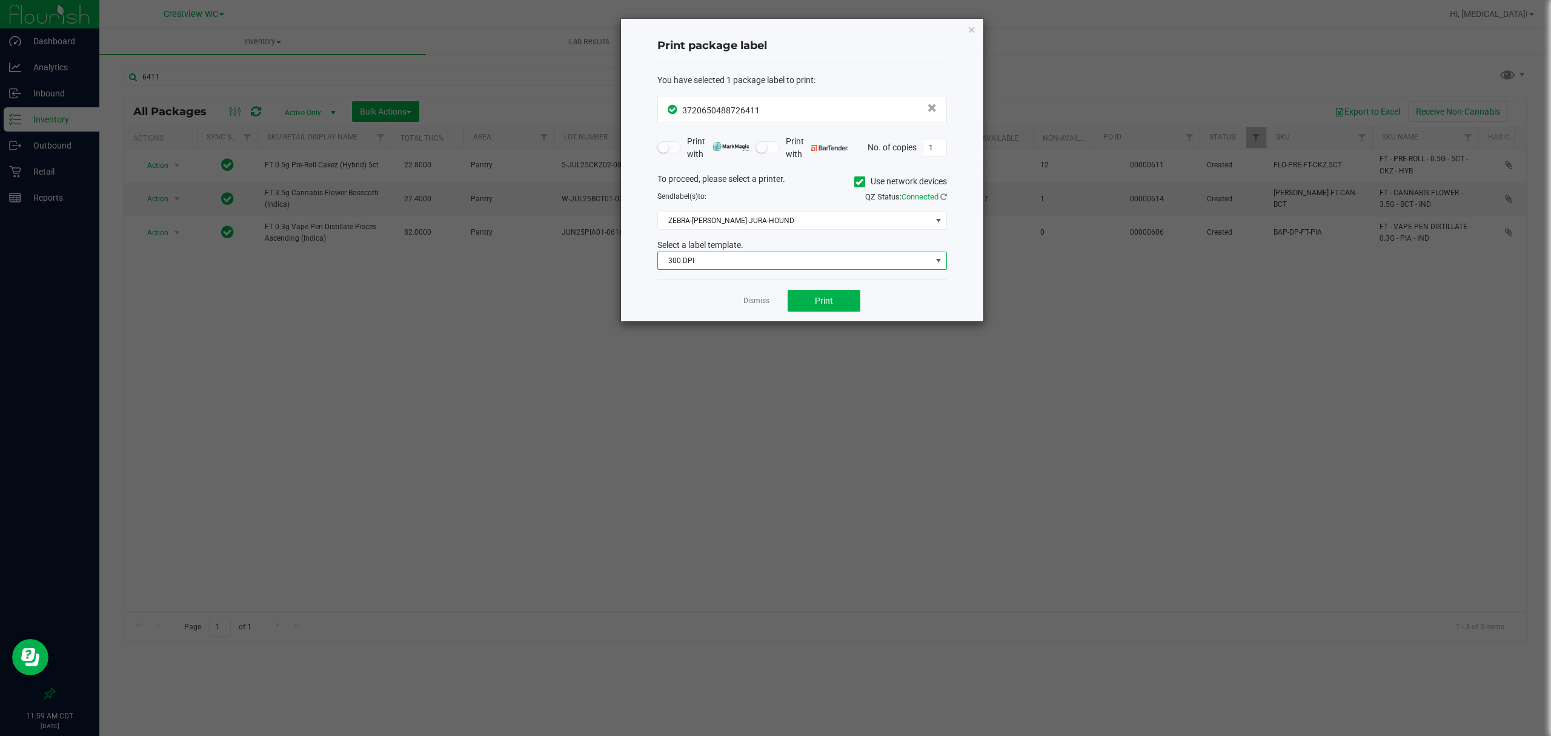
click at [796, 258] on span "300 DPI" at bounding box center [794, 260] width 273 height 17
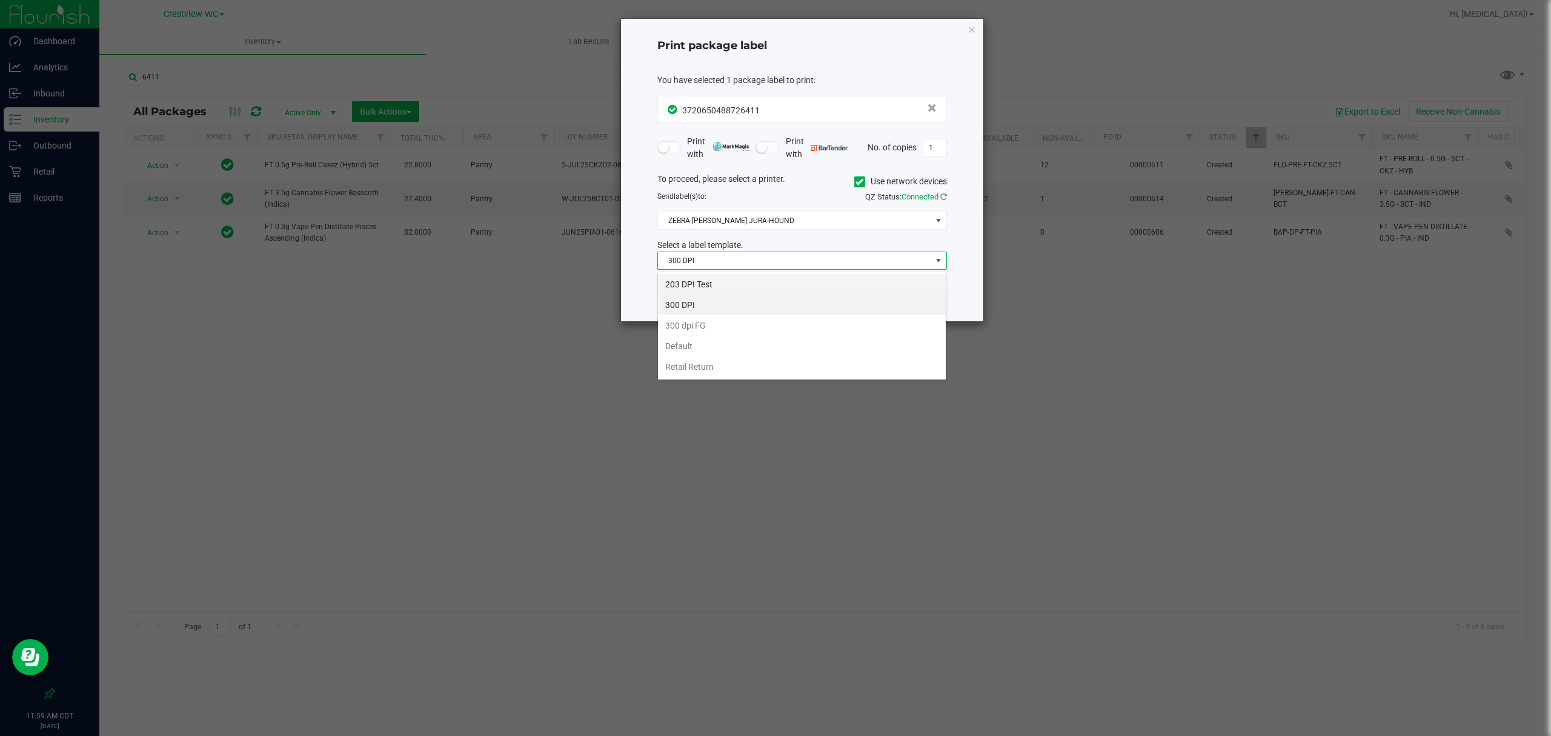
scroll to position [18, 289]
click at [717, 284] on li "203 DPI Test" at bounding box center [802, 284] width 288 height 21
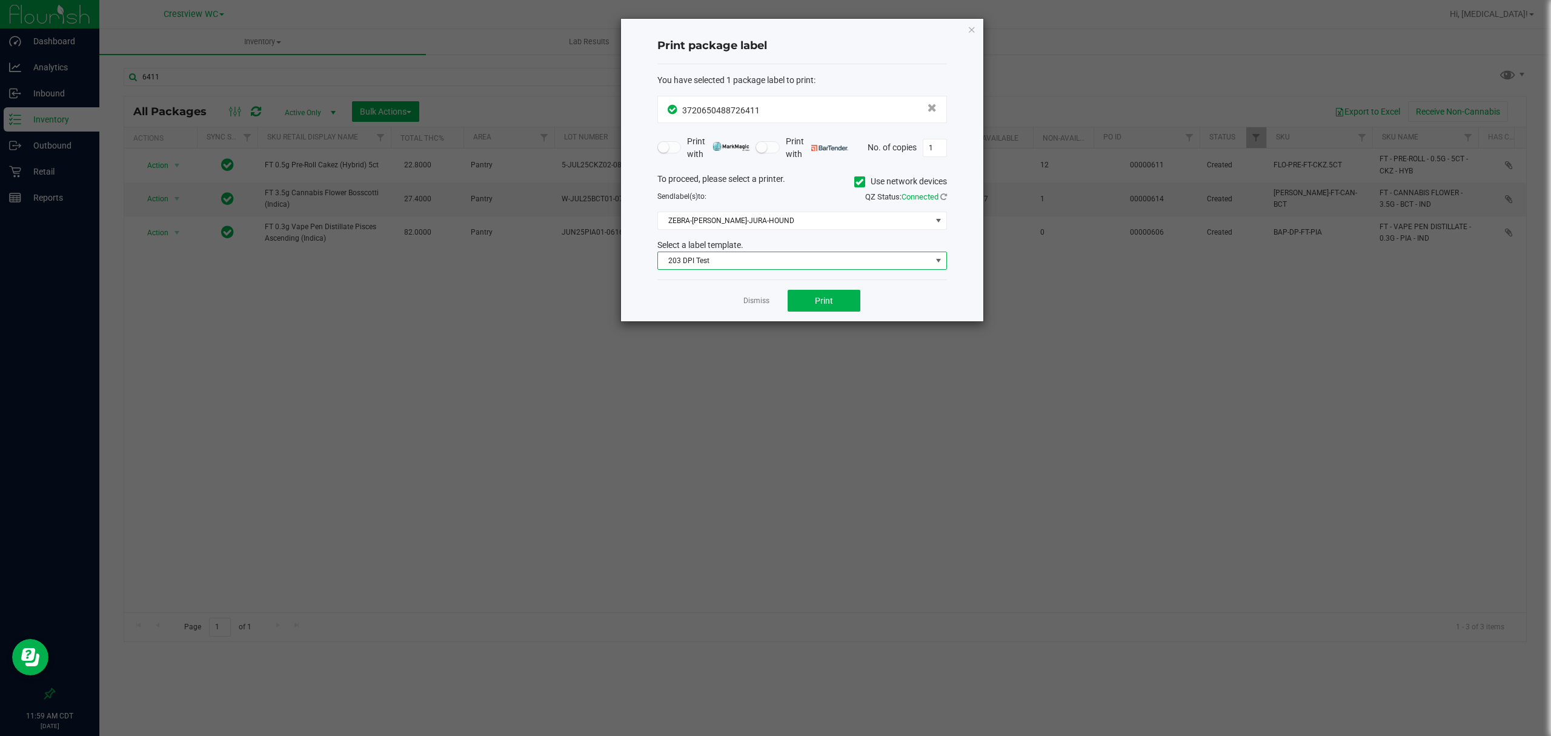
click at [670, 298] on div "Dismiss Print" at bounding box center [802, 300] width 290 height 42
click at [811, 224] on span "ZEBRA-[PERSON_NAME]-JURA-HOUND" at bounding box center [794, 220] width 273 height 17
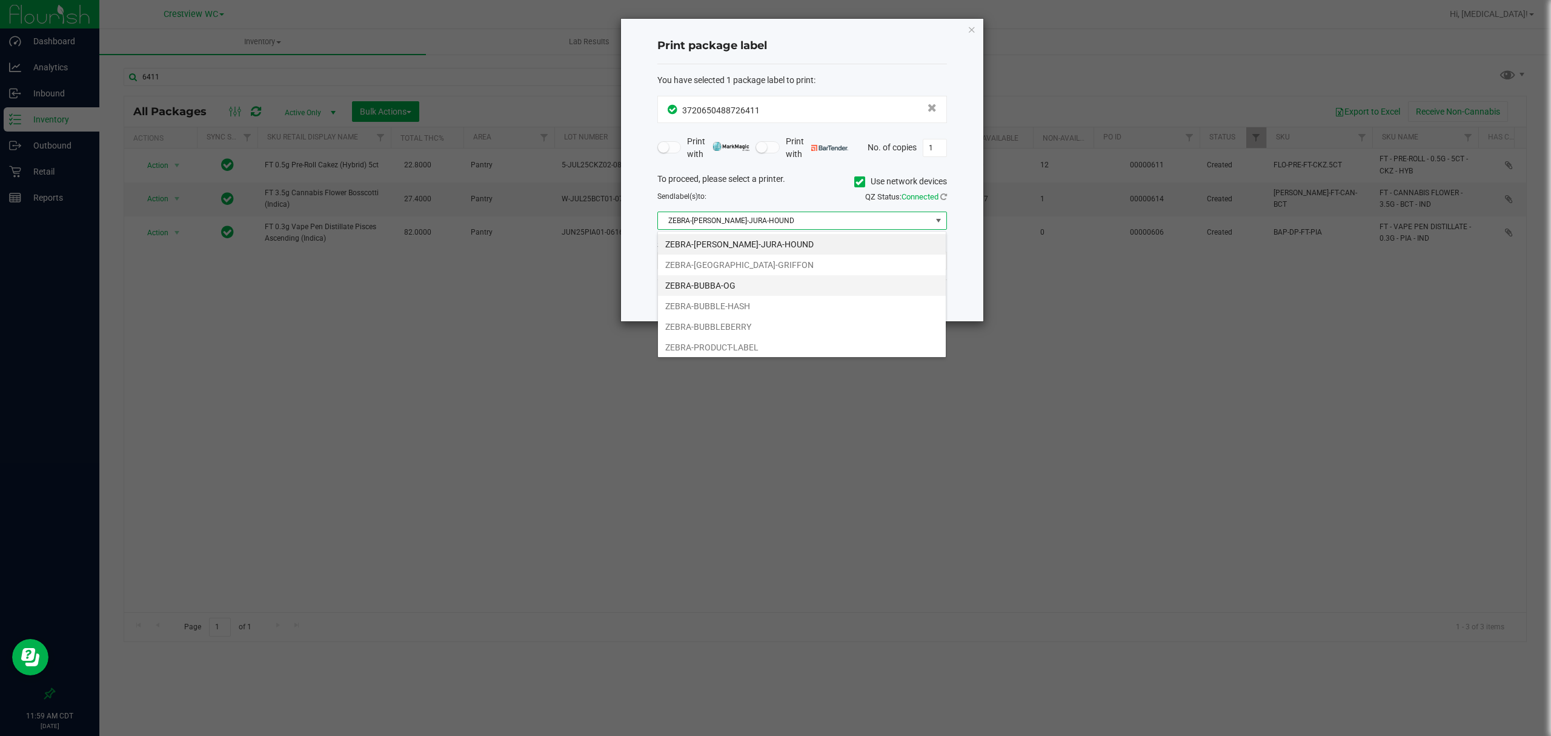
scroll to position [25, 0]
click at [734, 342] on li "[PERSON_NAME]-BUBBLE-GUM" at bounding box center [802, 344] width 288 height 21
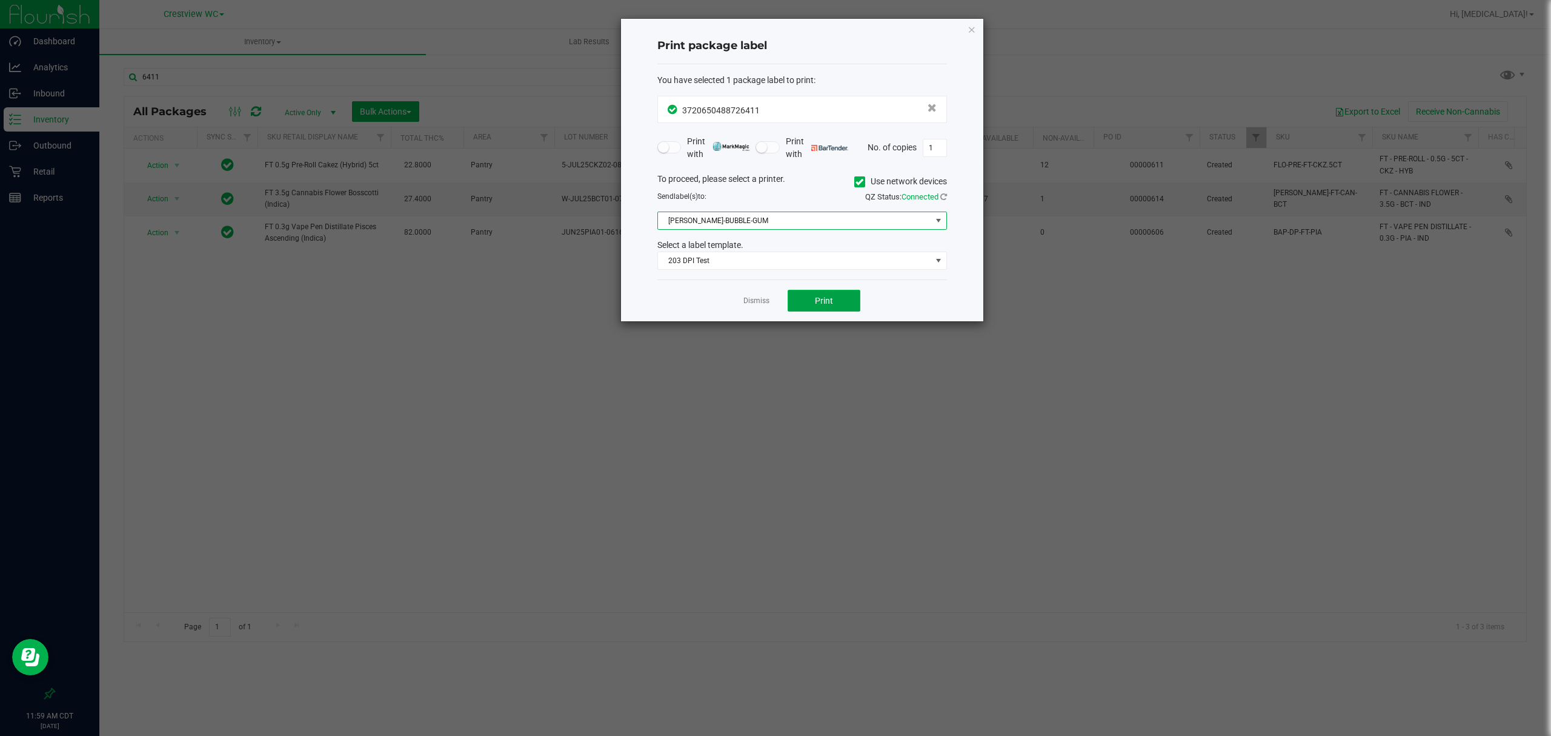
click at [839, 291] on button "Print" at bounding box center [824, 301] width 73 height 22
click at [747, 299] on link "Dismiss" at bounding box center [757, 301] width 26 height 10
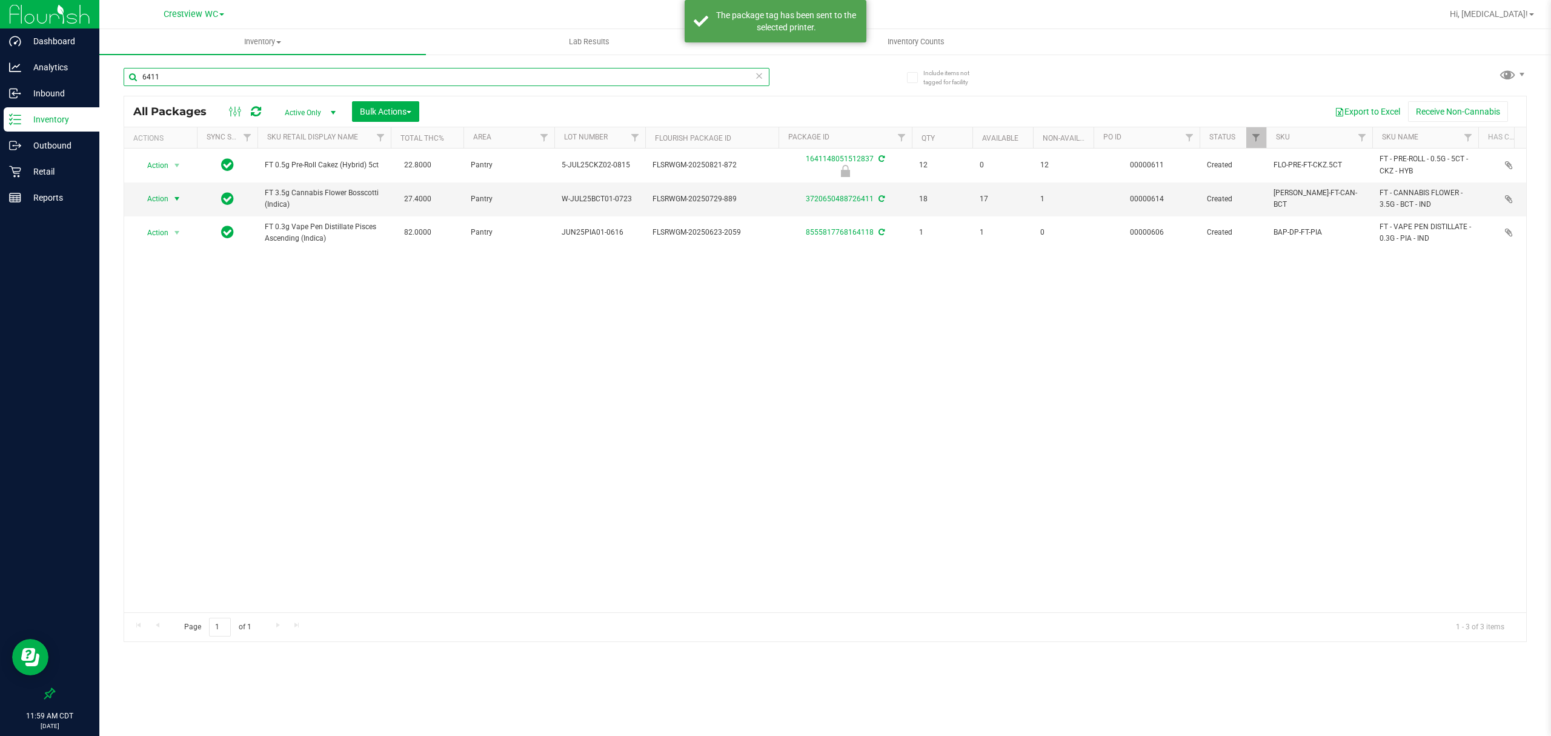
click at [282, 81] on input "6411" at bounding box center [447, 77] width 646 height 18
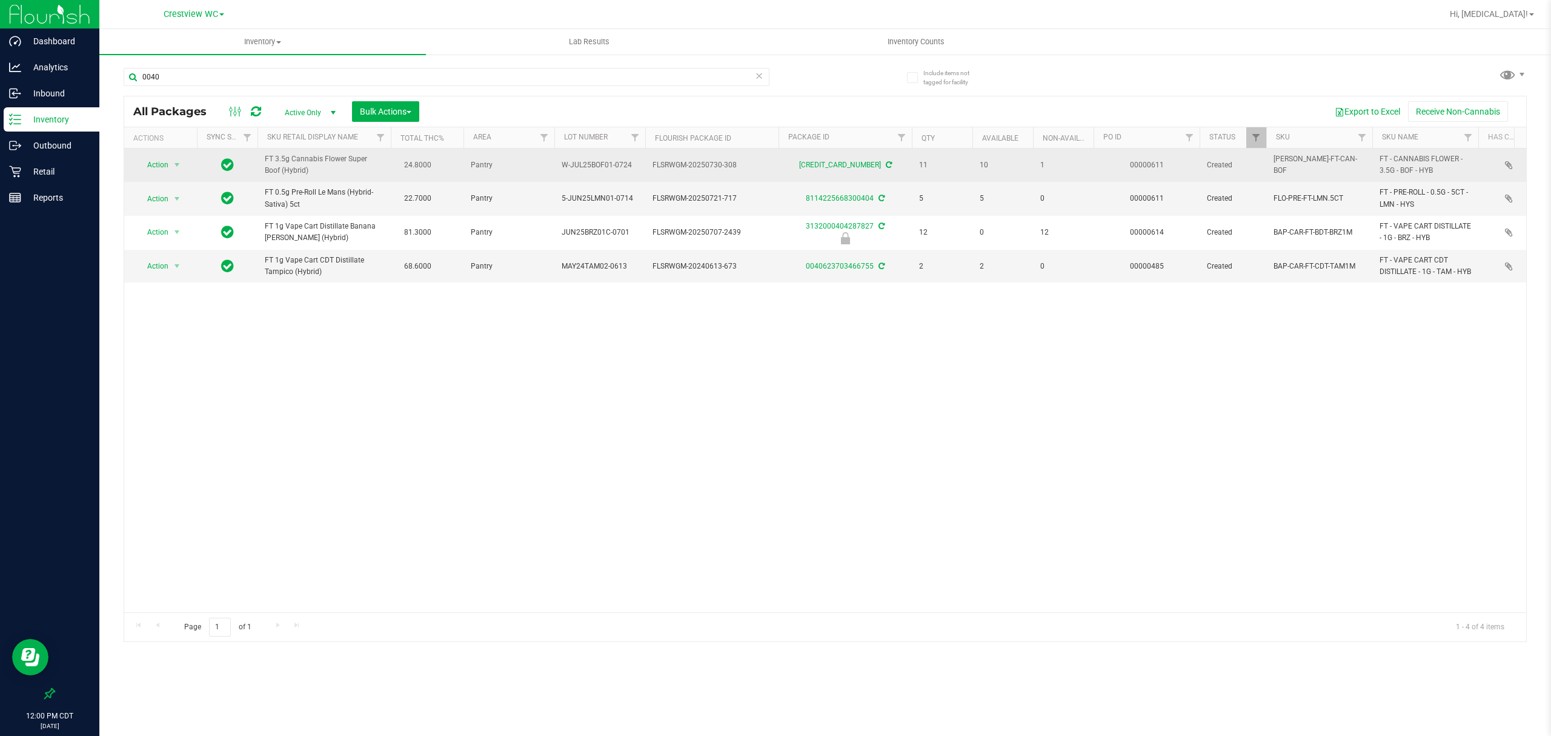
click at [148, 155] on td "Action Action Adjust qty Create package Edit attributes Global inventory Locate…" at bounding box center [160, 164] width 73 height 33
click at [153, 162] on span "Action" at bounding box center [152, 164] width 33 height 17
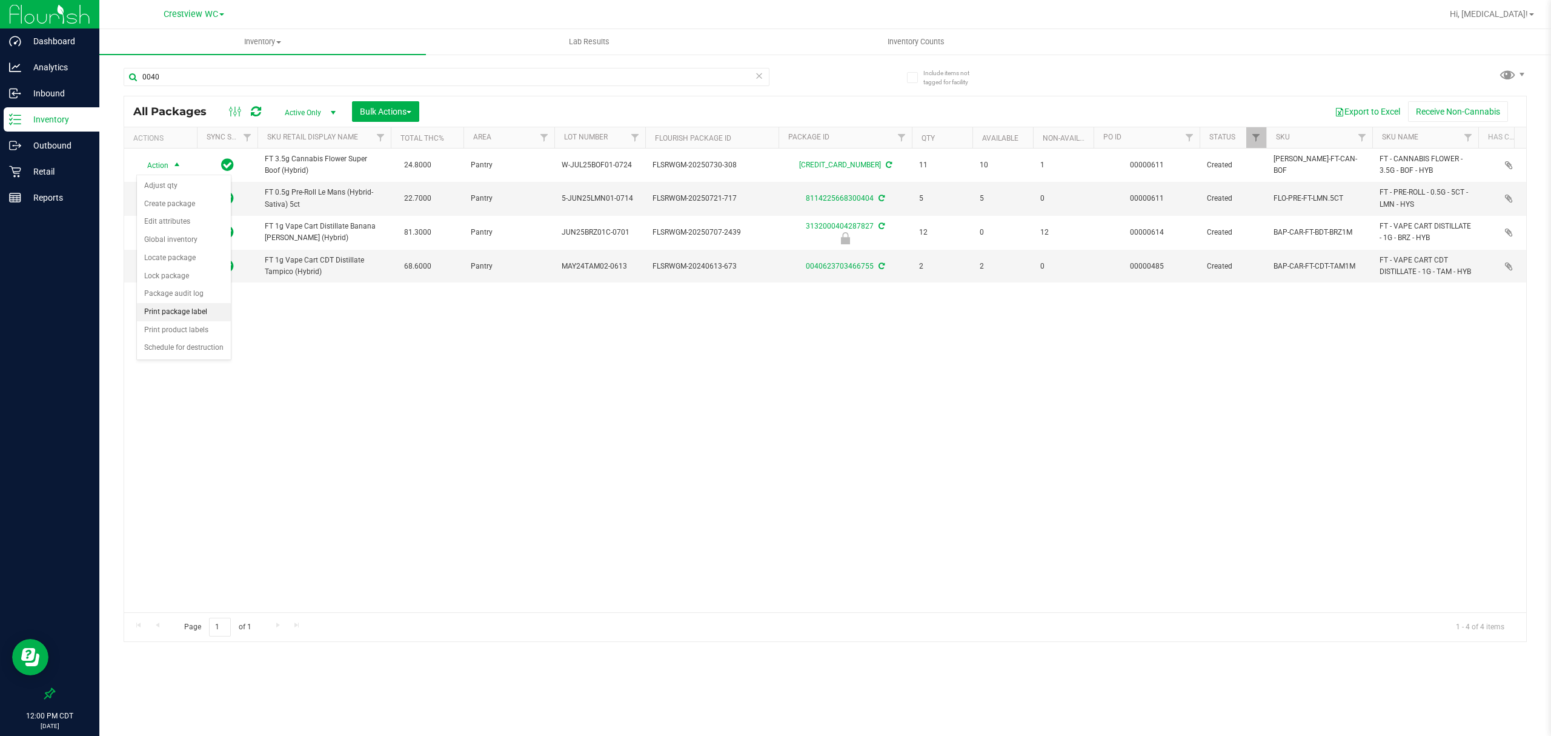
click at [181, 320] on li "Print package label" at bounding box center [184, 312] width 94 height 18
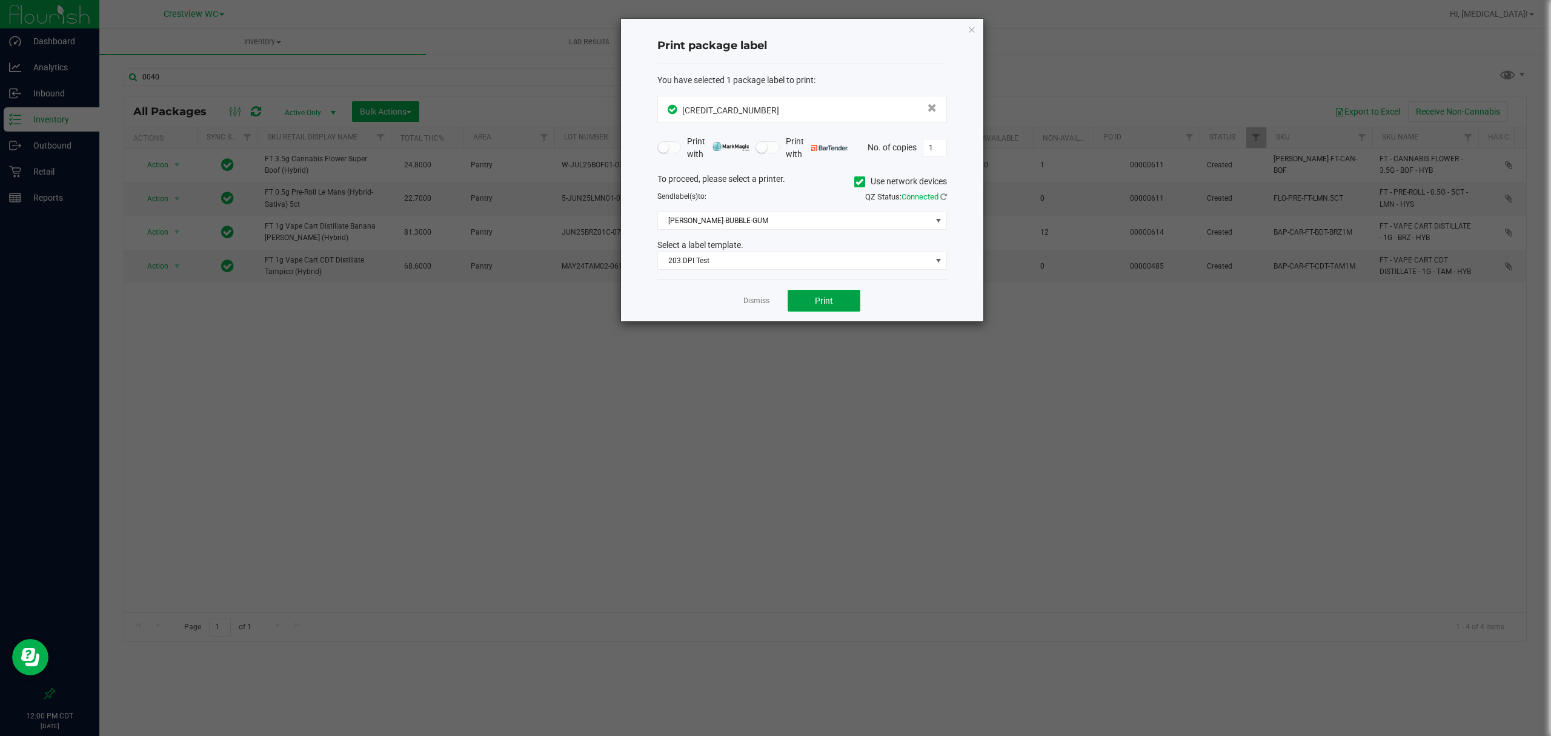
click at [801, 308] on button "Print" at bounding box center [824, 301] width 73 height 22
click at [756, 303] on link "Dismiss" at bounding box center [757, 301] width 26 height 10
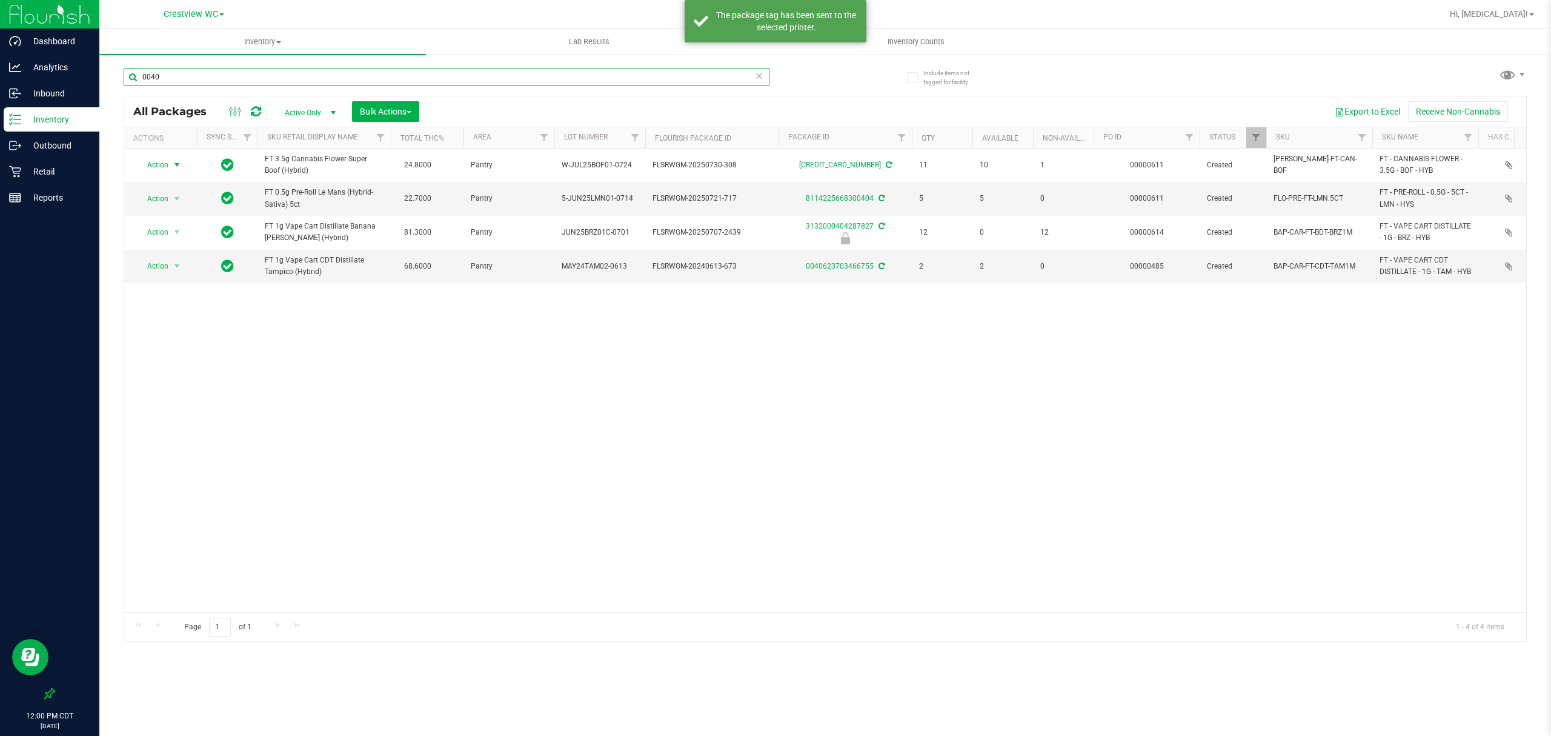
click at [353, 74] on input "0040" at bounding box center [447, 77] width 646 height 18
type input "2366"
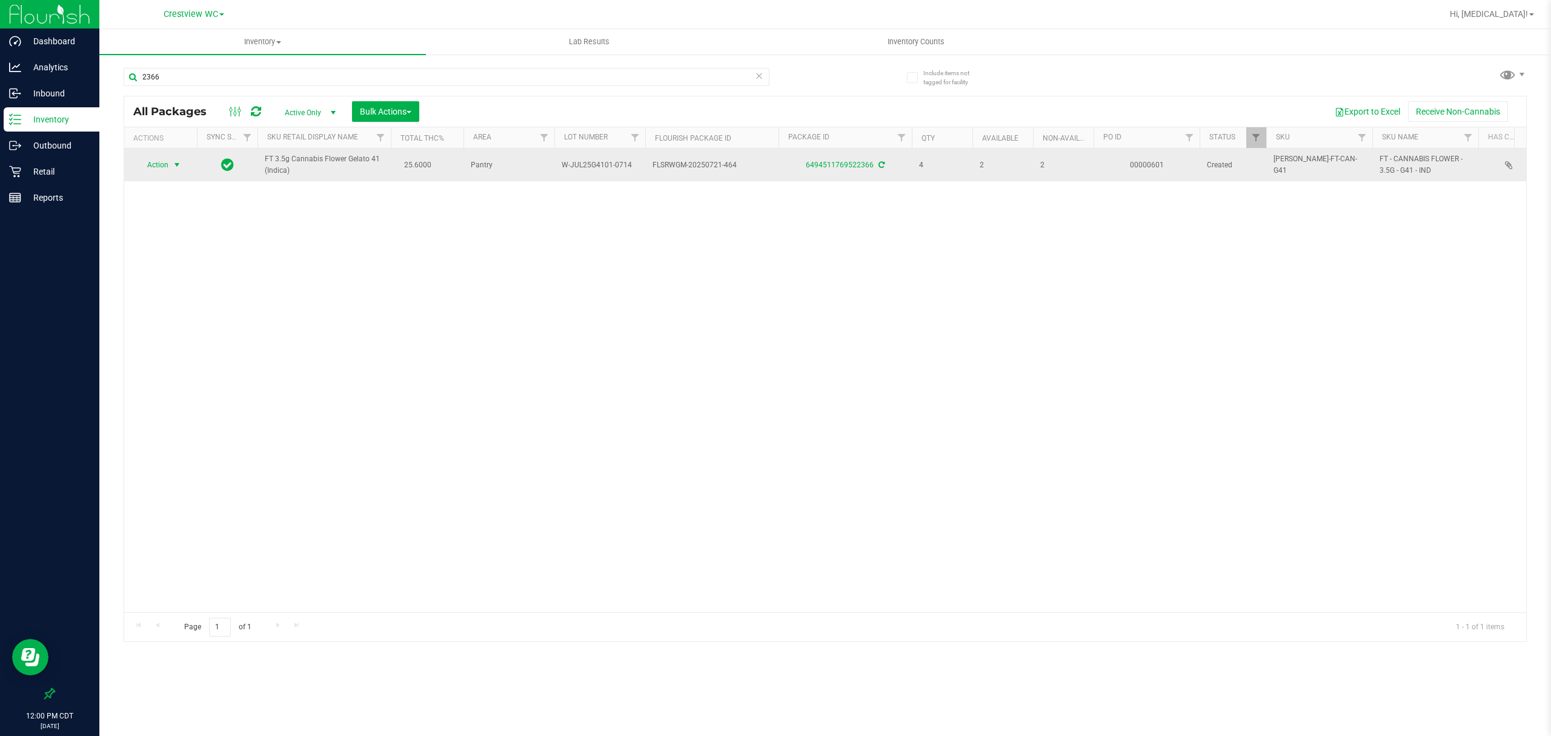
click at [161, 164] on span "Action" at bounding box center [152, 164] width 33 height 17
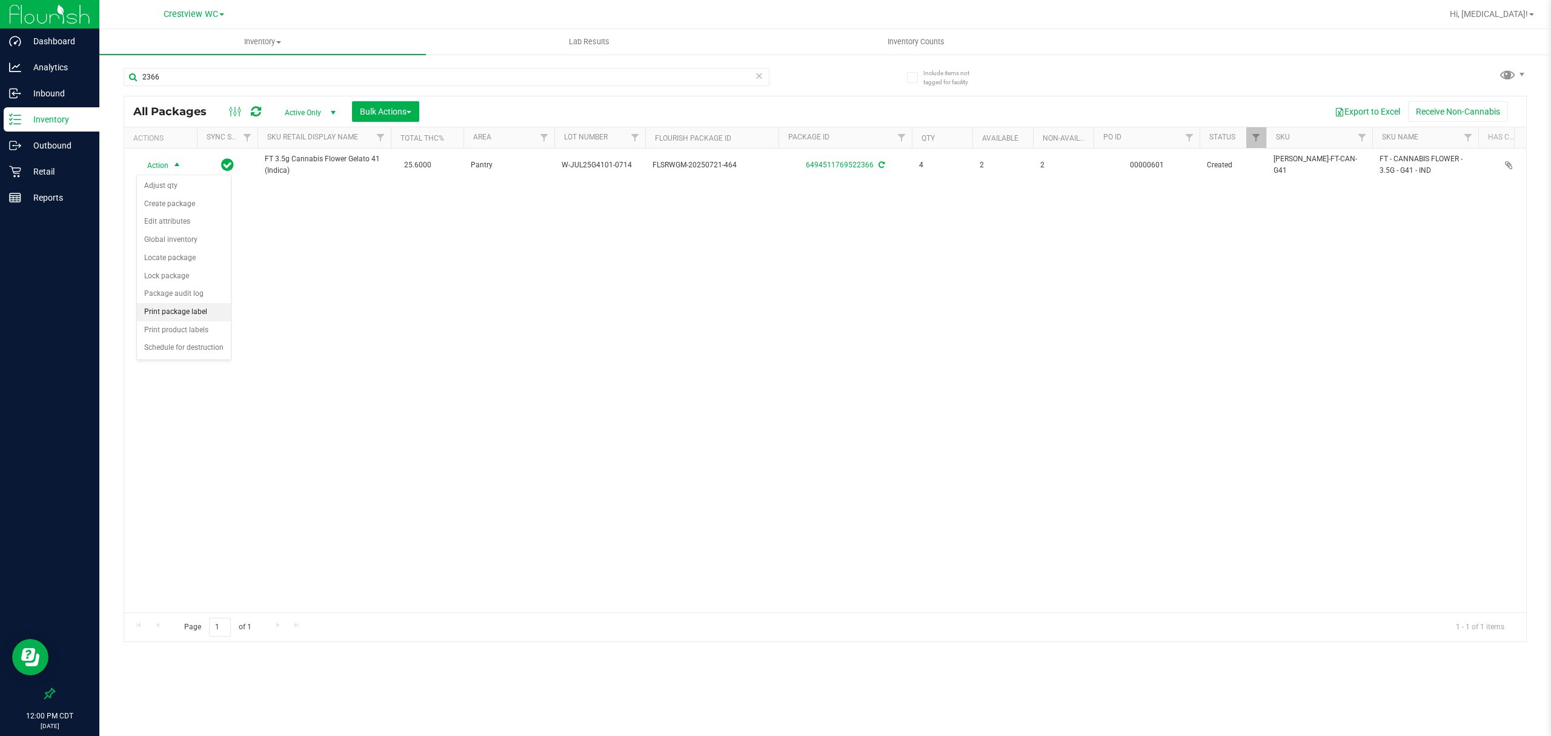
click at [185, 316] on li "Print package label" at bounding box center [184, 312] width 94 height 18
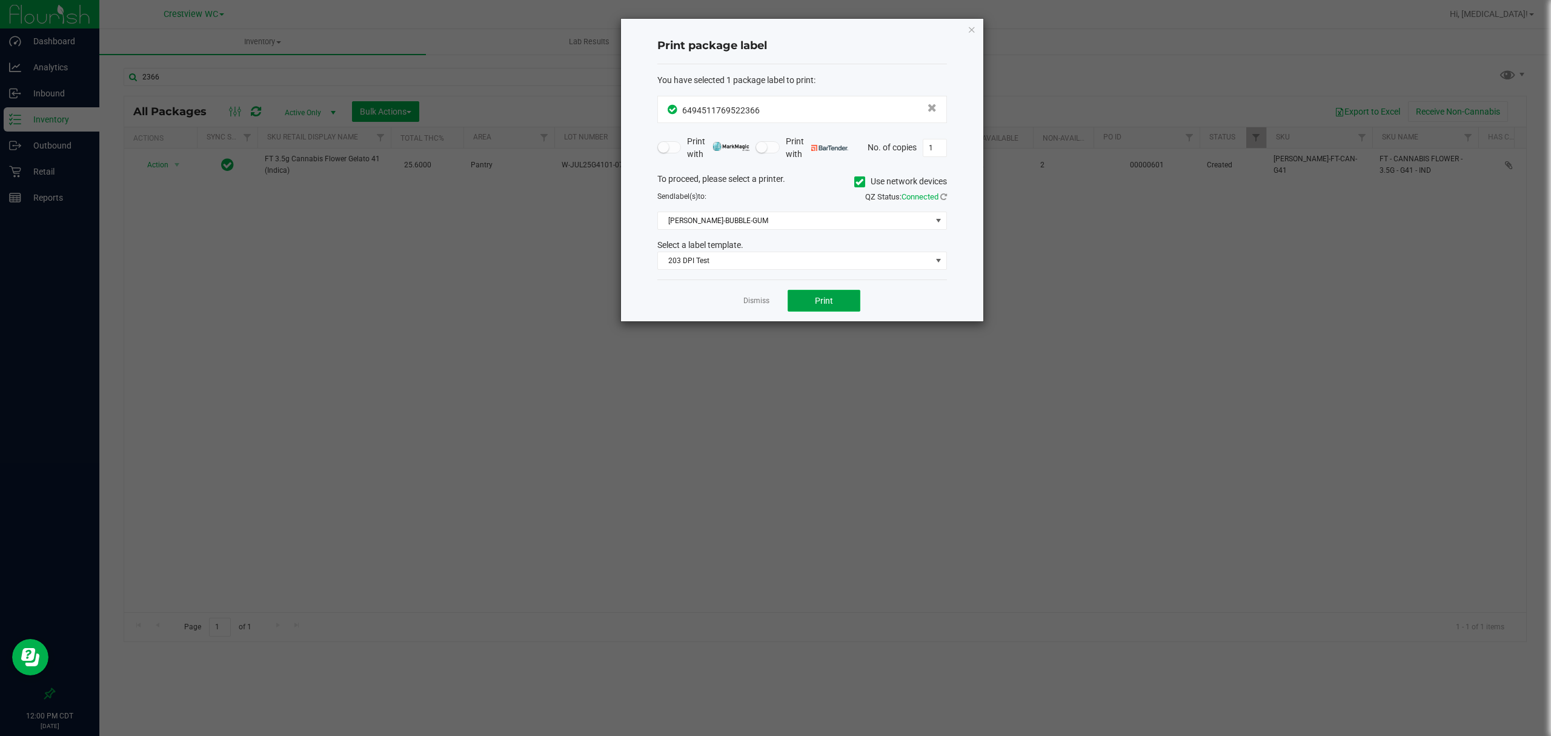
click at [813, 304] on button "Print" at bounding box center [824, 301] width 73 height 22
click at [756, 306] on link "Dismiss" at bounding box center [757, 301] width 26 height 10
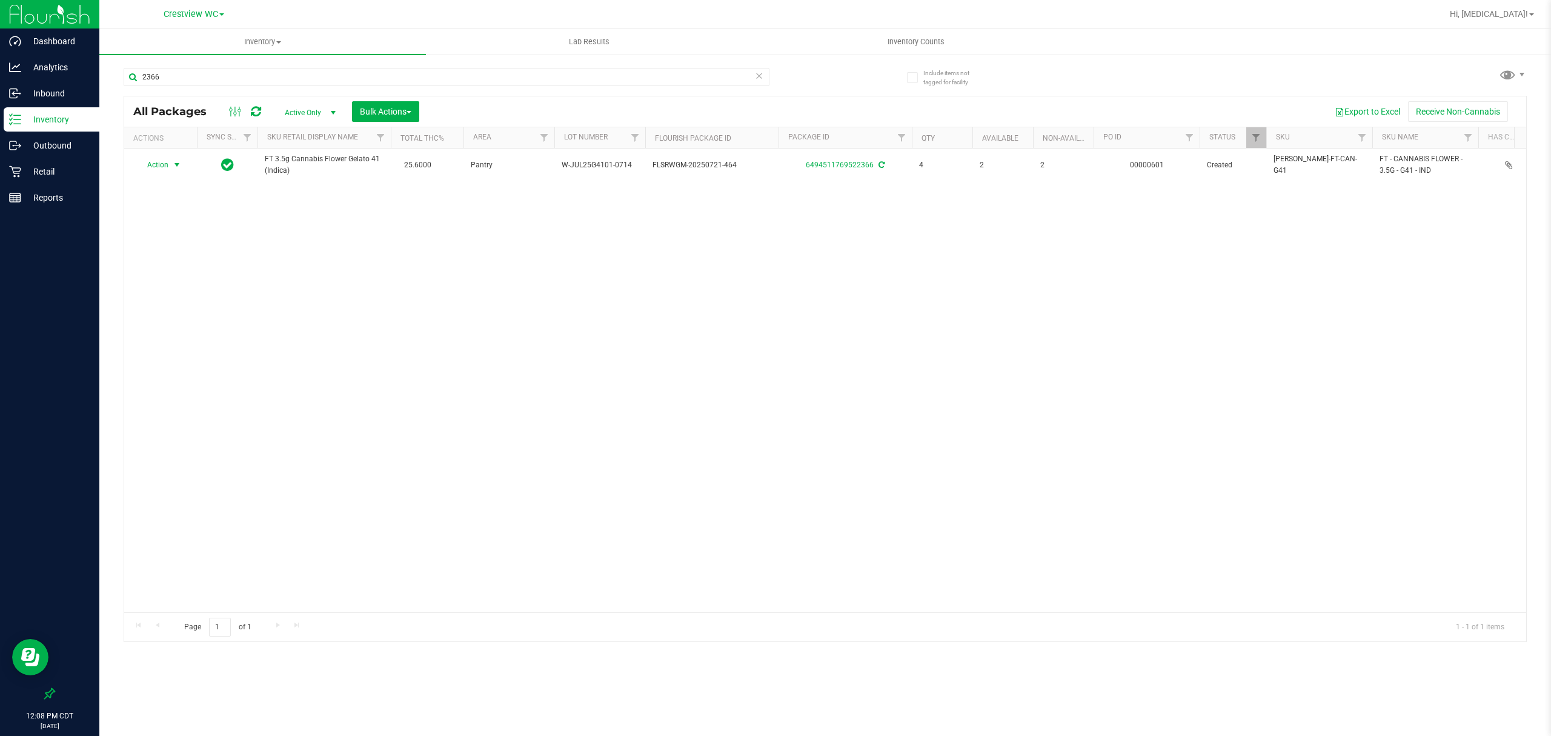
click at [805, 378] on div "Action Action Adjust qty Create package Edit attributes Global inventory Locate…" at bounding box center [825, 380] width 1402 height 464
click at [69, 176] on p "Retail" at bounding box center [57, 171] width 73 height 15
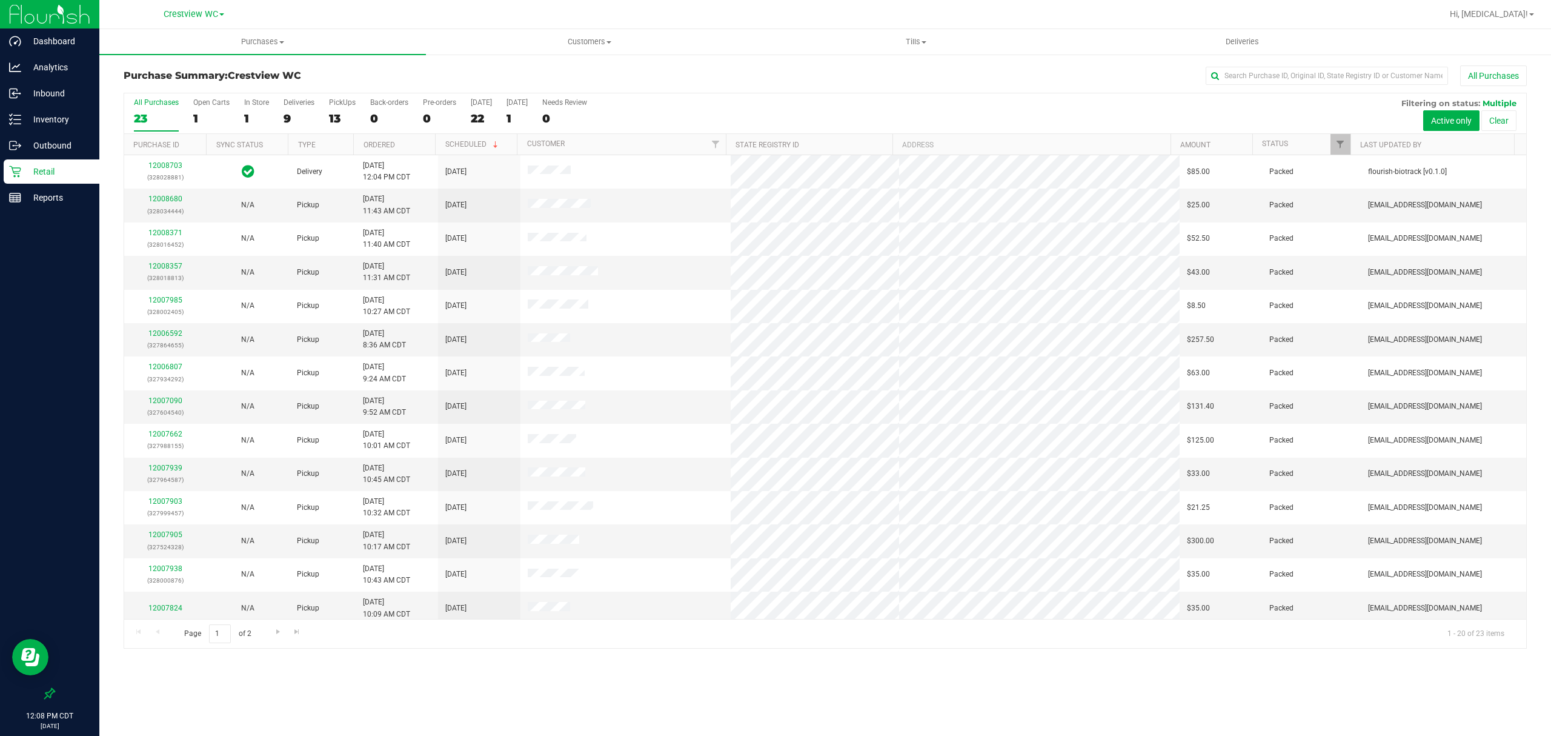
click at [619, 667] on div "Purchases Summary of purchases Fulfillment All purchases Customers All customer…" at bounding box center [825, 382] width 1452 height 707
